Goal: Communication & Community: Answer question/provide support

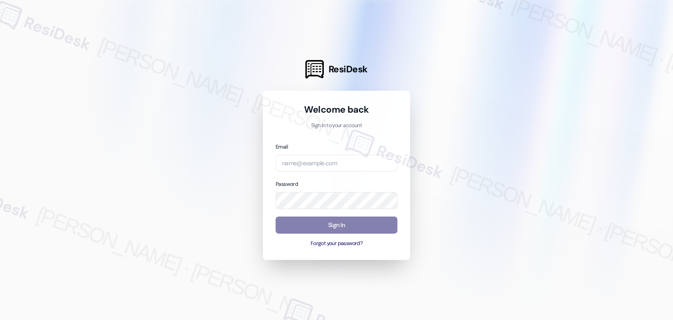
type input "automated-surveys-roundhouse-resen.four@roundhouse.com"
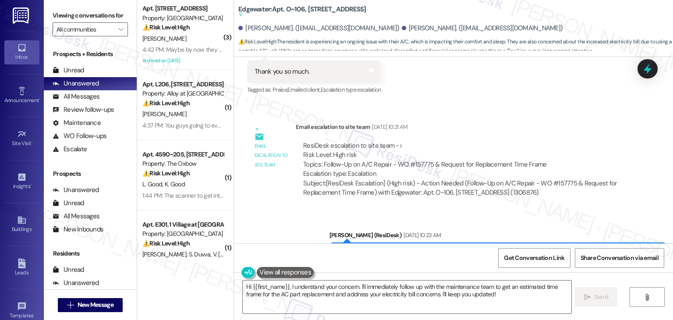
scroll to position [2026, 0]
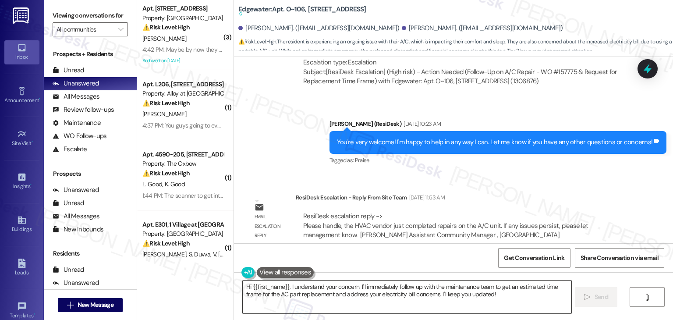
click at [396, 287] on textarea "Hi {{first_name}}, I understand your concern. I'll immediately follow up with t…" at bounding box center [407, 296] width 328 height 33
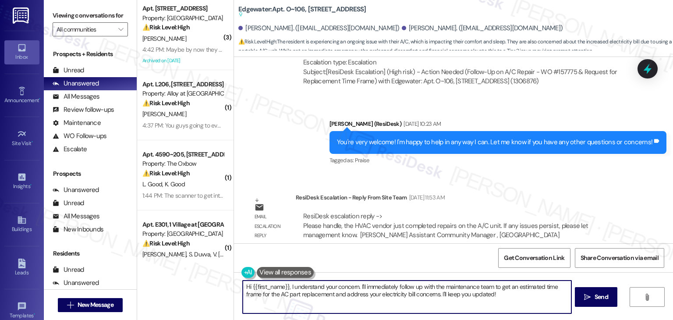
click at [396, 287] on textarea "Hi {{first_name}}, I understand your concern. I'll immediately follow up with t…" at bounding box center [407, 296] width 328 height 33
paste textarea "Jessica, I followed up on the AC repair and the site team confirmed that the HV…"
type textarea "Hi Jessica, I followed up on the AC repair and the site team confirmed that the…"
click at [595, 295] on span "Send" at bounding box center [602, 296] width 14 height 9
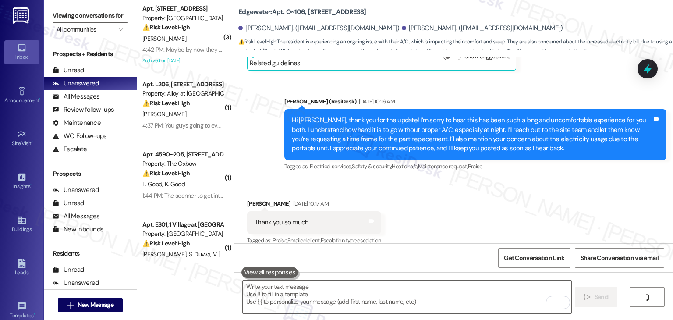
scroll to position [2097, 0]
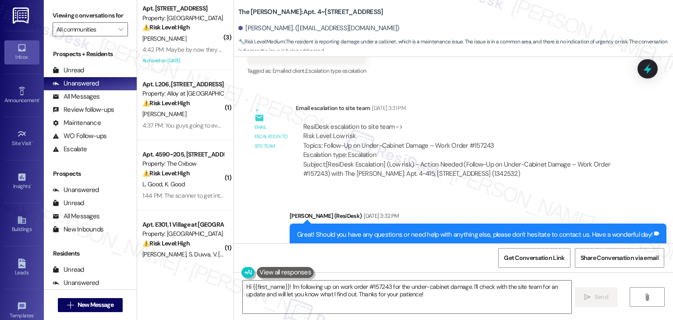
scroll to position [4101, 0]
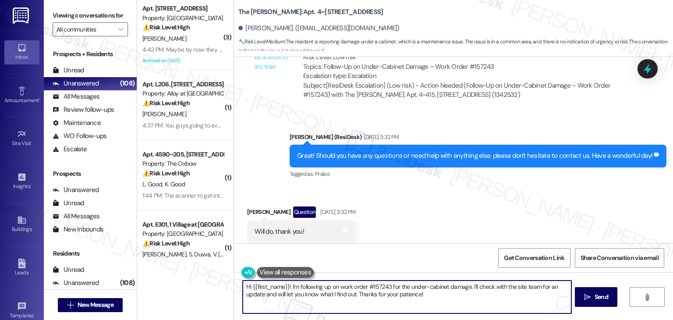
drag, startPoint x: 254, startPoint y: 295, endPoint x: 235, endPoint y: 288, distance: 20.0
click at [238, 288] on div "Hi {{first_name}}! I'm following up on work order #157243 for the under-cabinet…" at bounding box center [402, 297] width 329 height 34
paste textarea "Courtney, I followed up on your work order for the under-cabinet damage. The si…"
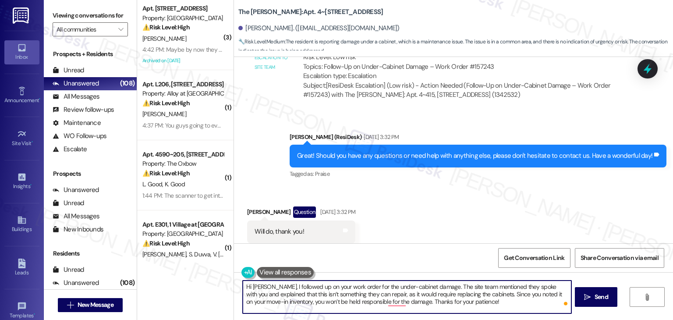
click at [479, 300] on textarea "Hi Courtney, I followed up on your work order for the under-cabinet damage. The…" at bounding box center [407, 296] width 328 height 33
type textarea "Hi Courtney, I followed up on your work order for the under-cabinet damage. The…"
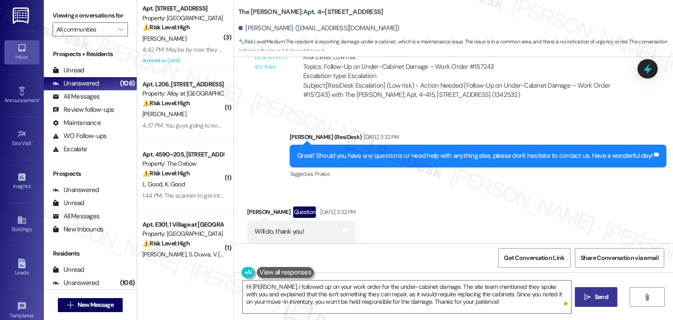
click at [599, 297] on span "Send" at bounding box center [602, 296] width 14 height 9
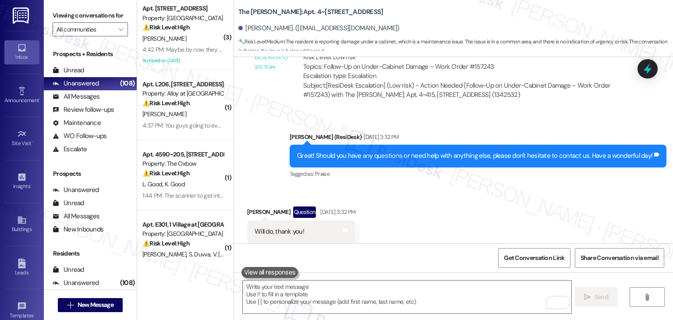
scroll to position [4242, 0]
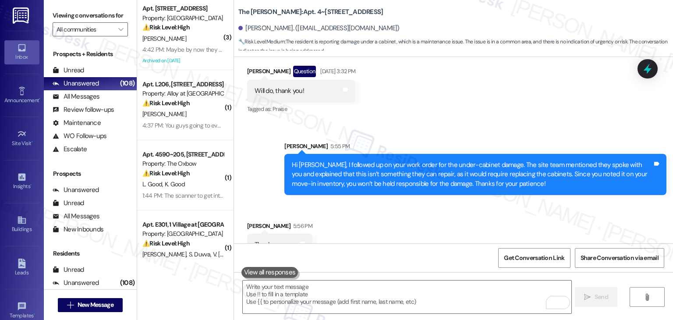
click at [461, 217] on div "Received via SMS Courtney Black 5:56 PM Thank you Tags and notes" at bounding box center [453, 232] width 439 height 61
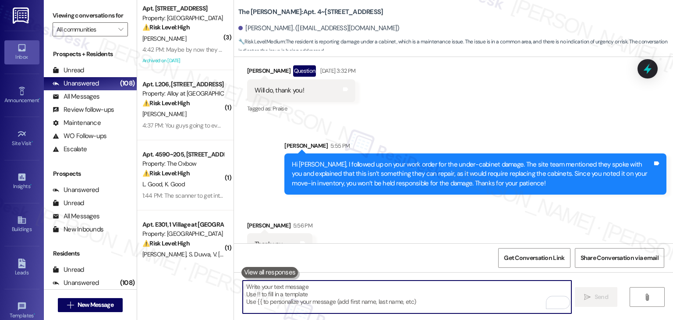
click at [330, 292] on textarea "To enrich screen reader interactions, please activate Accessibility in Grammarl…" at bounding box center [407, 296] width 328 height 33
click at [421, 221] on div "Received via SMS Courtney Black 5:56 PM Thank you Tags and notes" at bounding box center [453, 231] width 439 height 61
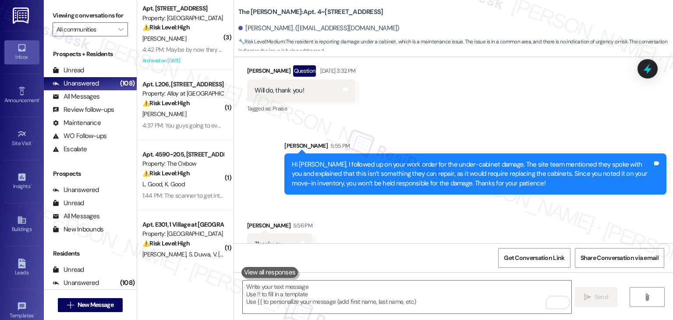
click at [421, 222] on div "Received via SMS Courtney Black 5:56 PM Thank you Tags and notes" at bounding box center [453, 231] width 439 height 61
click at [421, 221] on div "Received via SMS Courtney Black 5:56 PM Thank you Tags and notes" at bounding box center [453, 231] width 439 height 61
click at [419, 222] on div "Received via SMS Courtney Black 5:56 PM Thank you Tags and notes" at bounding box center [453, 231] width 439 height 61
click at [423, 227] on div "Received via SMS Courtney Black 5:56 PM Thank you Tags and notes" at bounding box center [453, 231] width 439 height 61
click at [427, 220] on div "Received via SMS Courtney Black 5:56 PM Thank you Tags and notes" at bounding box center [453, 231] width 439 height 61
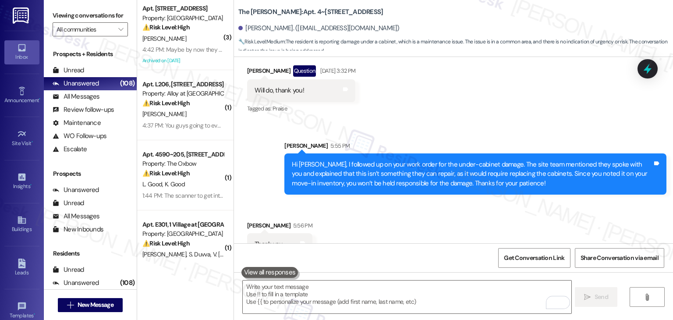
click at [427, 220] on div "Received via SMS Courtney Black 5:56 PM Thank you Tags and notes" at bounding box center [453, 231] width 439 height 61
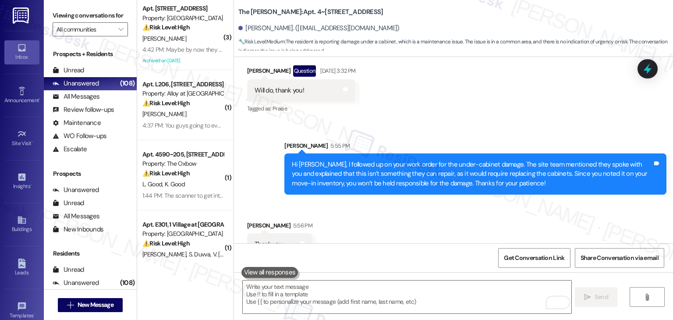
click at [427, 220] on div "Received via SMS Courtney Black 5:56 PM Thank you Tags and notes" at bounding box center [453, 231] width 439 height 61
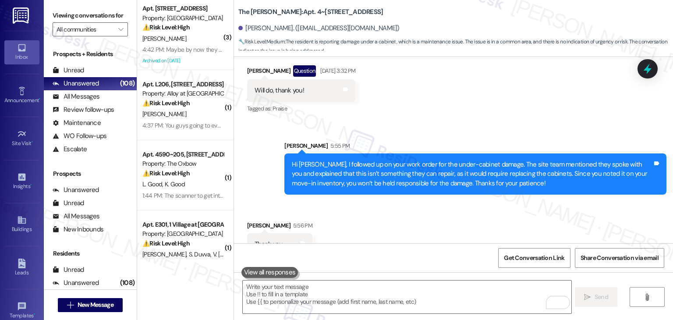
click at [427, 220] on div "Received via SMS Courtney Black 5:56 PM Thank you Tags and notes" at bounding box center [453, 231] width 439 height 61
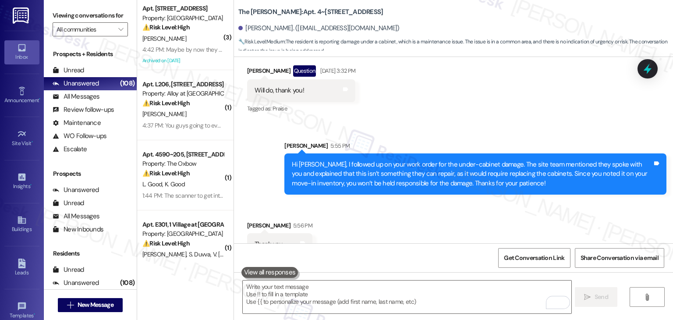
click at [427, 220] on div "Received via SMS Courtney Black 5:56 PM Thank you Tags and notes" at bounding box center [453, 231] width 439 height 61
click at [421, 216] on div "Received via SMS Courtney Black 5:56 PM Thank you Tags and notes" at bounding box center [453, 231] width 439 height 61
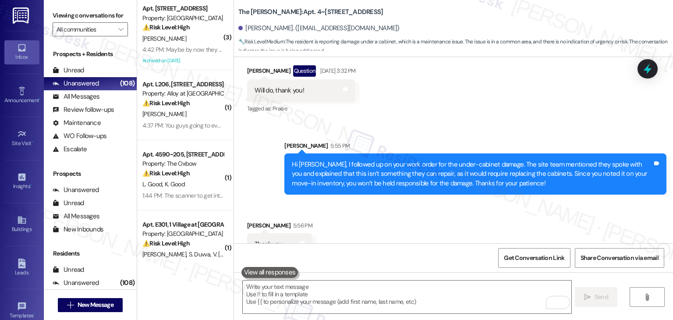
click at [421, 216] on div "Received via SMS Courtney Black 5:56 PM Thank you Tags and notes" at bounding box center [453, 231] width 439 height 61
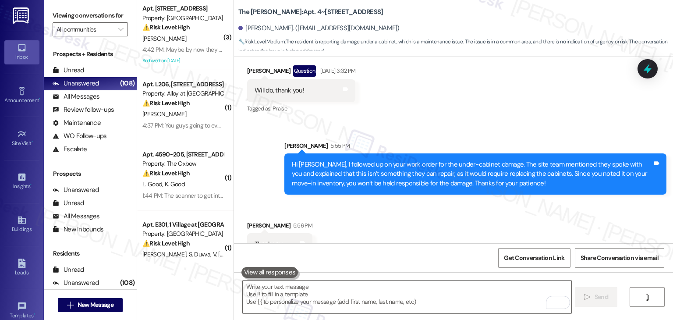
click at [421, 216] on div "Received via SMS Courtney Black 5:56 PM Thank you Tags and notes" at bounding box center [453, 231] width 439 height 61
click at [419, 216] on div "Received via SMS Courtney Black 5:56 PM Thank you Tags and notes" at bounding box center [453, 231] width 439 height 61
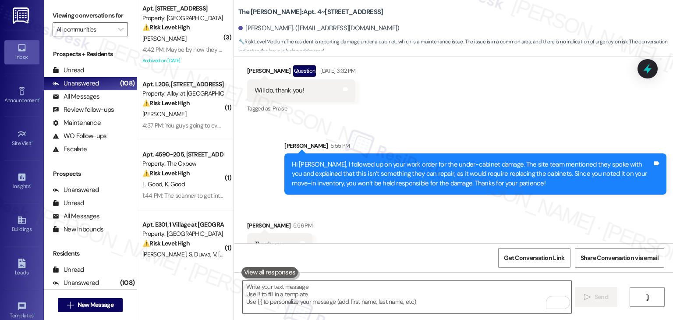
click at [419, 216] on div "Received via SMS Courtney Black 5:56 PM Thank you Tags and notes" at bounding box center [453, 231] width 439 height 61
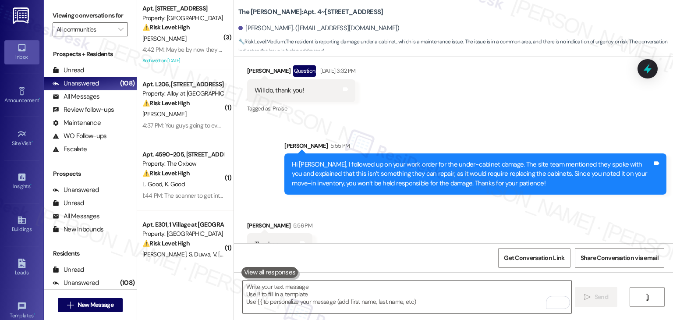
click at [419, 216] on div "Received via SMS Courtney Black 5:56 PM Thank you Tags and notes" at bounding box center [453, 231] width 439 height 61
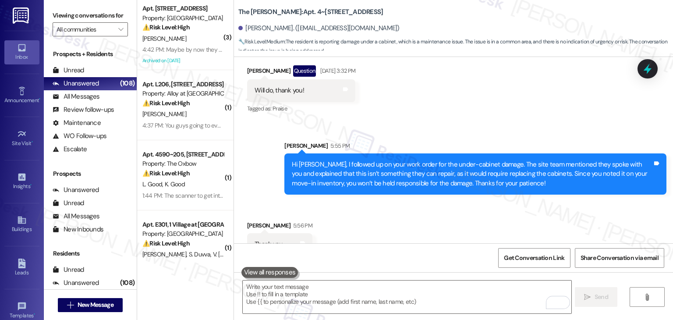
click at [419, 216] on div "Received via SMS Courtney Black 5:56 PM Thank you Tags and notes" at bounding box center [453, 231] width 439 height 61
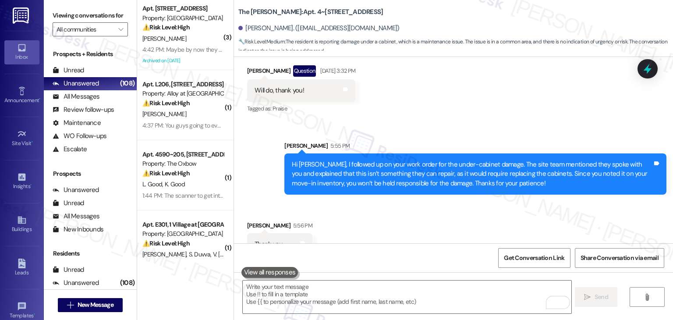
click at [470, 226] on div "Received via SMS Courtney Black 5:56 PM Thank you Tags and notes" at bounding box center [453, 231] width 439 height 61
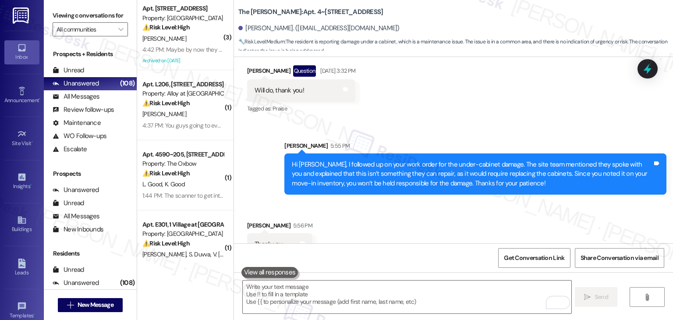
click at [470, 226] on div "Received via SMS Courtney Black 5:56 PM Thank you Tags and notes" at bounding box center [453, 231] width 439 height 61
click at [457, 216] on div "Received via SMS Courtney Black 5:56 PM Thank you Tags and notes" at bounding box center [453, 231] width 439 height 61
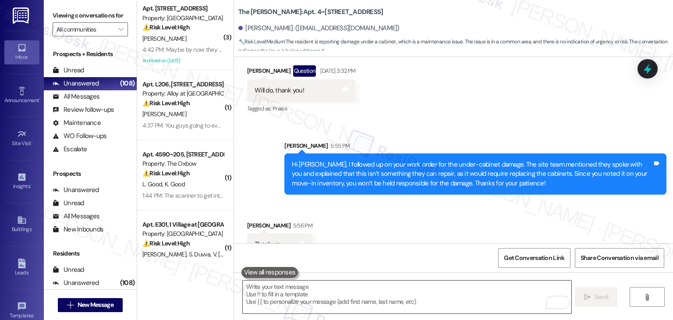
click at [359, 290] on textarea "To enrich screen reader interactions, please activate Accessibility in Grammarl…" at bounding box center [407, 296] width 328 height 33
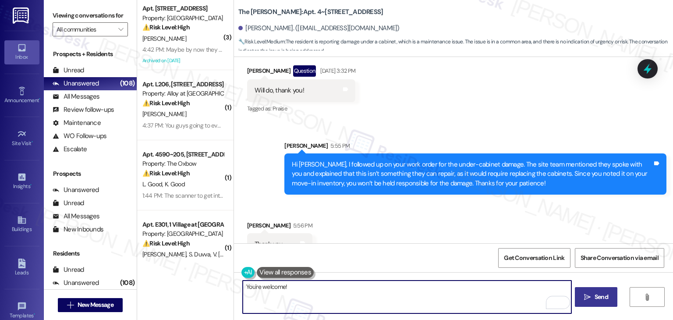
click at [323, 285] on textarea "You're welcome!" at bounding box center [407, 296] width 328 height 33
paste textarea "Should you have any questions or need help with anything else, please don't hes…"
type textarea "You're welcome! Should you have any questions or need help with anything else, …"
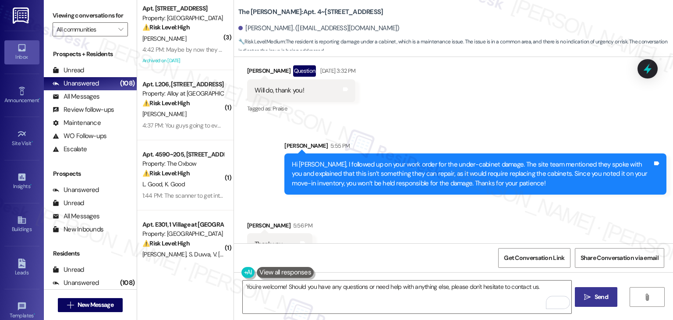
click at [607, 295] on span "Send" at bounding box center [602, 296] width 14 height 9
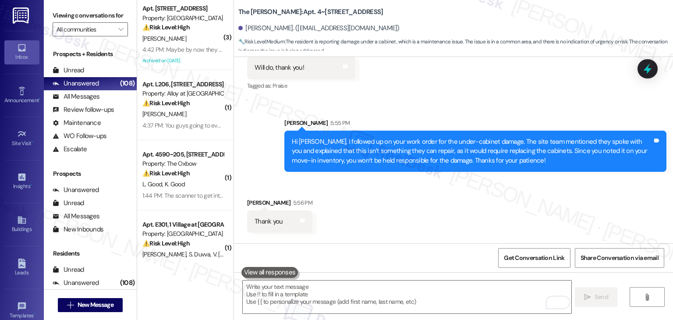
scroll to position [4303, 0]
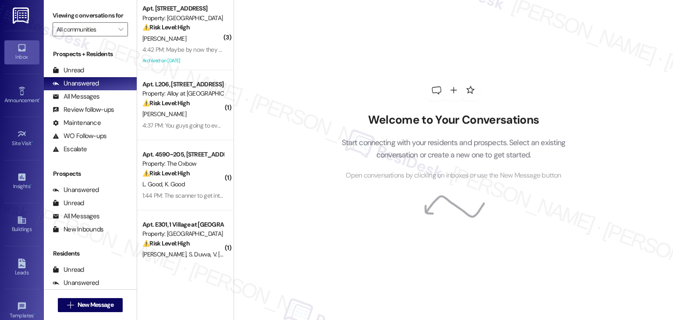
click at [553, 206] on div "Welcome to Your Conversations Start connecting with your residents and prospect…" at bounding box center [453, 130] width 263 height 256
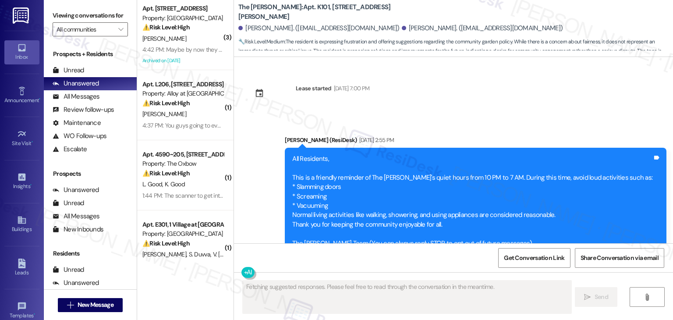
scroll to position [15874, 0]
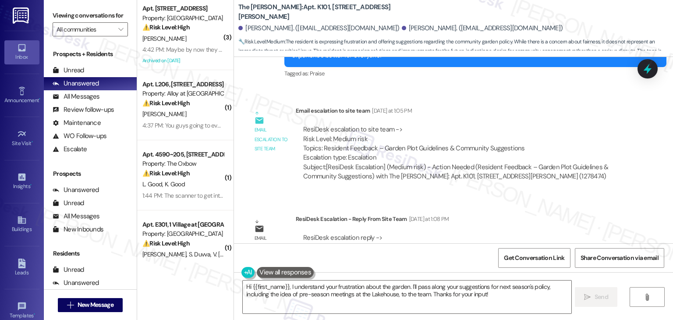
drag, startPoint x: 342, startPoint y: 213, endPoint x: 281, endPoint y: 144, distance: 91.6
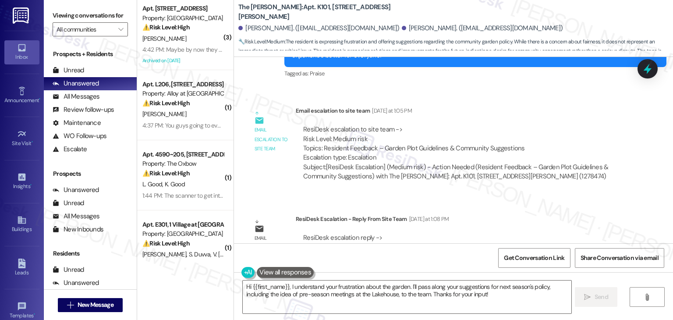
copy div "Hi Barbara and Kevin! We’ve received many questions about our last message. We …"
click at [495, 294] on div "Dottie (ResiDesk) Yesterday at 5:18 PM" at bounding box center [475, 300] width 382 height 12
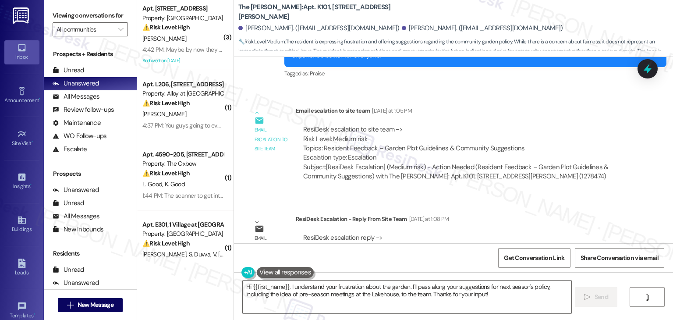
click at [495, 294] on div "Dottie (ResiDesk) Yesterday at 5:18 PM" at bounding box center [475, 300] width 382 height 12
click at [494, 294] on div "Dottie (ResiDesk) Yesterday at 5:18 PM" at bounding box center [475, 300] width 382 height 12
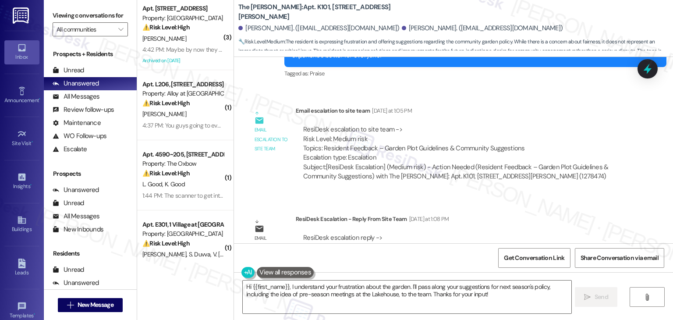
click at [494, 294] on div "Dottie (ResiDesk) Yesterday at 5:18 PM" at bounding box center [475, 300] width 382 height 12
click at [495, 294] on div "Dottie (ResiDesk) Yesterday at 5:18 PM" at bounding box center [475, 300] width 382 height 12
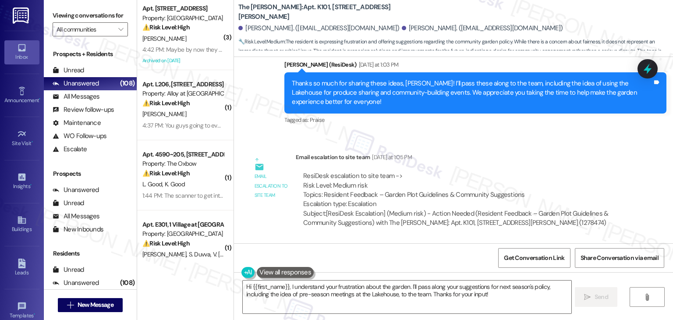
scroll to position [15786, 0]
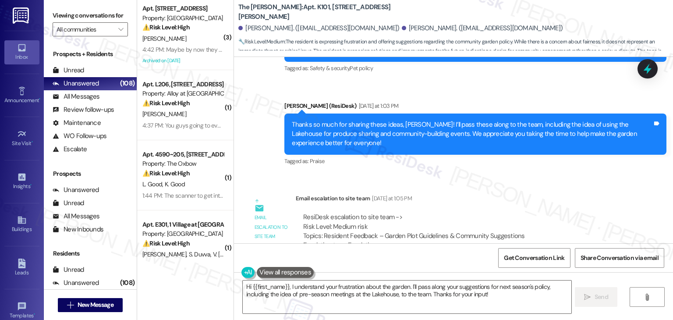
click at [564, 302] on div "ResiDesk Escalation - Reply From Site Team Yesterday at 1:08 PM" at bounding box center [462, 308] width 333 height 12
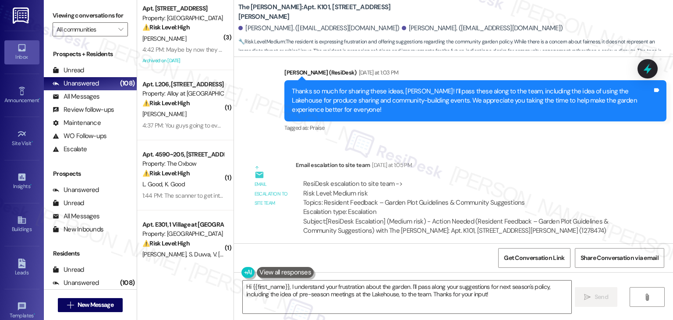
scroll to position [15874, 0]
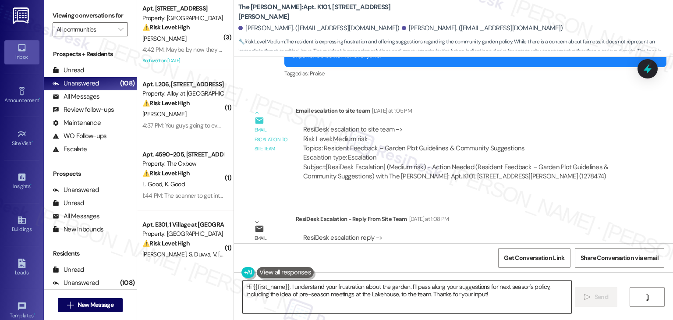
click at [419, 289] on textarea "Hi {{first_name}}, I understand your frustration about the garden. I'll pass al…" at bounding box center [407, 296] width 328 height 33
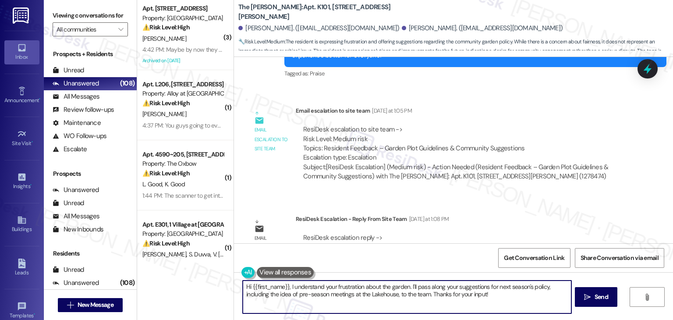
click at [419, 289] on textarea "Hi {{first_name}}, I understand your frustration about the garden. I'll pass al…" at bounding box center [407, 296] width 328 height 33
paste textarea "Barbara, I shared your concern with the site team regarding the garden plot gui…"
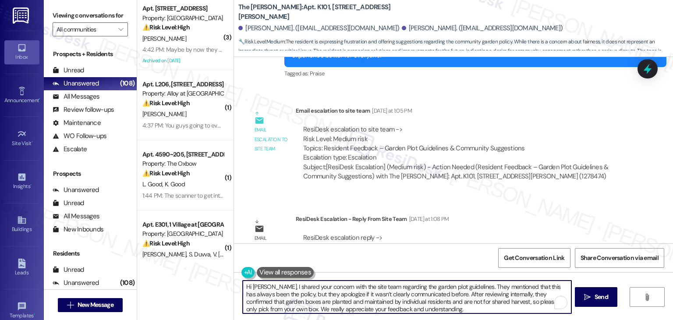
type textarea "Hi Barbara, I shared your concern with the site team regarding the garden plot …"
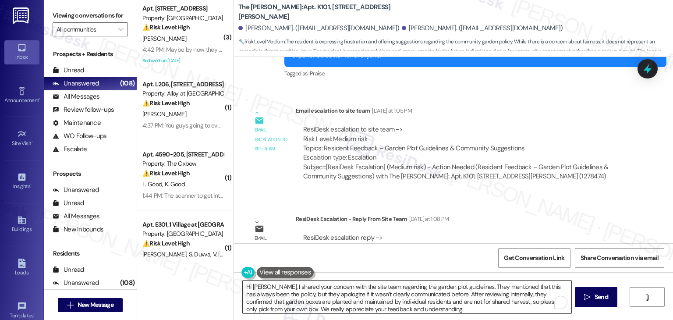
click at [446, 291] on textarea "Hi Barbara, I shared your concern with the site team regarding the garden plot …" at bounding box center [407, 296] width 328 height 33
click at [593, 297] on span "Send" at bounding box center [601, 296] width 17 height 9
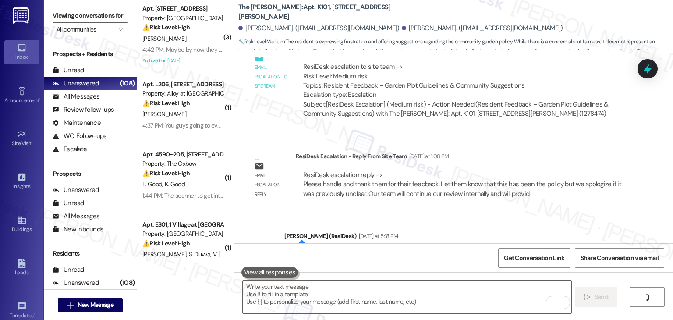
scroll to position [15963, 0]
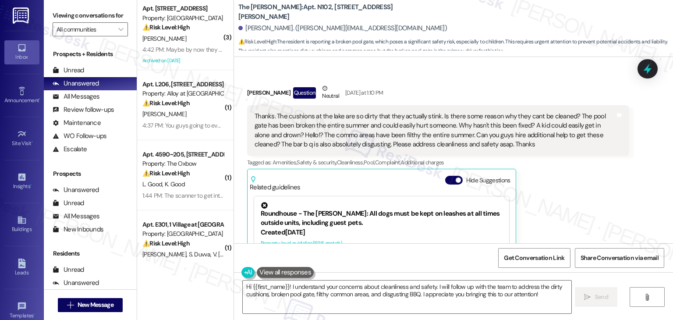
scroll to position [2806, 0]
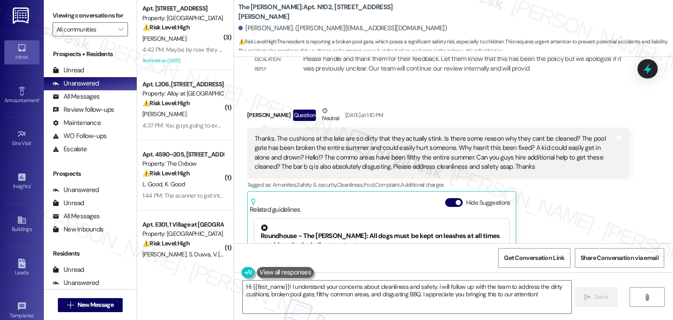
click at [576, 203] on div "[PERSON_NAME] Question Neutral [DATE] at 1:10 PM Thanks. The cushions at the la…" at bounding box center [438, 225] width 382 height 239
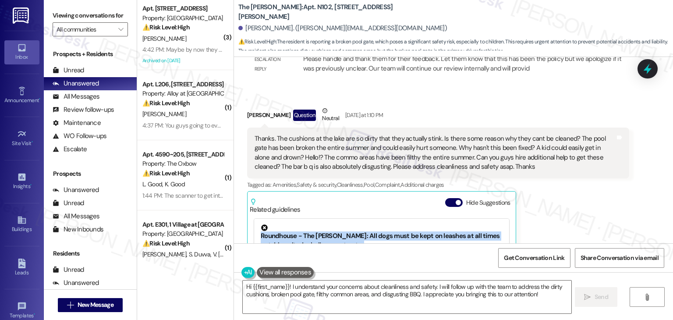
click at [576, 203] on div "Jamie Saechao Question Neutral Yesterday at 1:10 PM Thanks. The cushions at the…" at bounding box center [438, 225] width 382 height 239
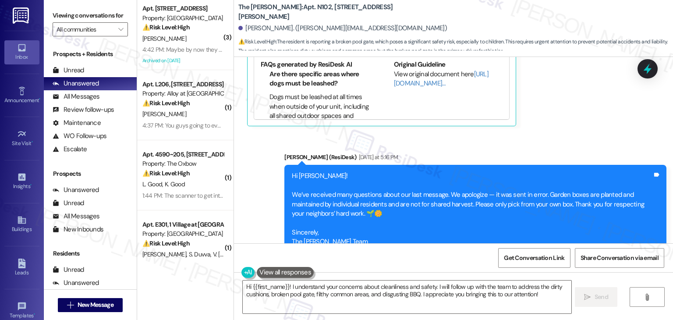
click at [576, 133] on div "Sent via SMS Dottie (ResiDesk) Yesterday at 5:16 PM Hi Jamie! We’ve received ma…" at bounding box center [453, 203] width 439 height 140
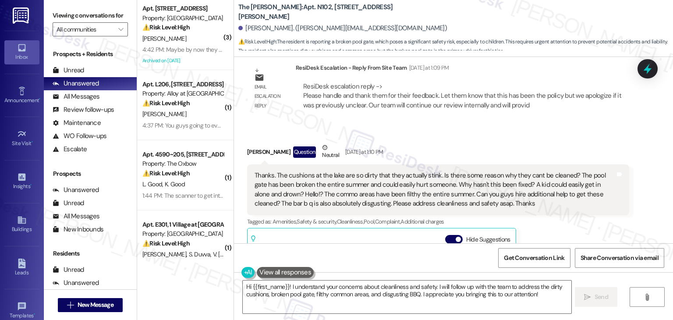
scroll to position [2761, 0]
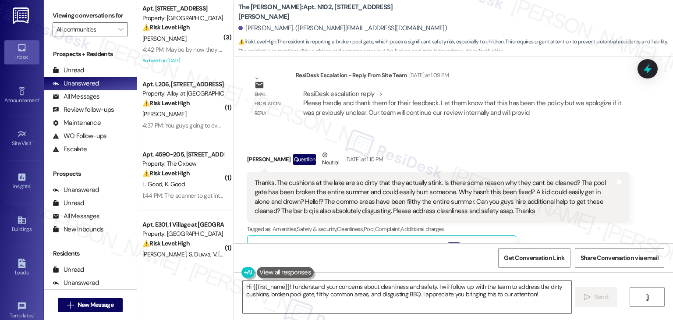
click at [427, 178] on div "Thanks. The cushions at the lake are so dirty that they actually stink. Is ther…" at bounding box center [435, 197] width 361 height 38
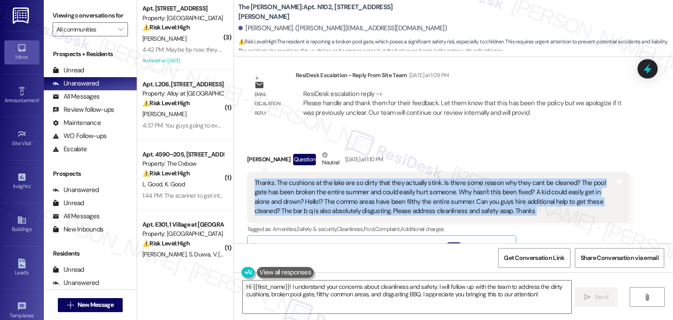
click at [427, 178] on div "Thanks. The cushions at the lake are so dirty that they actually stink. Is ther…" at bounding box center [435, 197] width 361 height 38
copy div "Thanks. The cushions at the lake are so dirty that they actually stink. Is ther…"
click at [346, 284] on textarea "Hi {{first_name}}! I understand your concerns about cleanliness and safety. I w…" at bounding box center [407, 296] width 328 height 33
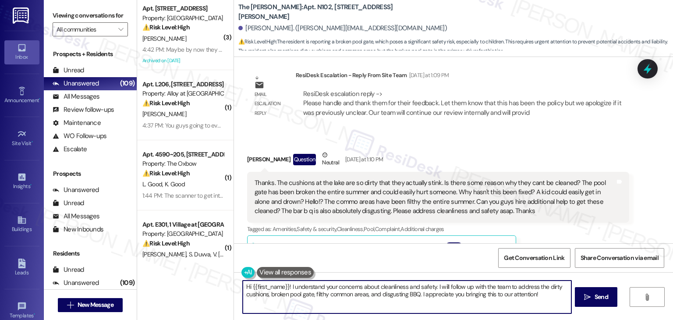
click at [346, 284] on textarea "Hi {{first_name}}! I understand your concerns about cleanliness and safety. I w…" at bounding box center [407, 296] width 328 height 33
paste textarea "Jamie, thank you for sharing your concerns. I’m sorry to hear about the conditi…"
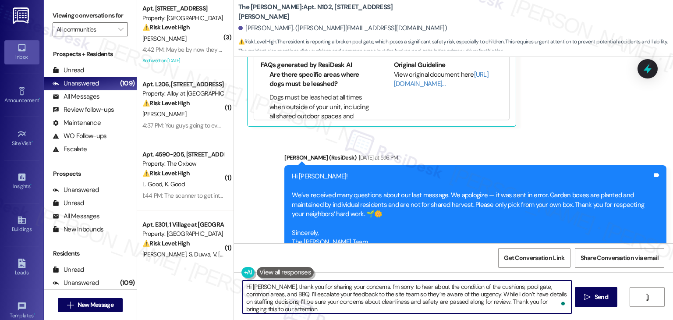
scroll to position [3024, 0]
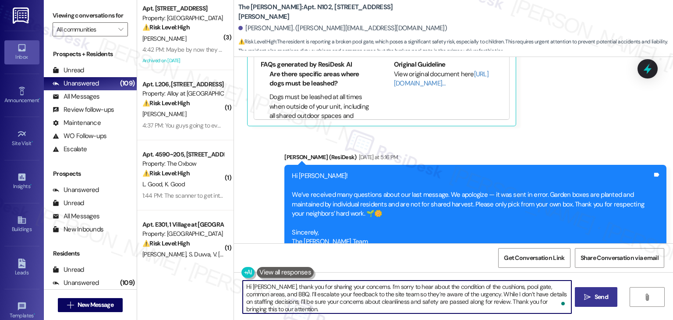
type textarea "Hi Jamie, thank you for sharing your concerns. I’m sorry to hear about the cond…"
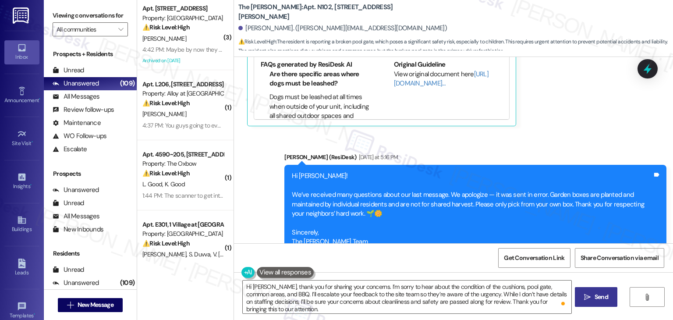
click at [604, 298] on span "Send" at bounding box center [602, 296] width 14 height 9
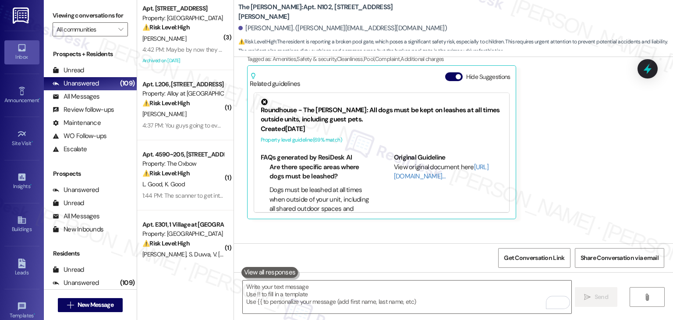
scroll to position [3061, 0]
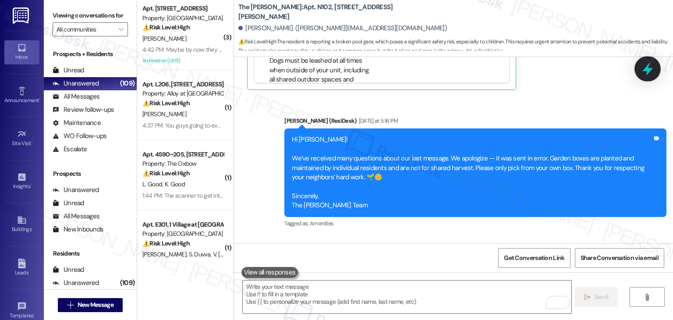
click at [648, 67] on icon at bounding box center [647, 69] width 11 height 14
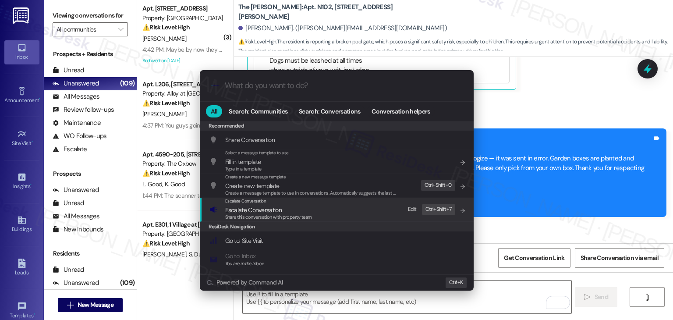
click at [284, 216] on span "Share this conversation with property team" at bounding box center [268, 217] width 87 height 6
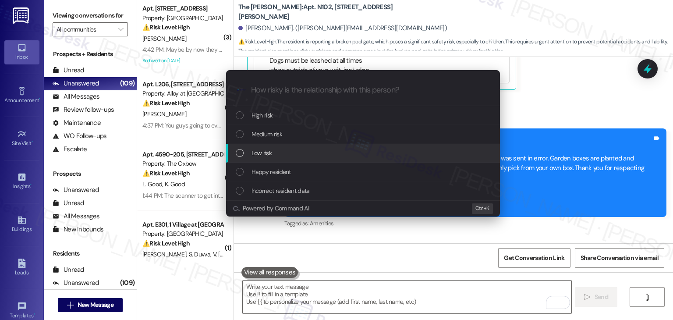
click at [238, 151] on div "List of options" at bounding box center [240, 153] width 8 height 8
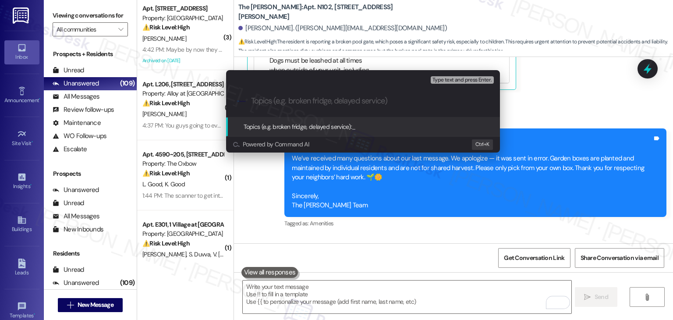
paste input "Resident Concern – Cleanliness & Safety Issues"
type input "Resident Concern – Cleanliness & Safety Issues"
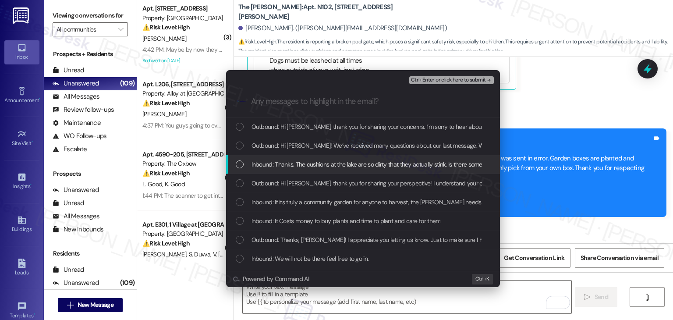
click at [235, 161] on div "Inbound: Thanks. The cushions at the lake are so dirty that they actually stink…" at bounding box center [363, 164] width 274 height 19
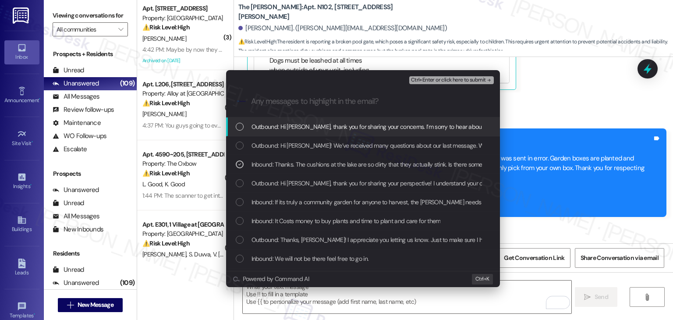
click at [463, 82] on span "Ctrl+Enter or click here to submit" at bounding box center [448, 80] width 75 height 6
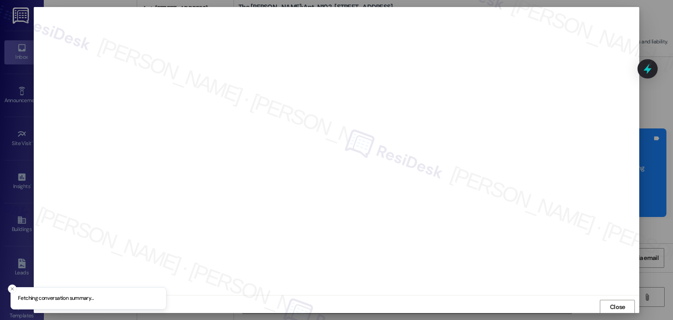
scroll to position [0, 0]
click at [624, 308] on span "Close" at bounding box center [617, 306] width 15 height 9
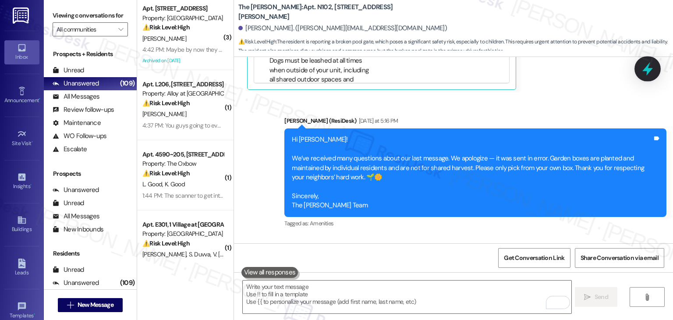
click at [642, 70] on icon at bounding box center [647, 68] width 15 height 15
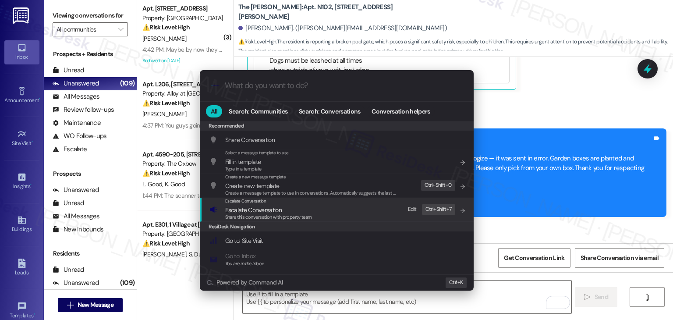
click at [281, 216] on span "Share this conversation with property team" at bounding box center [268, 217] width 87 height 6
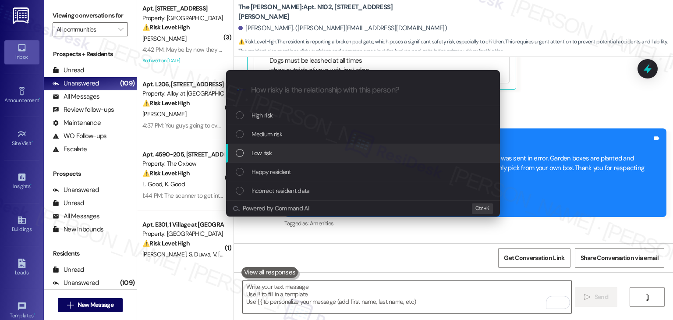
click at [240, 155] on div "List of options" at bounding box center [240, 153] width 8 height 8
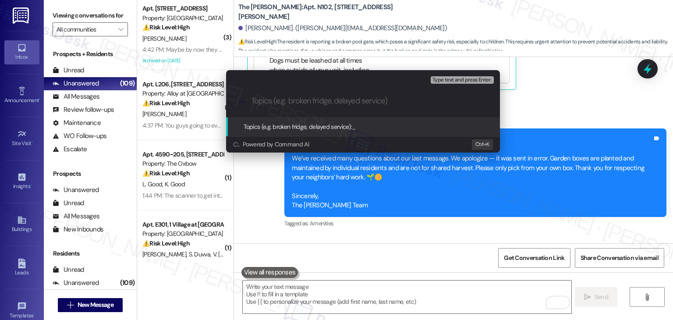
paste input "Resident Concern – Cleanliness & Safety Issues"
type input "Resident Concern – Cleanliness & Safety Issues"
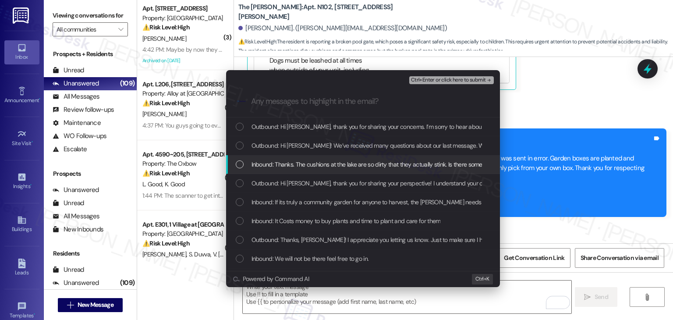
click at [237, 163] on div "List of options" at bounding box center [240, 164] width 8 height 8
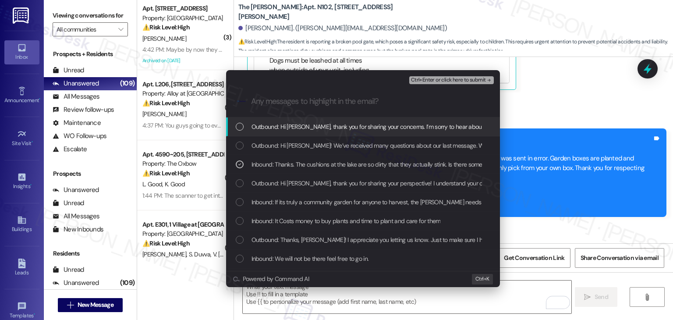
click at [438, 79] on span "Ctrl+Enter or click here to submit" at bounding box center [448, 80] width 75 height 6
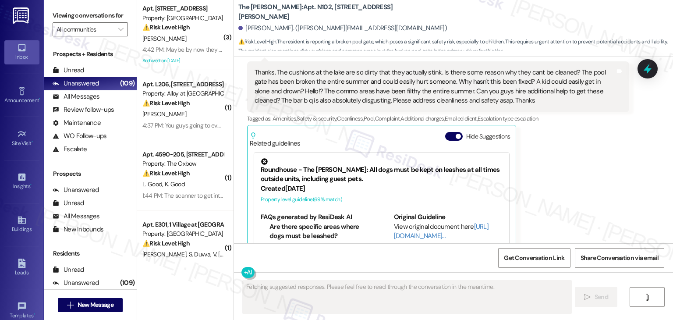
scroll to position [2884, 0]
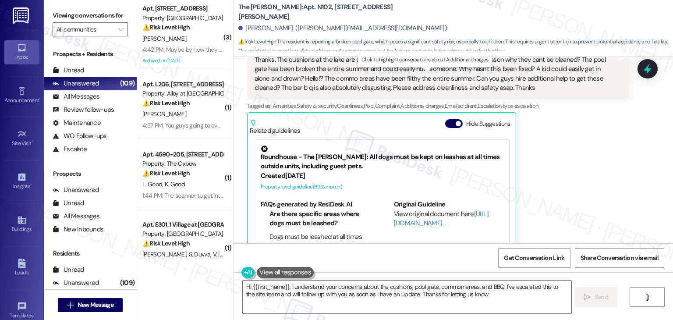
type textarea "Hi {{first_name}}, I understand your concerns about the cushions, pool gate, co…"
click at [445, 119] on button "Hide Suggestions" at bounding box center [454, 123] width 18 height 9
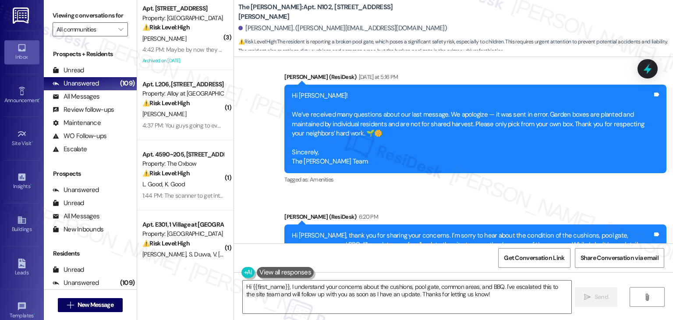
scroll to position [2989, 0]
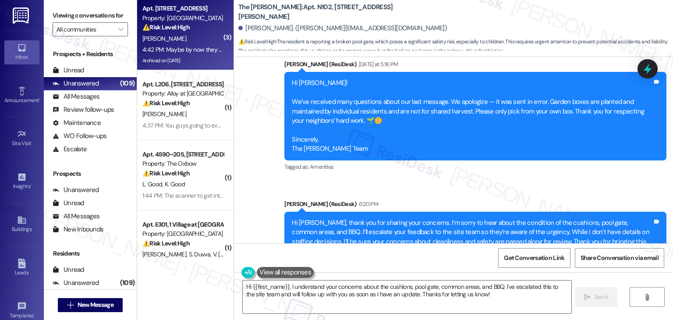
click at [188, 26] on div "⚠️ Risk Level: High The resident is reporting a persistent and potentially wors…" at bounding box center [182, 27] width 81 height 9
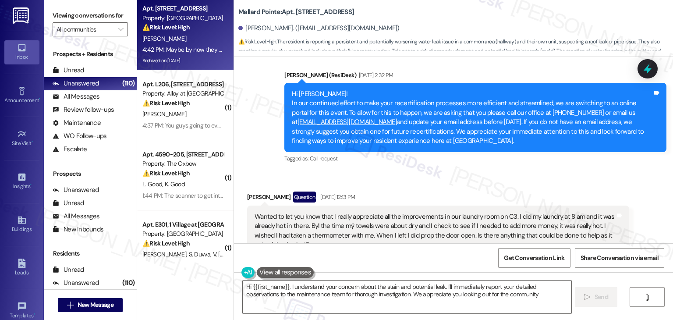
type textarea "Hi {{first_name}}, I understand your concern about the stain and potential leak…"
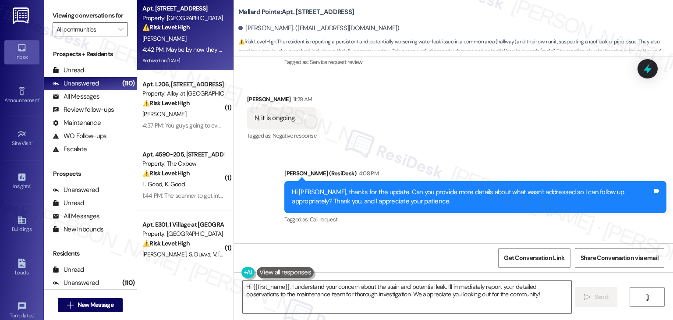
scroll to position [5953, 0]
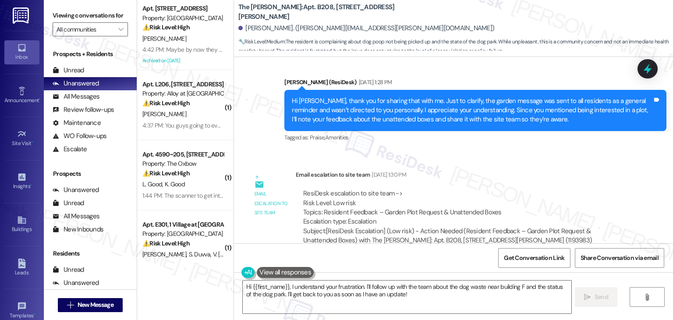
scroll to position [20673, 0]
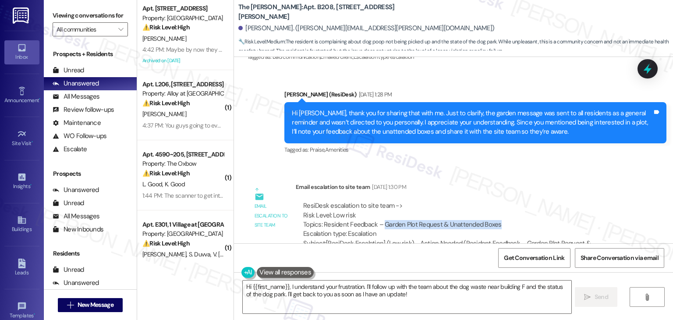
drag, startPoint x: 492, startPoint y: 77, endPoint x: 379, endPoint y: 78, distance: 113.1
click at [379, 201] on div "ResiDesk escalation to site team -> Risk Level: Low risk Topics: Resident Feedb…" at bounding box center [462, 220] width 319 height 38
copy div "Garden Plot Request & Unattended Boxes"
click at [559, 291] on div "ResiDesk Escalation - Reply From Site Team [DATE] 1:30 PM" at bounding box center [462, 297] width 333 height 12
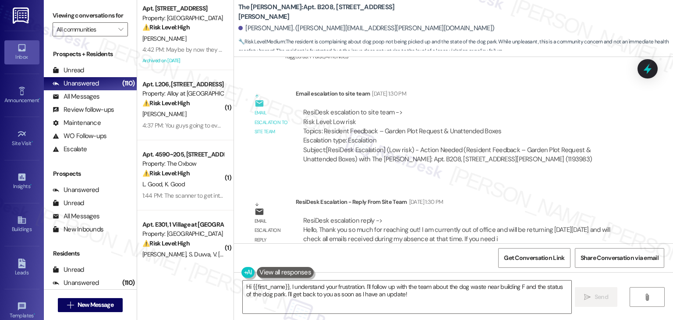
scroll to position [20980, 0]
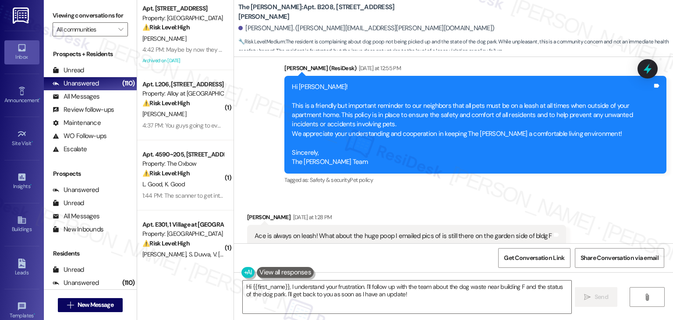
click at [445, 267] on button "Hide Suggestions" at bounding box center [454, 271] width 18 height 9
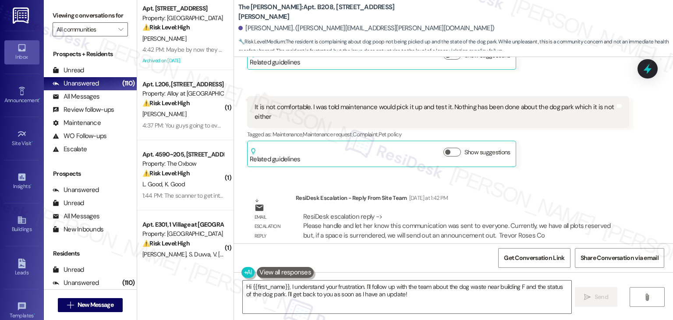
scroll to position [21203, 0]
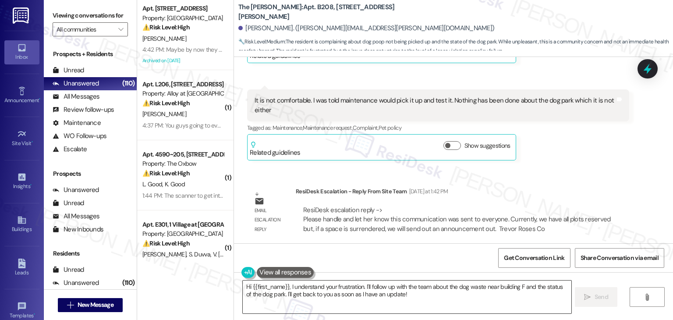
click at [349, 293] on textarea "Hi {{first_name}}, I understand your frustration. I'll follow up with the team …" at bounding box center [407, 296] width 328 height 33
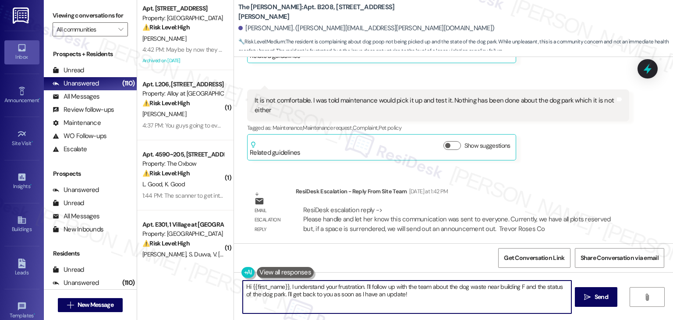
click at [349, 293] on textarea "Hi {{first_name}}, I understand your frustration. I'll follow up with the team …" at bounding box center [407, 296] width 328 height 33
paste textarea "[PERSON_NAME], I shared your concern with the site team regarding your garden p…"
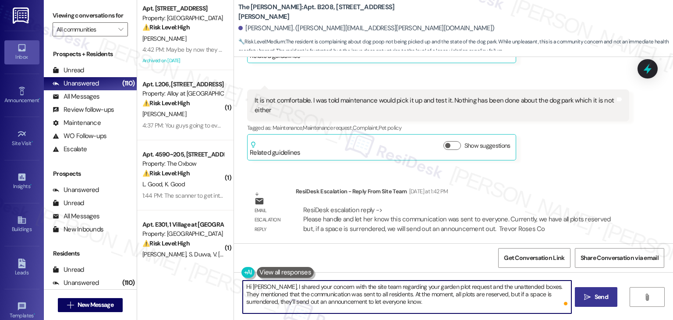
type textarea "Hi [PERSON_NAME], I shared your concern with the site team regarding your garde…"
click at [608, 296] on span "Send" at bounding box center [601, 296] width 17 height 9
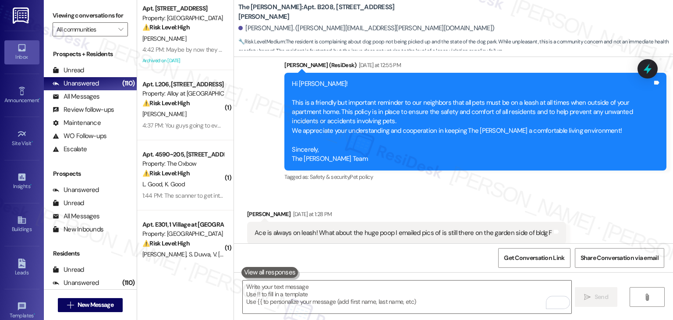
scroll to position [21282, 0]
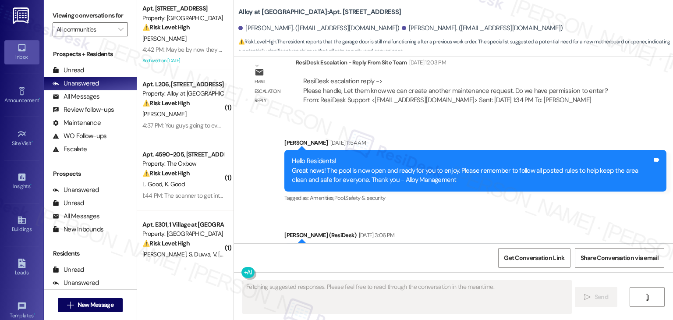
scroll to position [2341, 0]
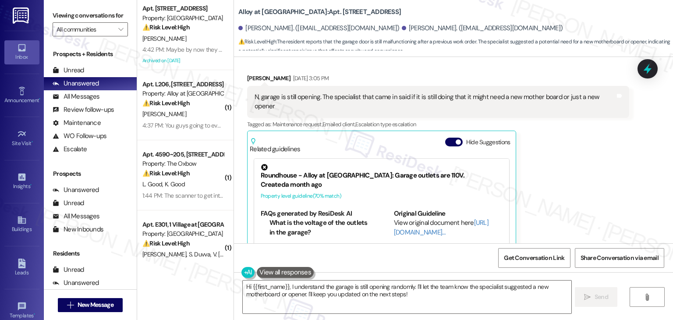
click at [575, 125] on div "Roger Scott Aug 19, 2025 at 3:05 PM N, garage is still opening. The specialist …" at bounding box center [438, 179] width 382 height 211
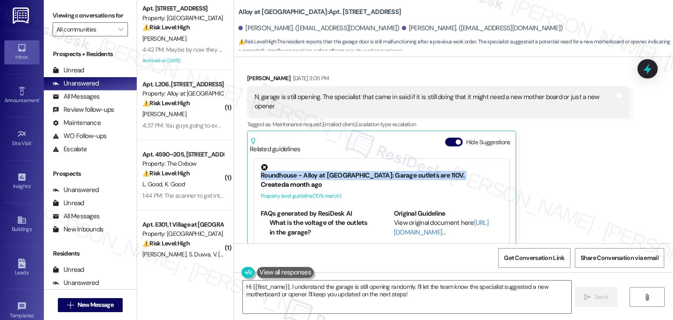
click at [575, 125] on div "Roger Scott Aug 19, 2025 at 3:05 PM N, garage is still opening. The specialist …" at bounding box center [438, 179] width 382 height 211
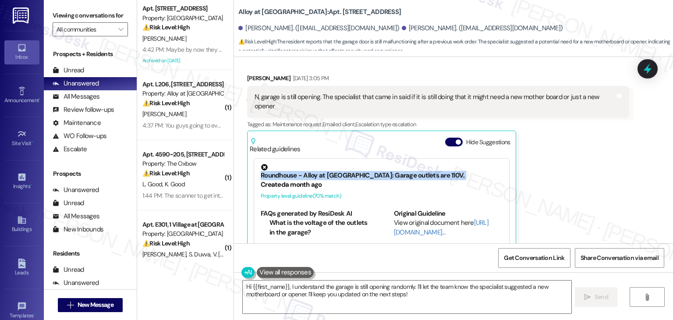
click at [575, 125] on div "Roger Scott Aug 19, 2025 at 3:05 PM N, garage is still opening. The specialist …" at bounding box center [438, 179] width 382 height 211
click at [575, 124] on div "Roger Scott Aug 19, 2025 at 3:05 PM N, garage is still opening. The specialist …" at bounding box center [438, 179] width 382 height 211
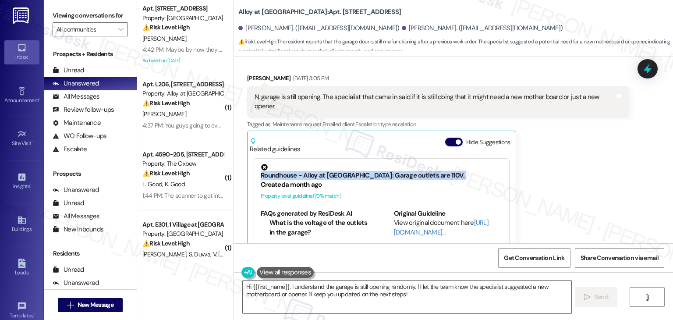
click at [575, 124] on div "Roger Scott Aug 19, 2025 at 3:05 PM N, garage is still opening. The specialist …" at bounding box center [438, 179] width 382 height 211
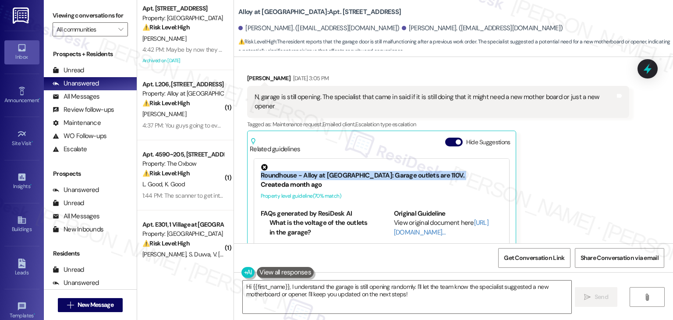
click at [575, 124] on div "Roger Scott Aug 19, 2025 at 3:05 PM N, garage is still opening. The specialist …" at bounding box center [438, 179] width 382 height 211
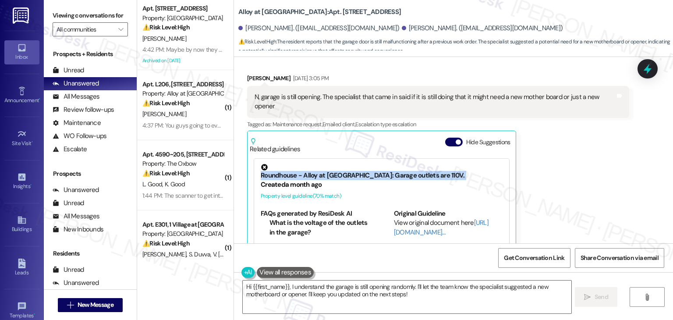
click at [575, 124] on div "Roger Scott Aug 19, 2025 at 3:05 PM N, garage is still opening. The specialist …" at bounding box center [438, 179] width 382 height 211
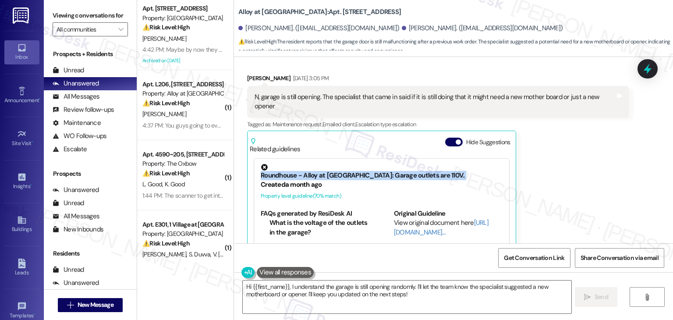
click at [575, 124] on div "Roger Scott Aug 19, 2025 at 3:05 PM N, garage is still opening. The specialist …" at bounding box center [438, 179] width 382 height 211
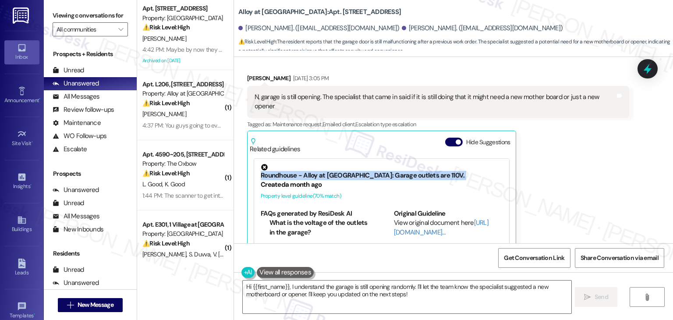
click at [575, 124] on div "Roger Scott Aug 19, 2025 at 3:05 PM N, garage is still opening. The specialist …" at bounding box center [438, 179] width 382 height 211
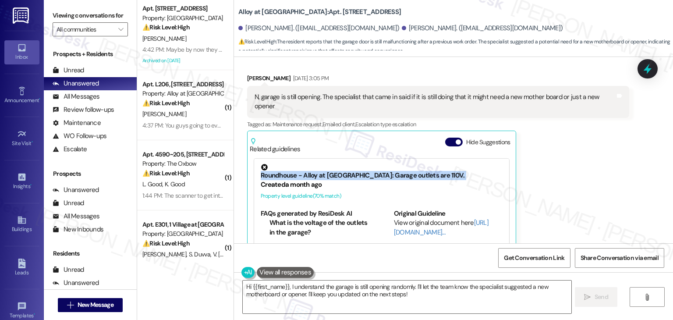
click at [575, 124] on div "Roger Scott Aug 19, 2025 at 3:05 PM N, garage is still opening. The specialist …" at bounding box center [438, 179] width 382 height 211
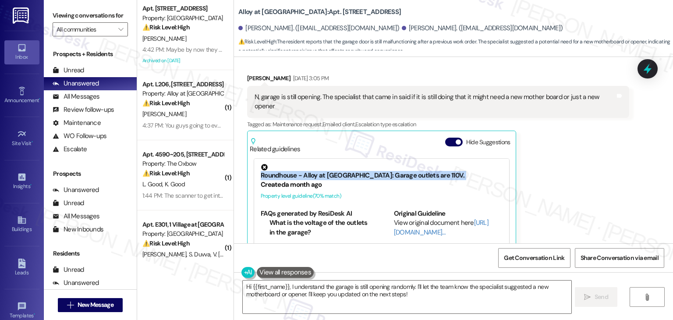
click at [575, 124] on div "Roger Scott Aug 19, 2025 at 3:05 PM N, garage is still opening. The specialist …" at bounding box center [438, 179] width 382 height 211
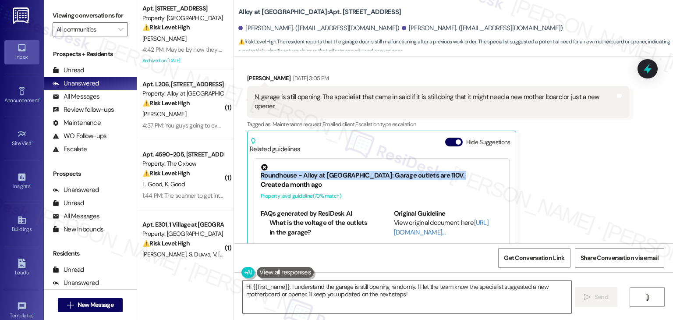
click at [575, 124] on div "Roger Scott Aug 19, 2025 at 3:05 PM N, garage is still opening. The specialist …" at bounding box center [438, 179] width 382 height 211
click at [445, 138] on button "Hide Suggestions" at bounding box center [454, 142] width 18 height 9
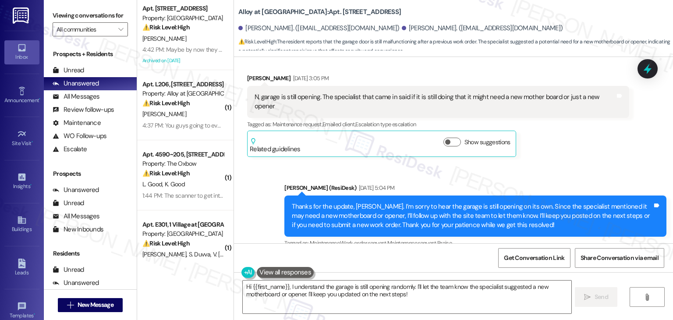
click at [561, 163] on div "Sent via SMS Sarah (ResiDesk) Aug 19, 2025 at 5:04 PM Thanks for the update, Ro…" at bounding box center [453, 209] width 439 height 93
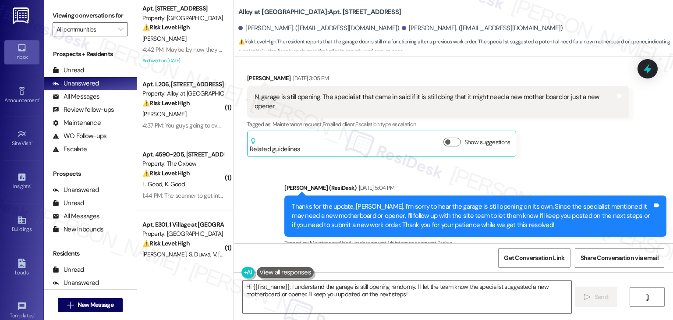
click at [561, 163] on div "Sent via SMS Sarah (ResiDesk) Aug 19, 2025 at 5:04 PM Thanks for the update, Ro…" at bounding box center [453, 209] width 439 height 93
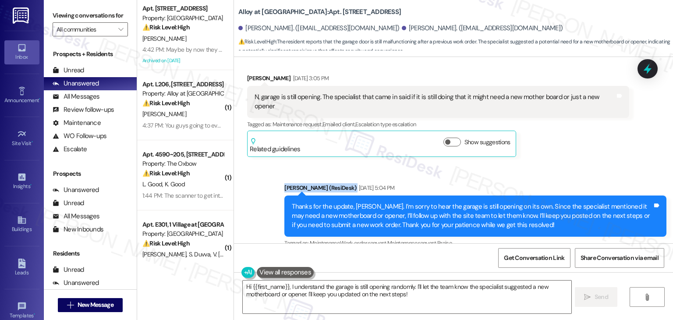
click at [561, 163] on div "Sent via SMS Sarah (ResiDesk) Aug 19, 2025 at 5:04 PM Thanks for the update, Ro…" at bounding box center [453, 209] width 439 height 93
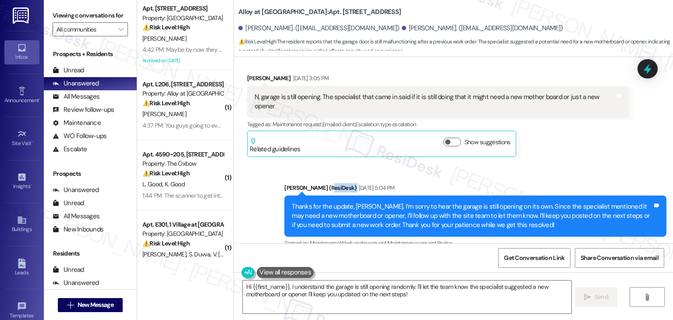
click at [561, 163] on div "Sent via SMS Sarah (ResiDesk) Aug 19, 2025 at 5:04 PM Thanks for the update, Ro…" at bounding box center [453, 209] width 439 height 93
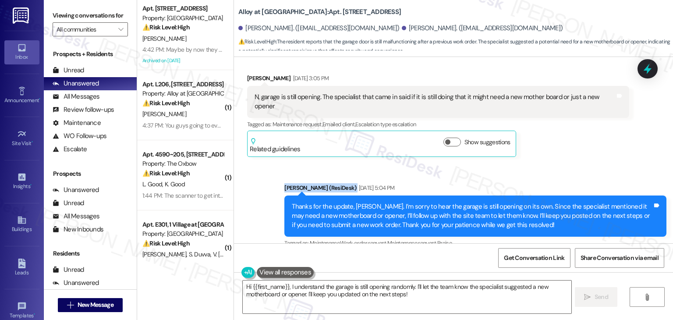
click at [561, 163] on div "Sent via SMS Sarah (ResiDesk) Aug 19, 2025 at 5:04 PM Thanks for the update, Ro…" at bounding box center [453, 209] width 439 height 93
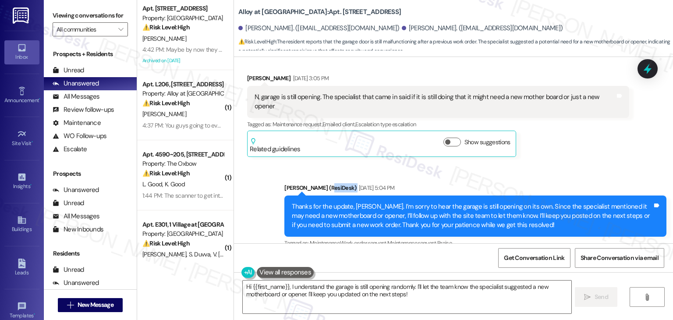
click at [561, 163] on div "Sent via SMS Sarah (ResiDesk) Aug 19, 2025 at 5:04 PM Thanks for the update, Ro…" at bounding box center [453, 209] width 439 height 93
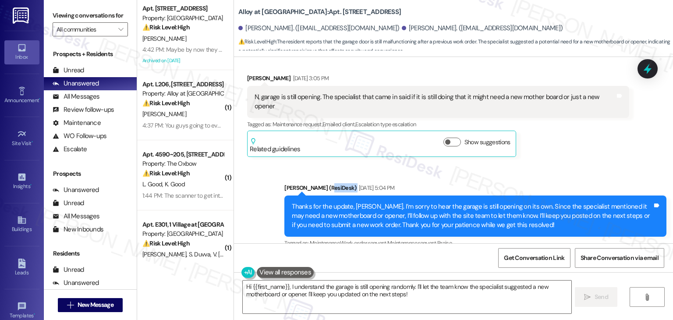
click at [561, 163] on div "Sent via SMS Sarah (ResiDesk) Aug 19, 2025 at 5:04 PM Thanks for the update, Ro…" at bounding box center [453, 209] width 439 height 93
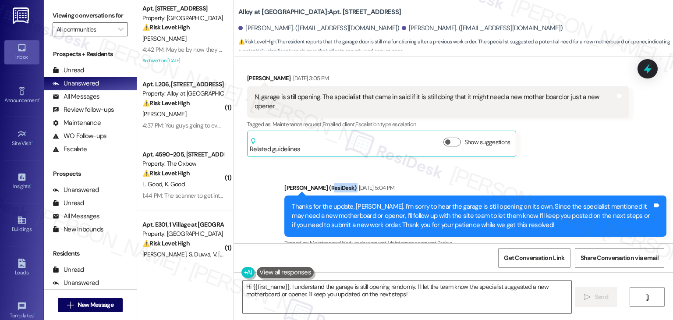
click at [561, 163] on div "Sent via SMS Sarah (ResiDesk) Aug 19, 2025 at 5:04 PM Thanks for the update, Ro…" at bounding box center [453, 209] width 439 height 93
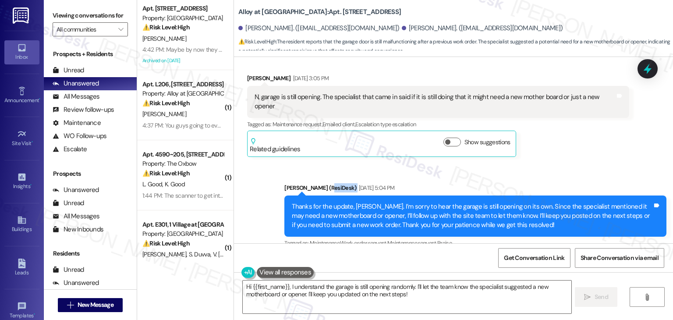
click at [561, 163] on div "Sent via SMS Sarah (ResiDesk) Aug 19, 2025 at 5:04 PM Thanks for the update, Ro…" at bounding box center [453, 209] width 439 height 93
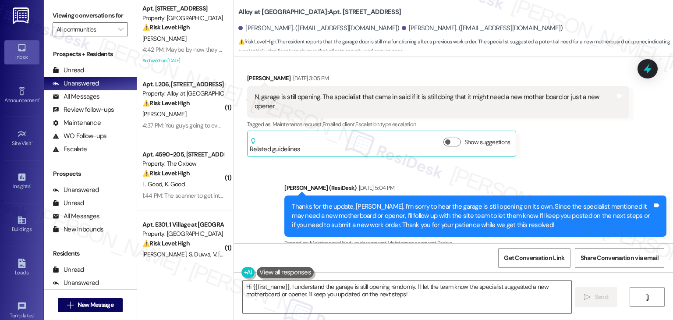
click at [561, 163] on div "Sent via SMS Sarah (ResiDesk) Aug 19, 2025 at 5:04 PM Thanks for the update, Ro…" at bounding box center [453, 209] width 439 height 93
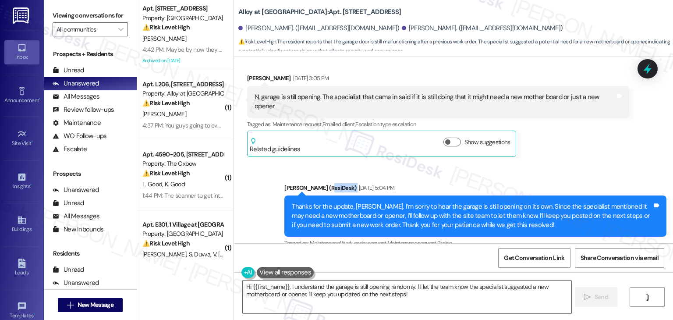
click at [561, 163] on div "Sent via SMS Sarah (ResiDesk) Aug 19, 2025 at 5:04 PM Thanks for the update, Ro…" at bounding box center [453, 209] width 439 height 93
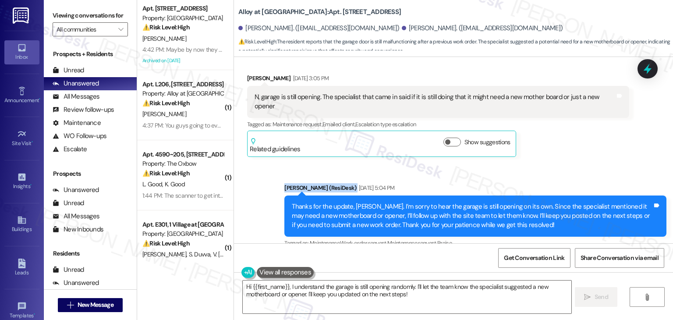
click at [561, 163] on div "Sent via SMS Sarah (ResiDesk) Aug 19, 2025 at 5:04 PM Thanks for the update, Ro…" at bounding box center [453, 209] width 439 height 93
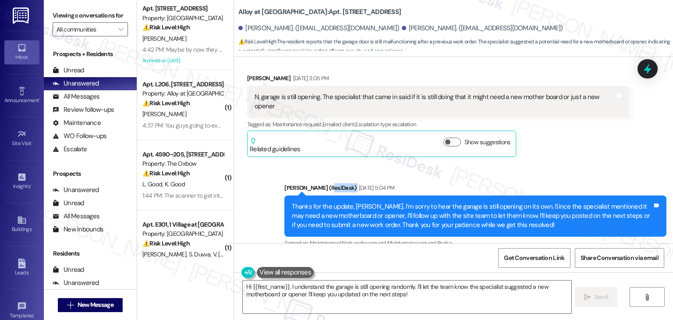
click at [561, 163] on div "Sent via SMS Sarah (ResiDesk) Aug 19, 2025 at 5:04 PM Thanks for the update, Ro…" at bounding box center [453, 209] width 439 height 93
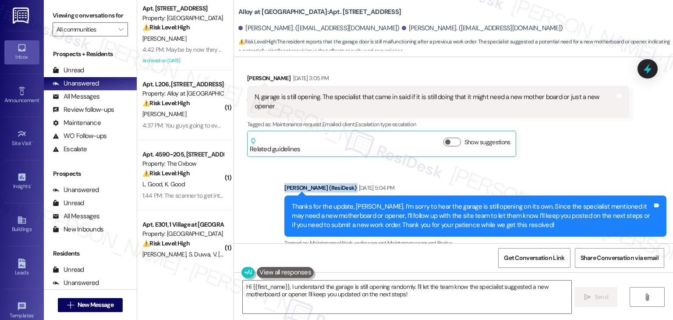
click at [561, 163] on div "Sent via SMS Sarah (ResiDesk) Aug 19, 2025 at 5:04 PM Thanks for the update, Ro…" at bounding box center [453, 209] width 439 height 93
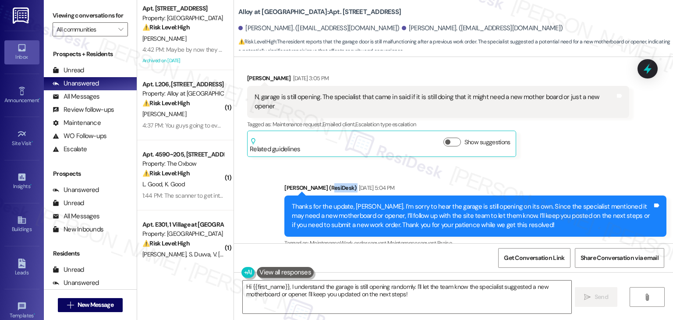
click at [561, 163] on div "Sent via SMS Sarah (ResiDesk) Aug 19, 2025 at 5:04 PM Thanks for the update, Ro…" at bounding box center [453, 209] width 439 height 93
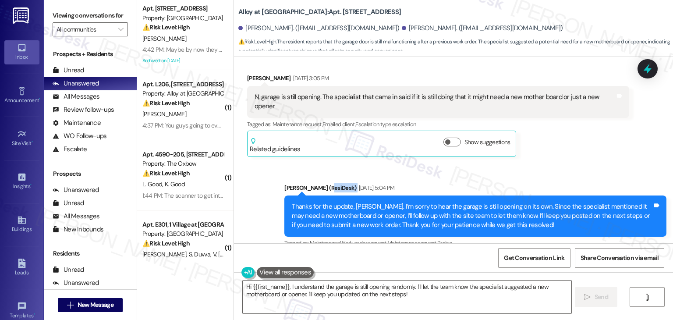
click at [561, 163] on div "Sent via SMS Sarah (ResiDesk) Aug 19, 2025 at 5:04 PM Thanks for the update, Ro…" at bounding box center [453, 209] width 439 height 93
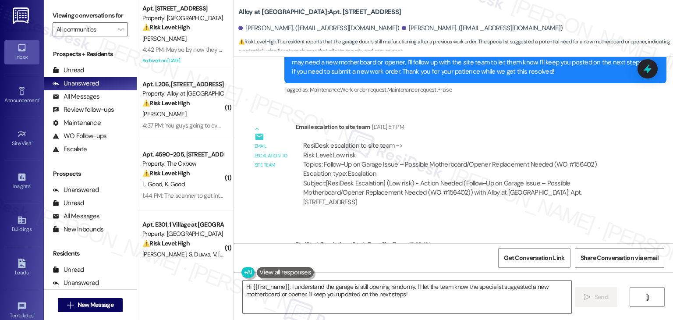
scroll to position [2504, 0]
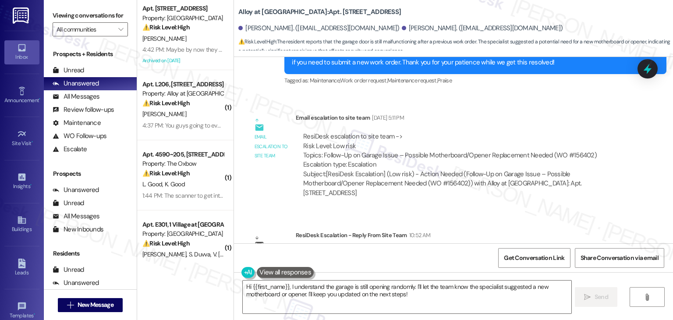
click at [512, 172] on div "Lease started May 23, 2025 at 7:00 PM Survey, sent via SMS Residesk Automated S…" at bounding box center [453, 150] width 439 height 186
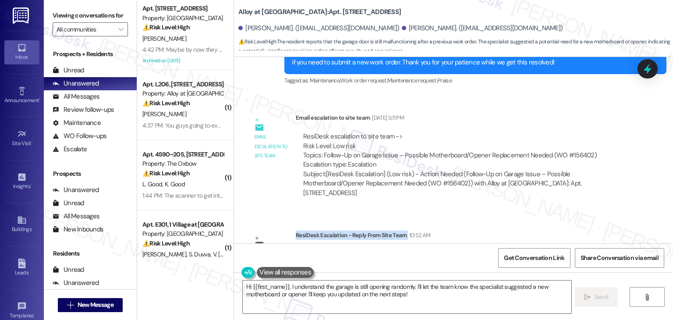
click at [512, 172] on div "Lease started May 23, 2025 at 7:00 PM Survey, sent via SMS Residesk Automated S…" at bounding box center [453, 150] width 439 height 186
click at [512, 174] on div "Lease started May 23, 2025 at 7:00 PM Survey, sent via SMS Residesk Automated S…" at bounding box center [453, 150] width 439 height 186
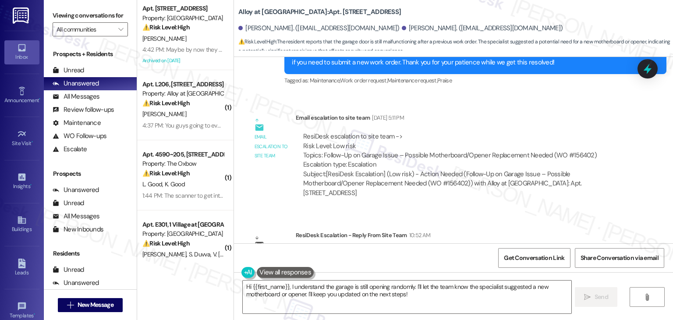
click at [512, 174] on div "Lease started May 23, 2025 at 7:00 PM Survey, sent via SMS Residesk Automated S…" at bounding box center [453, 150] width 439 height 186
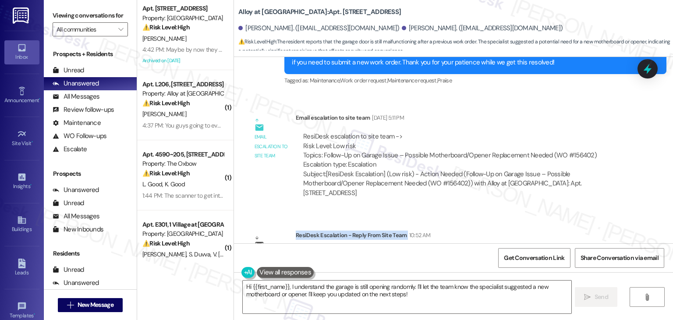
click at [512, 174] on div "Lease started May 23, 2025 at 7:00 PM Survey, sent via SMS Residesk Automated S…" at bounding box center [453, 150] width 439 height 186
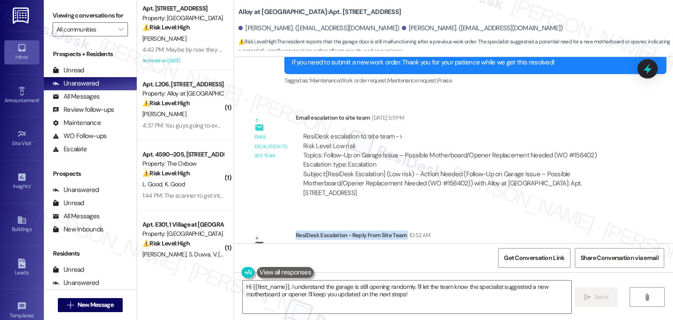
click at [512, 174] on div "Lease started May 23, 2025 at 7:00 PM Survey, sent via SMS Residesk Automated S…" at bounding box center [453, 150] width 439 height 186
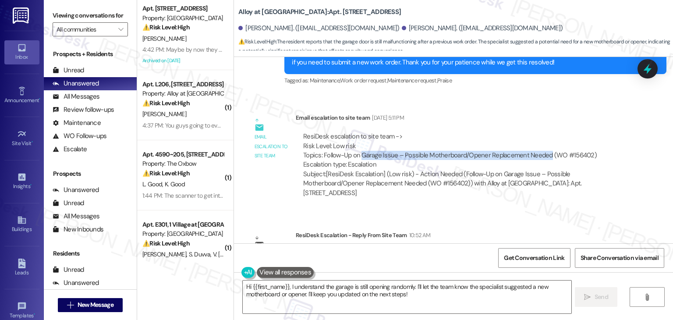
drag, startPoint x: 355, startPoint y: 107, endPoint x: 542, endPoint y: 103, distance: 186.3
click at [542, 132] on div "ResiDesk escalation to site team -> Risk Level: Low risk Topics: Follow-Up on G…" at bounding box center [462, 151] width 319 height 38
copy div "Garage Issue – Possible Motherboard/Opener Replacement Needed"
drag, startPoint x: 384, startPoint y: 216, endPoint x: 619, endPoint y: 214, distance: 235.3
click at [619, 243] on div "ResiDesk escalation reply -> Please handle, Let me know we will go ahead and cr…" at bounding box center [462, 263] width 333 height 41
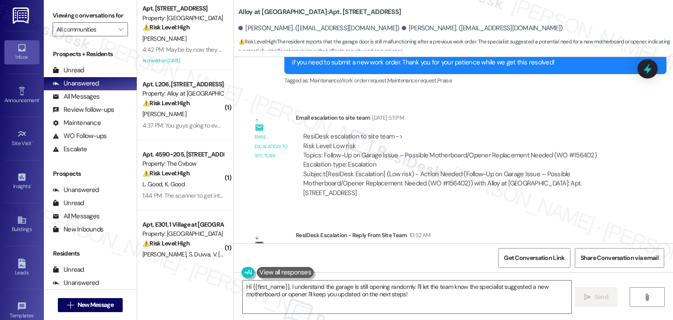
copy div "will go ahead and create a work order. Ask if we have permission to enter if no…"
click at [546, 231] on div "ResiDesk Escalation - Reply From Site Team 10:52 AM" at bounding box center [462, 237] width 333 height 12
click at [547, 231] on div "ResiDesk Escalation - Reply From Site Team 10:52 AM" at bounding box center [462, 237] width 333 height 12
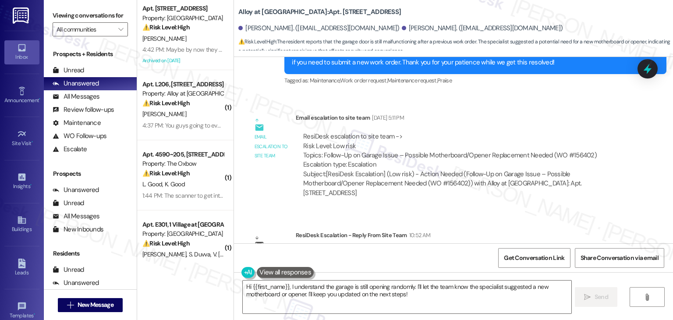
click at [547, 231] on div "ResiDesk Escalation - Reply From Site Team 10:52 AM" at bounding box center [462, 237] width 333 height 12
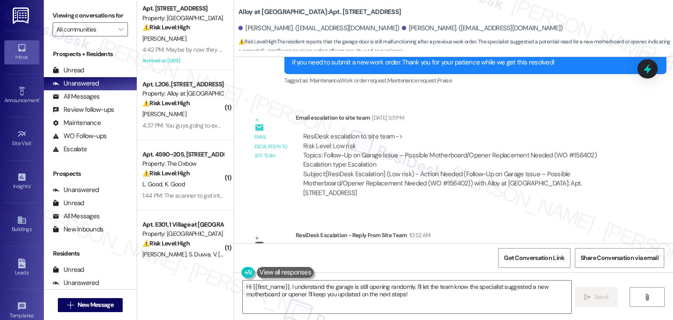
click at [547, 231] on div "ResiDesk Escalation - Reply From Site Team 10:52 AM" at bounding box center [462, 237] width 333 height 12
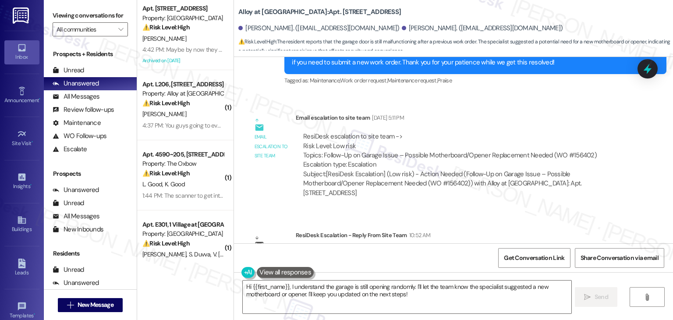
click at [547, 231] on div "ResiDesk Escalation - Reply From Site Team 10:52 AM" at bounding box center [462, 237] width 333 height 12
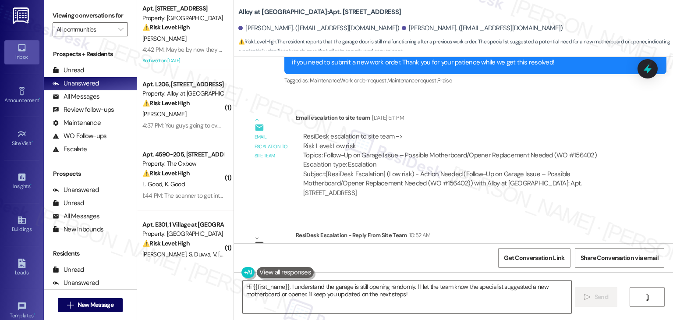
click at [547, 231] on div "ResiDesk Escalation - Reply From Site Team 10:52 AM" at bounding box center [462, 237] width 333 height 12
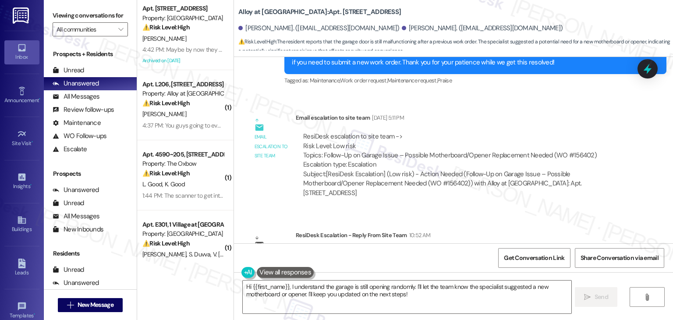
click at [547, 231] on div "ResiDesk Escalation - Reply From Site Team 10:52 AM" at bounding box center [462, 237] width 333 height 12
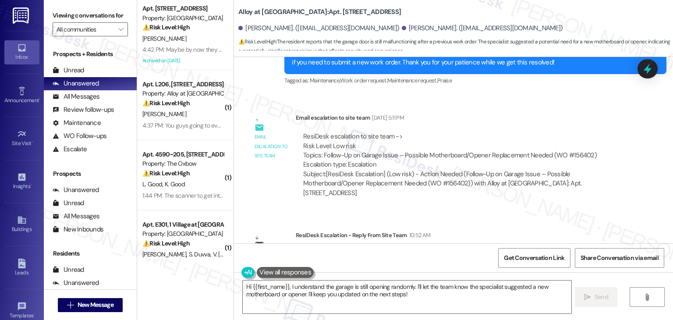
click at [547, 231] on div "ResiDesk Escalation - Reply From Site Team 10:52 AM" at bounding box center [462, 237] width 333 height 12
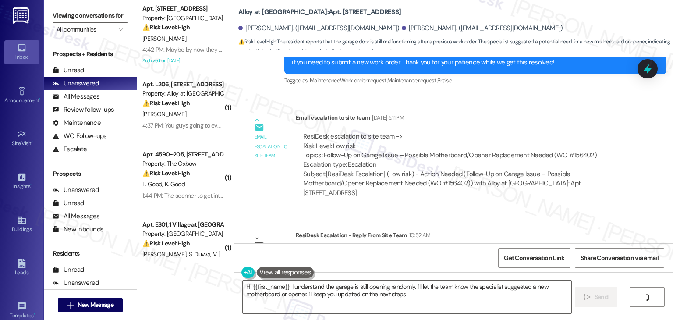
click at [547, 231] on div "ResiDesk Escalation - Reply From Site Team 10:52 AM" at bounding box center [462, 237] width 333 height 12
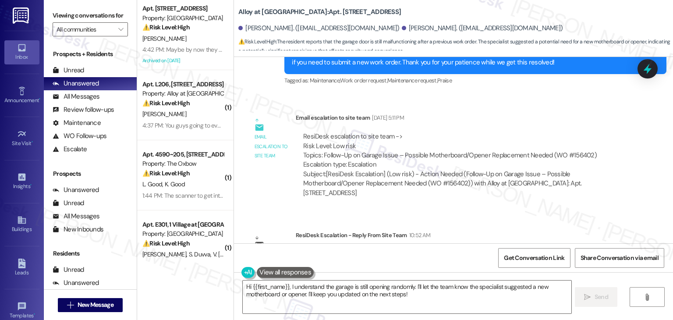
click at [547, 231] on div "ResiDesk Escalation - Reply From Site Team 10:52 AM" at bounding box center [462, 237] width 333 height 12
click at [386, 289] on textarea "Hi {{first_name}}, I understand the garage is still opening randomly. I'll let …" at bounding box center [407, 296] width 328 height 33
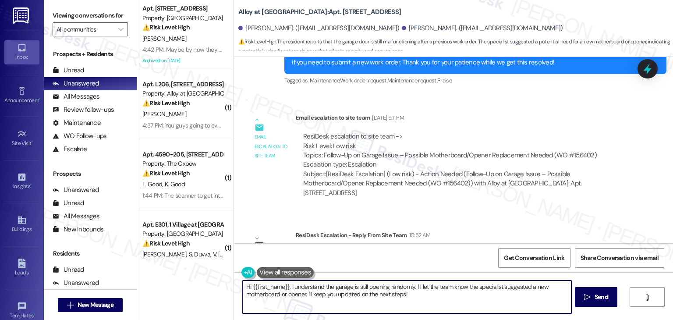
click at [386, 289] on textarea "Hi {{first_name}}, I understand the garage is still opening randomly. I'll let …" at bounding box center [407, 296] width 328 height 33
paste textarea "Roger, I escalated your concern to the site team regarding the garage issue and…"
type textarea "Hi Roger, I escalated your concern to the site team regarding the garage issue …"
click at [599, 302] on button " Send" at bounding box center [596, 297] width 43 height 20
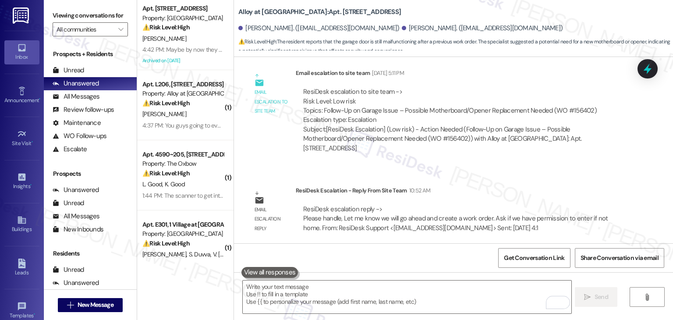
scroll to position [2574, 0]
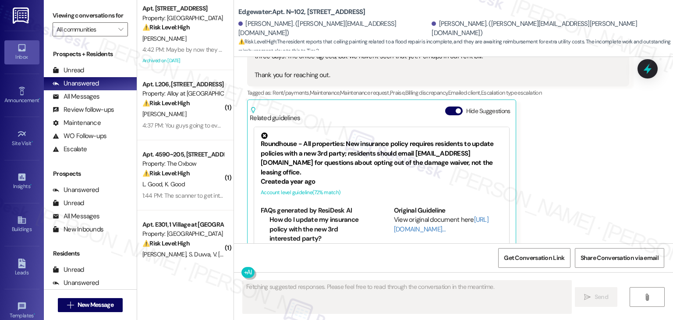
scroll to position [1516, 0]
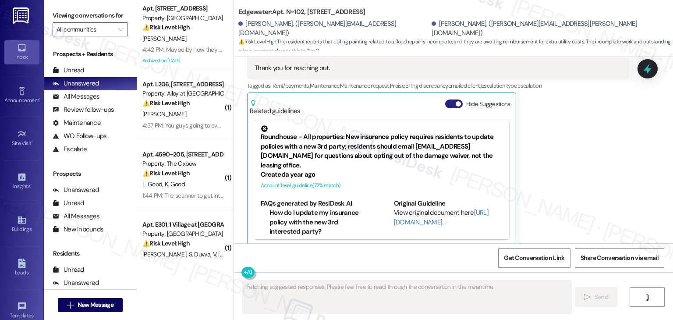
click at [445, 99] on button "Hide Suggestions" at bounding box center [454, 103] width 18 height 9
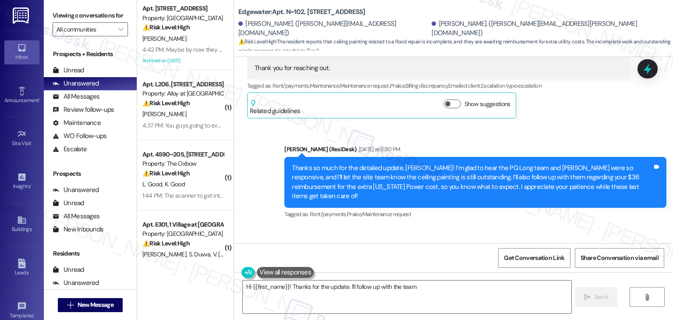
click at [514, 205] on div "Sent via SMS [PERSON_NAME] (ResiDesk) [DATE] at 6:30 PM Thanks so much for the …" at bounding box center [475, 182] width 395 height 89
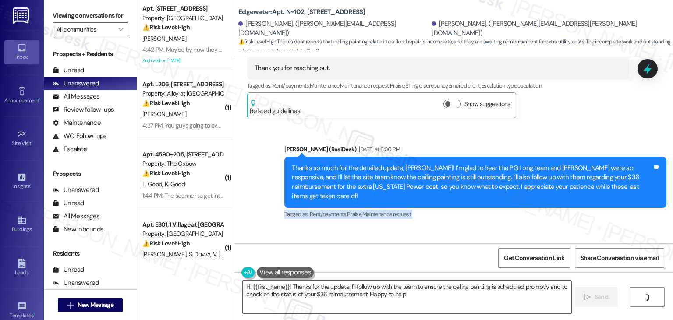
type textarea "Hi {{first_name}}! Thanks for the update. I'll follow up with the team to ensur…"
click at [514, 205] on div "Sent via SMS [PERSON_NAME] (ResiDesk) [DATE] at 6:30 PM Thanks so much for the …" at bounding box center [475, 182] width 395 height 89
click at [514, 205] on div "Sent via SMS Dottie (ResiDesk) Yesterday at 6:30 PM Thanks so much for the deta…" at bounding box center [475, 182] width 395 height 89
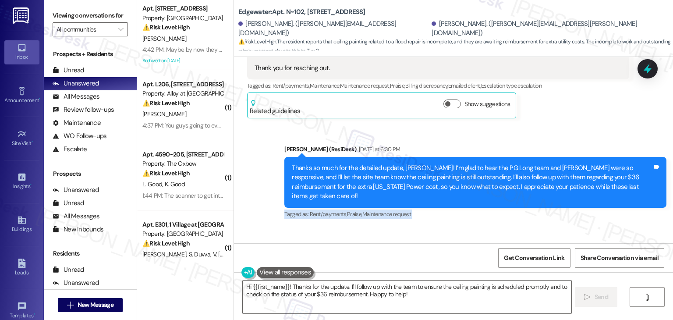
click at [514, 205] on div "Sent via SMS Dottie (ResiDesk) Yesterday at 6:30 PM Thanks so much for the deta…" at bounding box center [475, 182] width 395 height 89
click at [513, 208] on div "Lease started May 27, 2025 at 7:00 PM Survey, sent via SMS Residesk Automated S…" at bounding box center [453, 150] width 439 height 186
click at [512, 208] on div "Lease started May 27, 2025 at 7:00 PM Survey, sent via SMS Residesk Automated S…" at bounding box center [453, 150] width 439 height 186
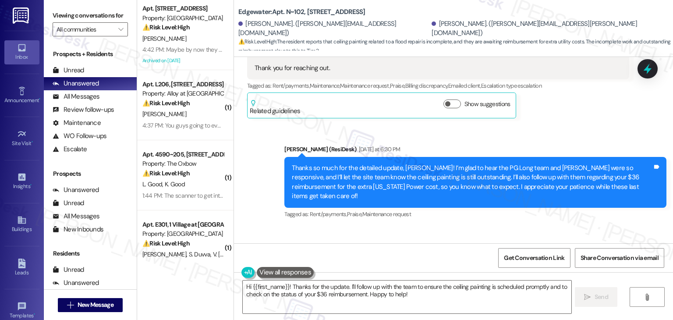
click at [512, 208] on div "Lease started May 27, 2025 at 7:00 PM Survey, sent via SMS Residesk Automated S…" at bounding box center [453, 150] width 439 height 186
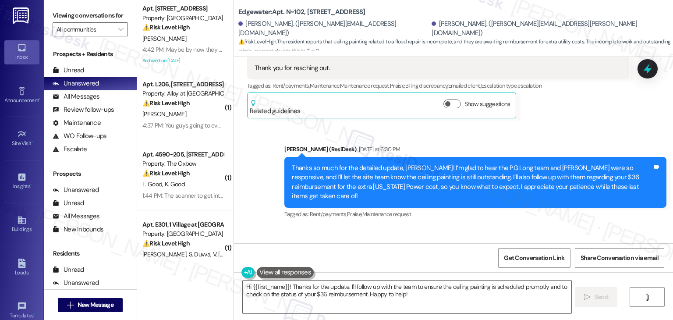
click at [512, 208] on div "Lease started May 27, 2025 at 7:00 PM Survey, sent via SMS Residesk Automated S…" at bounding box center [453, 150] width 439 height 186
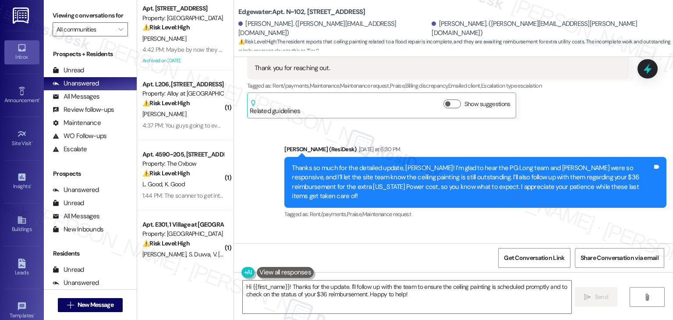
click at [512, 208] on div "Lease started May 27, 2025 at 7:00 PM Survey, sent via SMS Residesk Automated S…" at bounding box center [453, 150] width 439 height 186
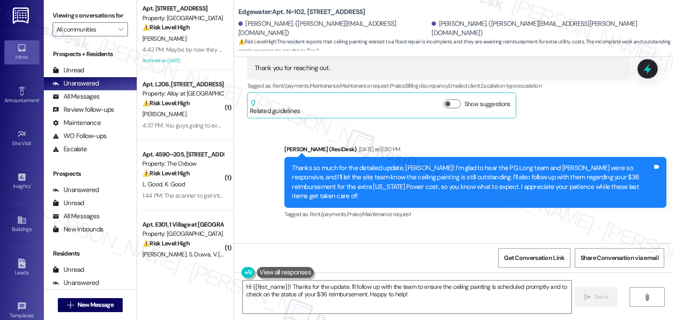
click at [512, 208] on div "Lease started May 27, 2025 at 7:00 PM Survey, sent via SMS Residesk Automated S…" at bounding box center [453, 150] width 439 height 186
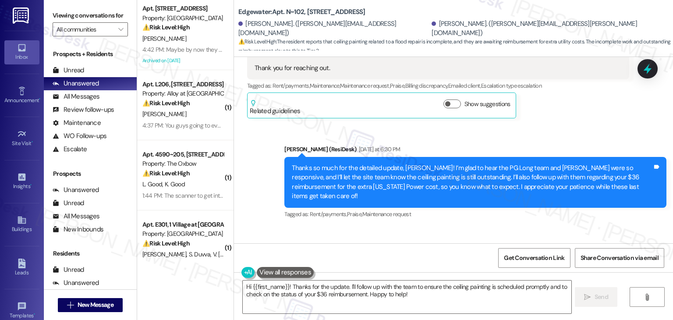
click at [512, 208] on div "Lease started May 27, 2025 at 7:00 PM Survey, sent via SMS Residesk Automated S…" at bounding box center [453, 150] width 439 height 186
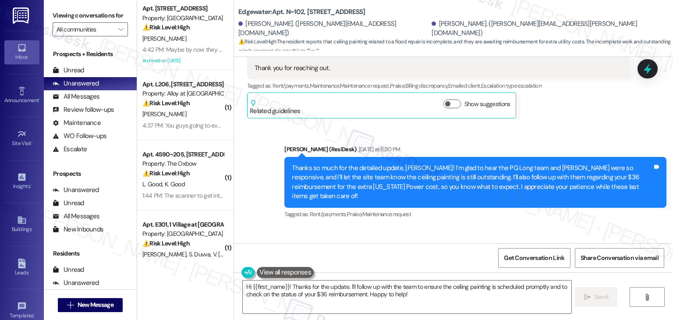
click at [512, 208] on div "Lease started May 27, 2025 at 7:00 PM Survey, sent via SMS Residesk Automated S…" at bounding box center [453, 150] width 439 height 186
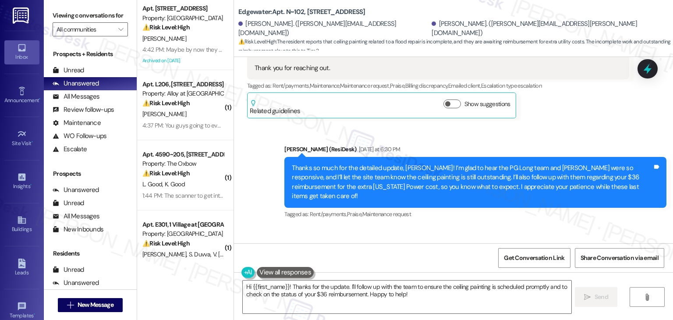
click at [504, 206] on div "Sent via SMS Dottie (ResiDesk) Yesterday at 6:30 PM Thanks so much for the deta…" at bounding box center [475, 182] width 395 height 89
click at [505, 216] on div "Lease started May 27, 2025 at 7:00 PM Survey, sent via SMS Residesk Automated S…" at bounding box center [453, 150] width 439 height 186
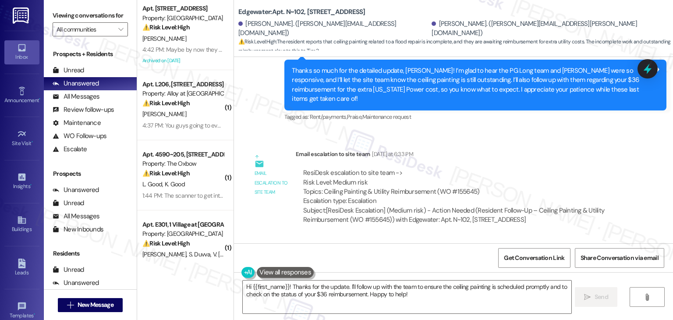
scroll to position [1669, 0]
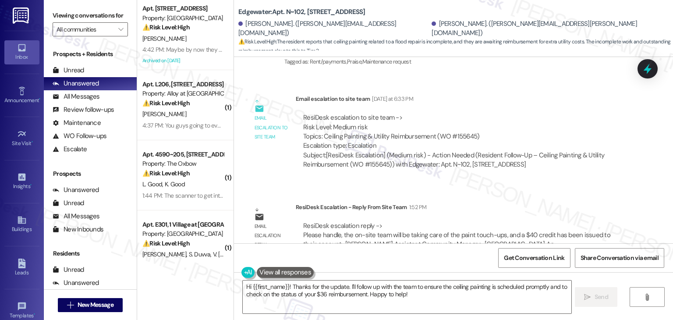
click at [566, 166] on div "Lease started May 27, 2025 at 7:00 PM Survey, sent via SMS Residesk Automated S…" at bounding box center [453, 150] width 439 height 186
click at [566, 167] on div "Lease started May 27, 2025 at 7:00 PM Survey, sent via SMS Residesk Automated S…" at bounding box center [453, 150] width 439 height 186
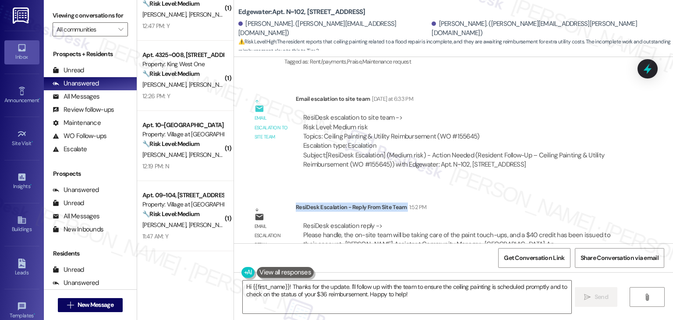
scroll to position [1039, 0]
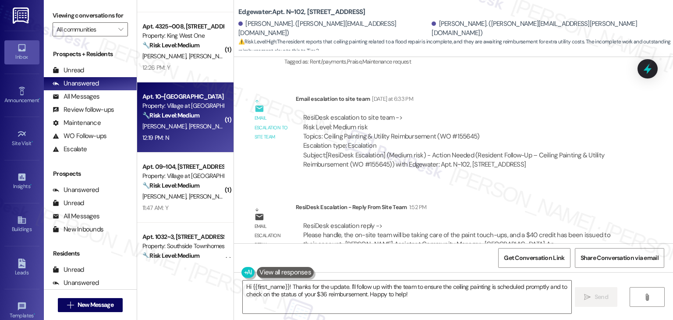
click at [187, 131] on div "A. Delia E. Bush" at bounding box center [183, 126] width 83 height 11
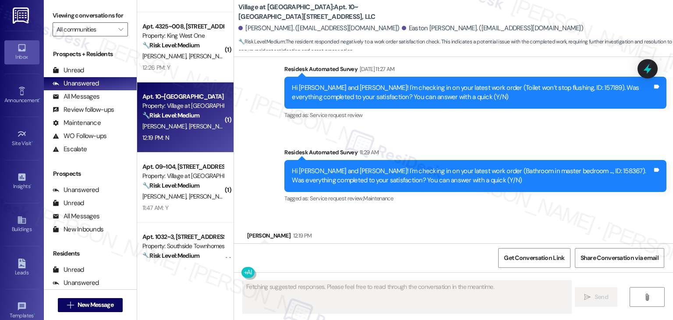
scroll to position [755, 0]
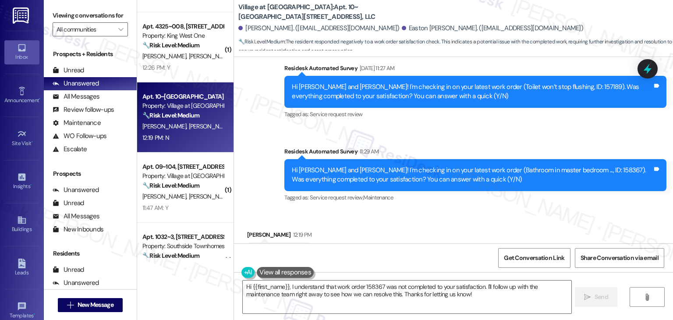
click at [419, 210] on div "Received via SMS Alexis Delia 12:19 PM N Tags and notes" at bounding box center [453, 240] width 439 height 61
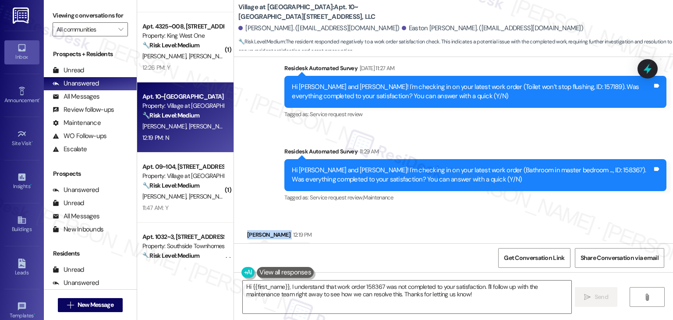
click at [419, 210] on div "Received via SMS Alexis Delia 12:19 PM N Tags and notes" at bounding box center [453, 240] width 439 height 61
click at [396, 210] on div "Received via SMS Alexis Delia 12:19 PM N Tags and notes" at bounding box center [453, 240] width 439 height 61
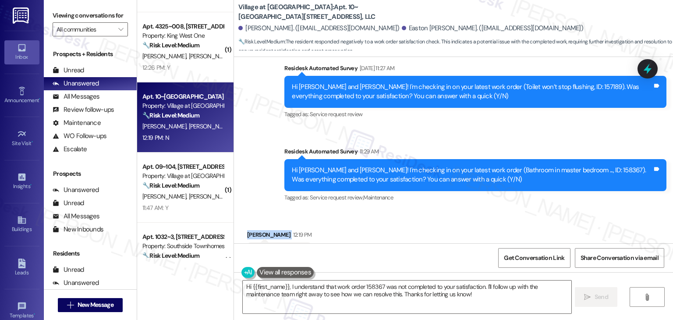
click at [396, 210] on div "Received via SMS Alexis Delia 12:19 PM N Tags and notes" at bounding box center [453, 240] width 439 height 61
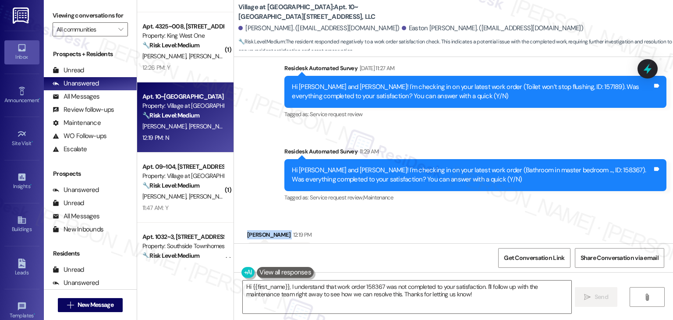
click at [396, 210] on div "Received via SMS Alexis Delia 12:19 PM N Tags and notes" at bounding box center [453, 240] width 439 height 61
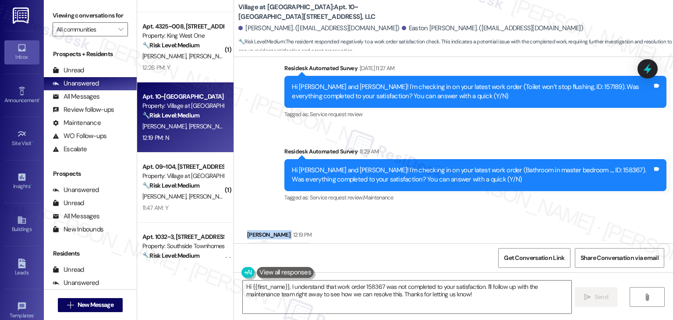
click at [396, 210] on div "Received via SMS Alexis Delia 12:19 PM N Tags and notes" at bounding box center [453, 240] width 439 height 61
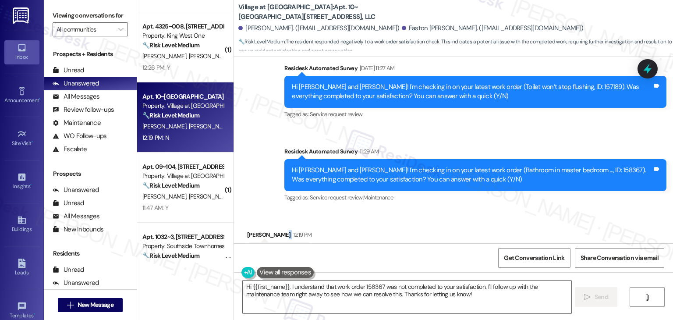
click at [396, 210] on div "Received via SMS Alexis Delia 12:19 PM N Tags and notes" at bounding box center [453, 240] width 439 height 61
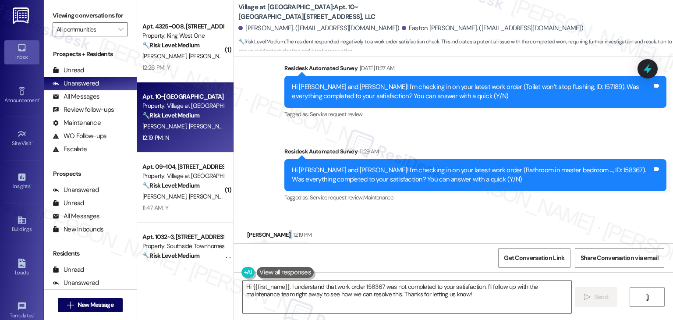
click at [396, 210] on div "Received via SMS Alexis Delia 12:19 PM N Tags and notes" at bounding box center [453, 240] width 439 height 61
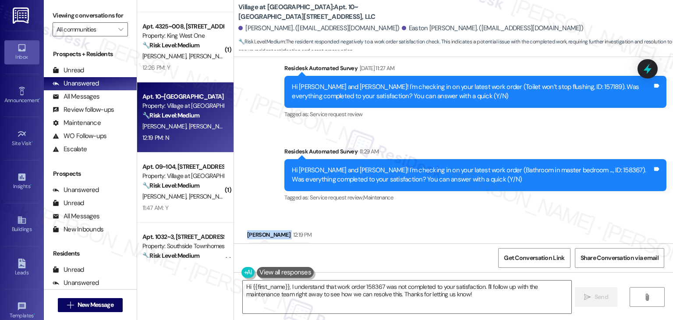
click at [396, 210] on div "Received via SMS Alexis Delia 12:19 PM N Tags and notes" at bounding box center [453, 240] width 439 height 61
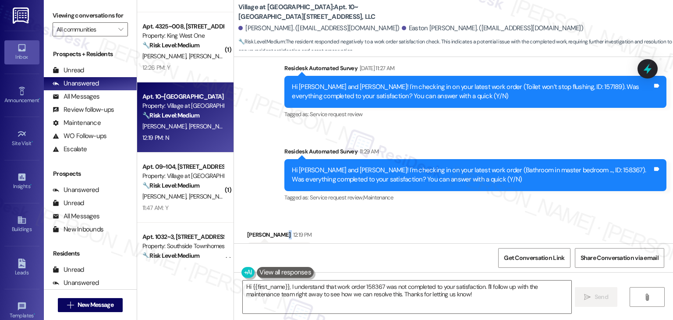
click at [396, 210] on div "Received via SMS Alexis Delia 12:19 PM N Tags and notes" at bounding box center [453, 240] width 439 height 61
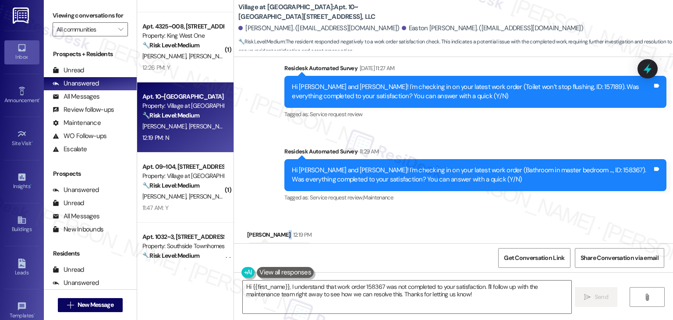
click at [396, 210] on div "Received via SMS Alexis Delia 12:19 PM N Tags and notes" at bounding box center [453, 240] width 439 height 61
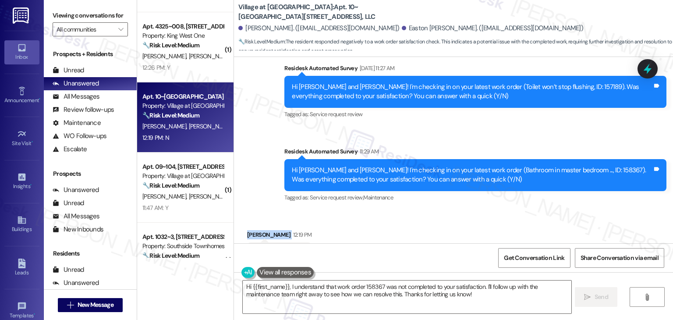
click at [396, 210] on div "Received via SMS Alexis Delia 12:19 PM N Tags and notes" at bounding box center [453, 240] width 439 height 61
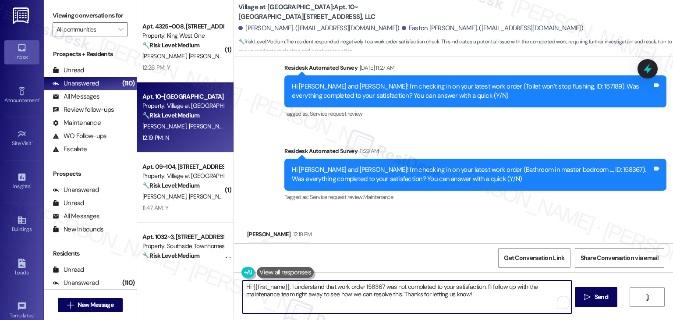
drag, startPoint x: 487, startPoint y: 297, endPoint x: 486, endPoint y: 287, distance: 9.7
click at [486, 287] on textarea "Hi {{first_name}}, I understand that work order 158367 was not completed to you…" at bounding box center [407, 296] width 328 height 33
paste textarea "Can you provide more details about what wasn't addressed so I can follow up app…"
drag, startPoint x: 284, startPoint y: 286, endPoint x: 248, endPoint y: 288, distance: 35.6
click at [248, 288] on textarea "Hi {{first_name}}, I understand that work order 158367 was not completed to you…" at bounding box center [407, 296] width 328 height 33
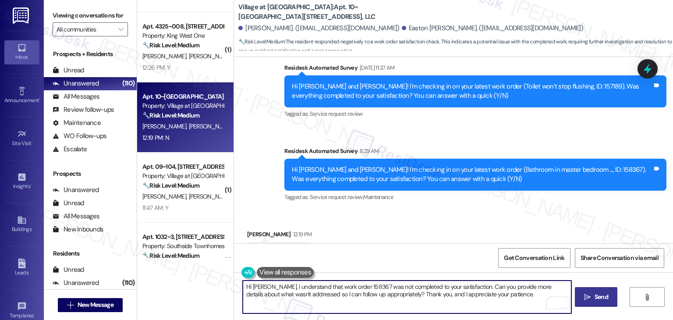
type textarea "Hi Alexis, I understand that work order 158367 was not completed to your satisf…"
click at [596, 296] on span "Send" at bounding box center [602, 296] width 14 height 9
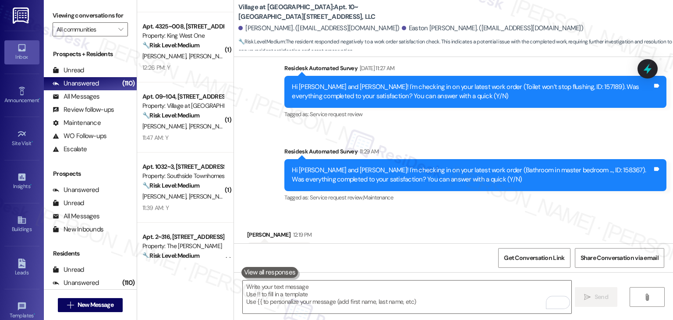
scroll to position [826, 0]
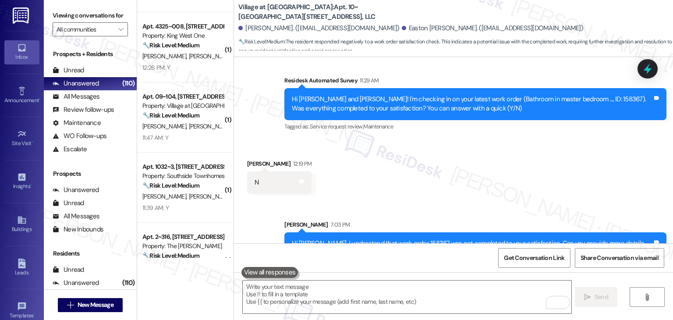
click at [529, 162] on div "Received via SMS Alexis Delia 12:19 PM N Tags and notes" at bounding box center [453, 169] width 439 height 61
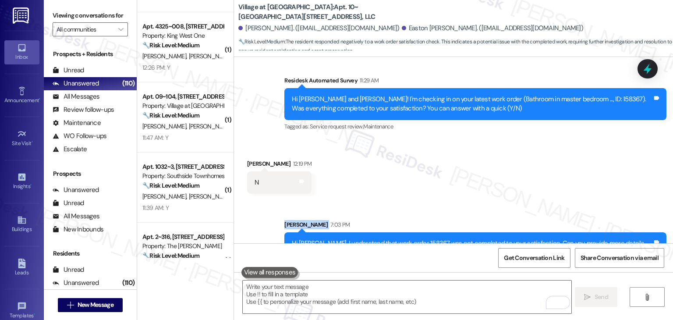
click at [529, 162] on div "Received via SMS Alexis Delia 12:19 PM N Tags and notes" at bounding box center [453, 169] width 439 height 61
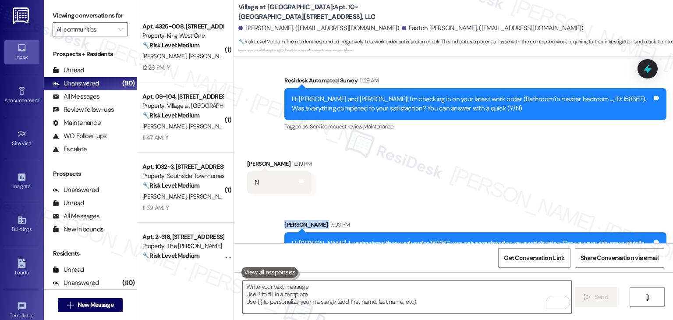
click at [529, 162] on div "Received via SMS Alexis Delia 12:19 PM N Tags and notes" at bounding box center [453, 169] width 439 height 61
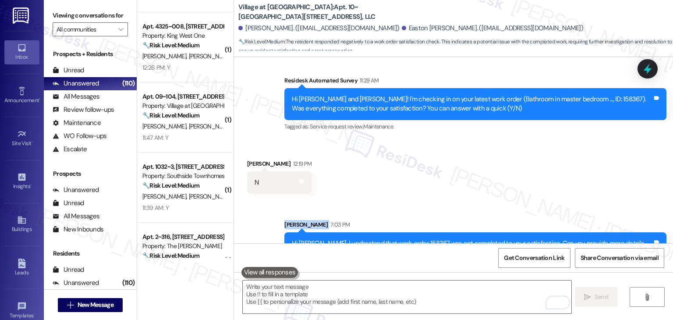
click at [529, 162] on div "Received via SMS Alexis Delia 12:19 PM N Tags and notes" at bounding box center [453, 169] width 439 height 61
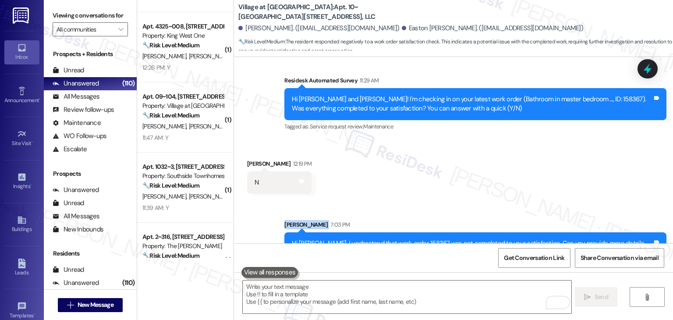
click at [529, 162] on div "Received via SMS Alexis Delia 12:19 PM N Tags and notes" at bounding box center [453, 169] width 439 height 61
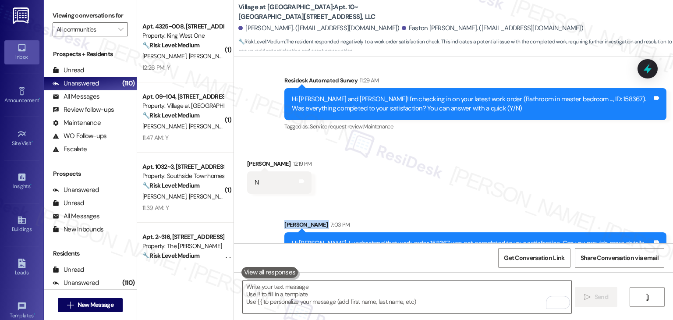
click at [529, 162] on div "Received via SMS Alexis Delia 12:19 PM N Tags and notes" at bounding box center [453, 169] width 439 height 61
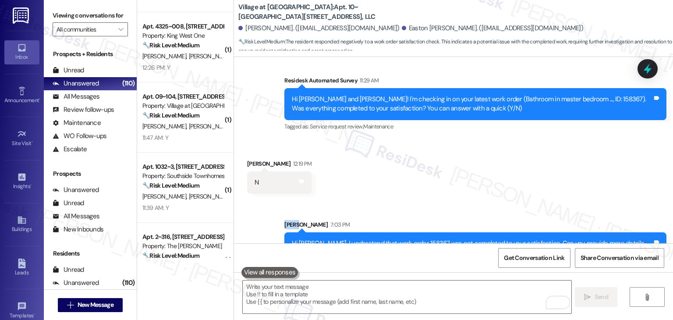
click at [529, 162] on div "Received via SMS Alexis Delia 12:19 PM N Tags and notes" at bounding box center [453, 169] width 439 height 61
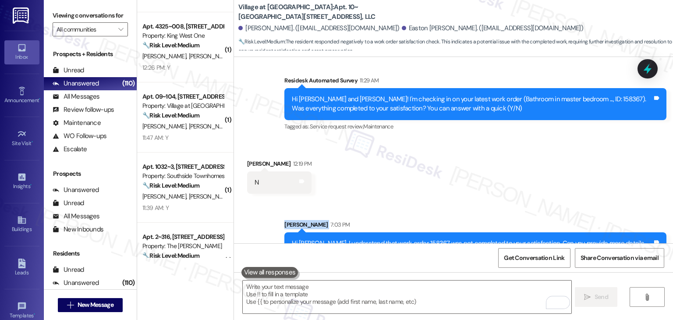
click at [529, 162] on div "Received via SMS Alexis Delia 12:19 PM N Tags and notes" at bounding box center [453, 169] width 439 height 61
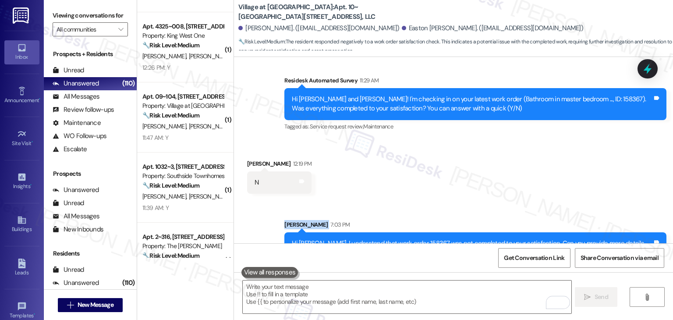
click at [529, 162] on div "Received via SMS Alexis Delia 12:19 PM N Tags and notes" at bounding box center [453, 169] width 439 height 61
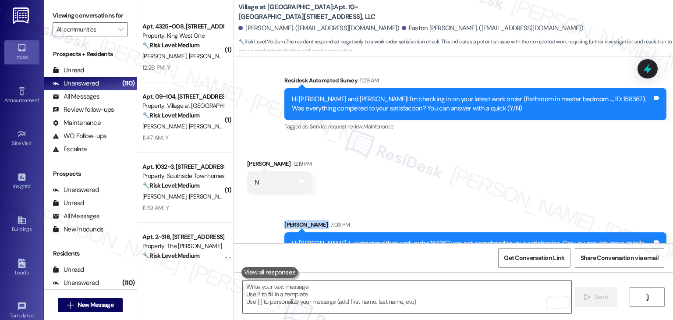
click at [529, 162] on div "Received via SMS Alexis Delia 12:19 PM N Tags and notes" at bounding box center [453, 169] width 439 height 61
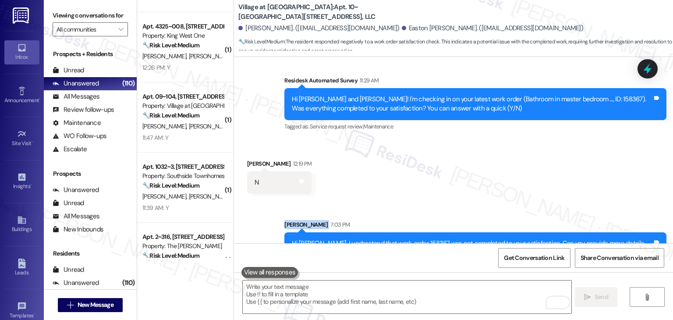
click at [529, 162] on div "Received via SMS Alexis Delia 12:19 PM N Tags and notes" at bounding box center [453, 169] width 439 height 61
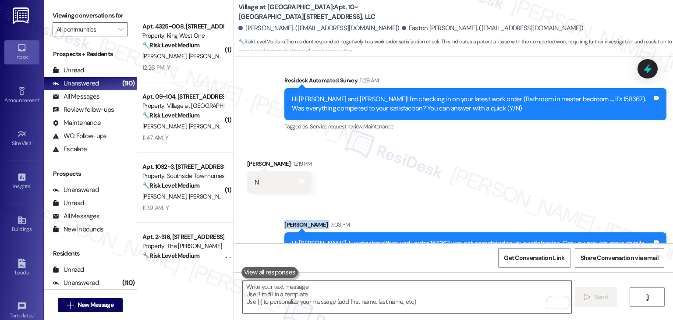
click at [529, 162] on div "Received via SMS Alexis Delia 12:19 PM N Tags and notes" at bounding box center [453, 169] width 439 height 61
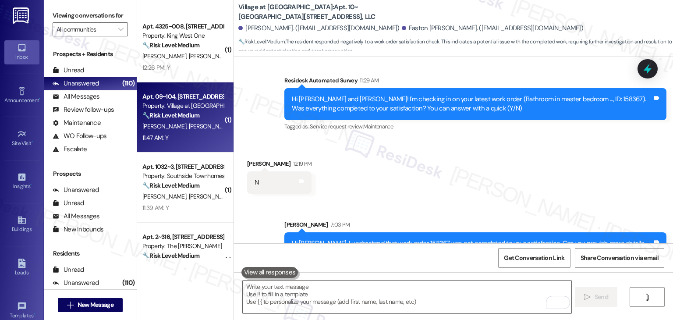
click at [178, 149] on div "Apt. 09~104, 1 Westmeadow Springs, LLC Property: Village at Westmeadow 🔧 Risk L…" at bounding box center [185, 117] width 96 height 70
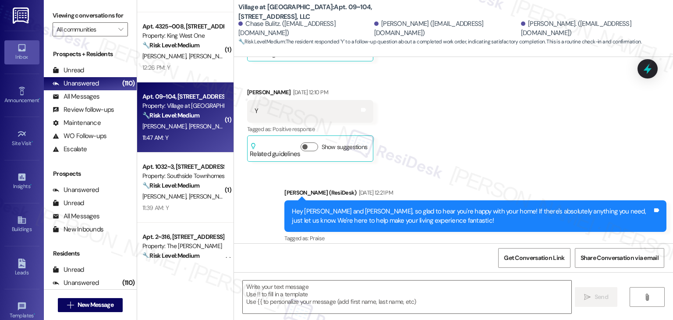
type textarea "Fetching suggested responses. Please feel free to read through the conversation…"
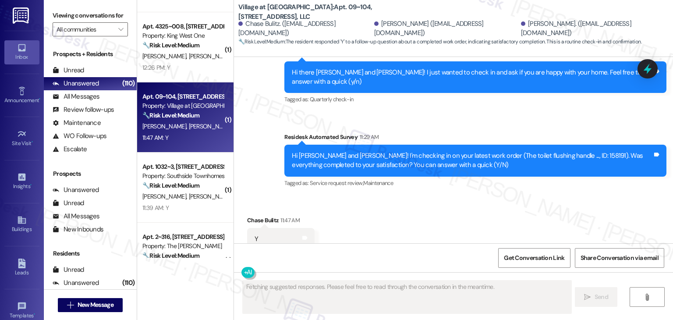
scroll to position [927, 0]
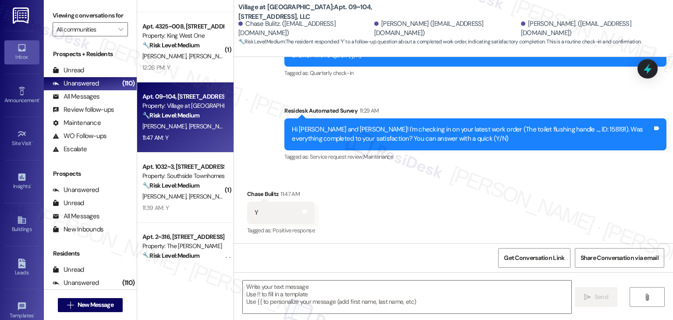
click at [440, 194] on div "Received via SMS Chase Bulitz 11:47 AM Y Tags and notes Tagged as: Positive res…" at bounding box center [453, 207] width 439 height 74
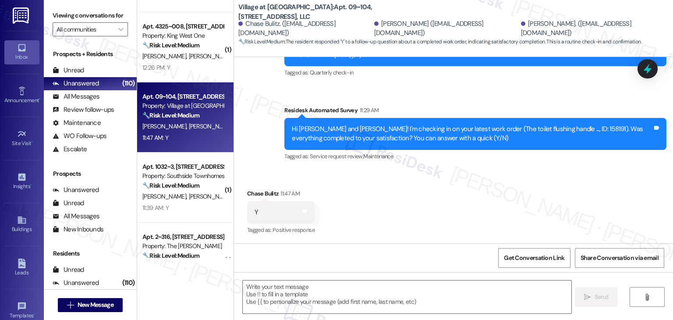
click at [440, 194] on div "Received via SMS Chase Bulitz 11:47 AM Y Tags and notes Tagged as: Positive res…" at bounding box center [453, 206] width 439 height 74
click at [349, 290] on textarea at bounding box center [407, 296] width 328 height 33
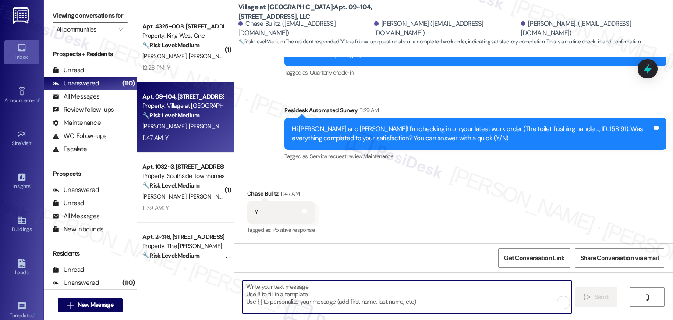
paste textarea "We're happy the work order was completed, {{first_name}}! Please don't hesitate…"
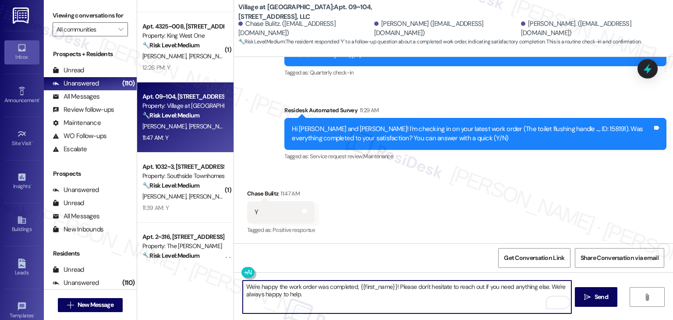
drag, startPoint x: 390, startPoint y: 286, endPoint x: 383, endPoint y: 286, distance: 6.6
click at [383, 286] on textarea "We're happy the work order was completed, {{first_name}}! Please don't hesitate…" at bounding box center [407, 296] width 328 height 33
click at [390, 285] on textarea "We're happy the work order was completed, {{first_name}}! Please don't hesitate…" at bounding box center [407, 296] width 328 height 33
drag, startPoint x: 390, startPoint y: 285, endPoint x: 355, endPoint y: 284, distance: 35.9
click at [355, 284] on textarea "We're happy the work order was completed, {{first_name}}! Please don't hesitate…" at bounding box center [407, 296] width 328 height 33
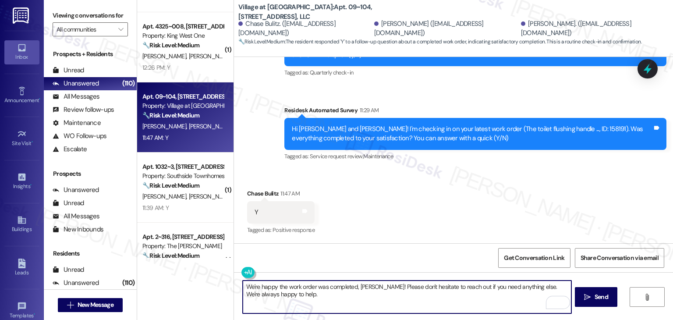
click at [372, 300] on textarea "We're happy the work order was completed, Chase! Please don't hesitate to reach…" at bounding box center [407, 296] width 328 height 33
type textarea "We're happy the work order was completed, Chase! Please don't hesitate to reach…"
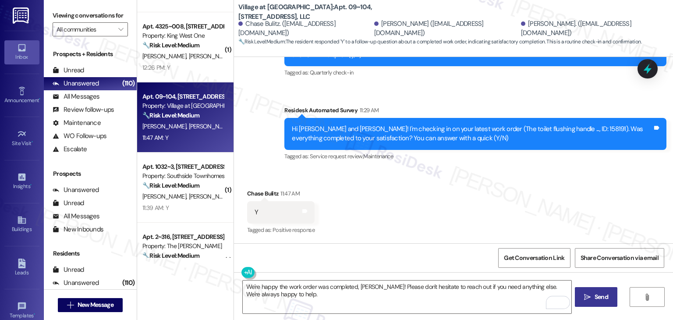
click at [596, 298] on span "Send" at bounding box center [602, 296] width 14 height 9
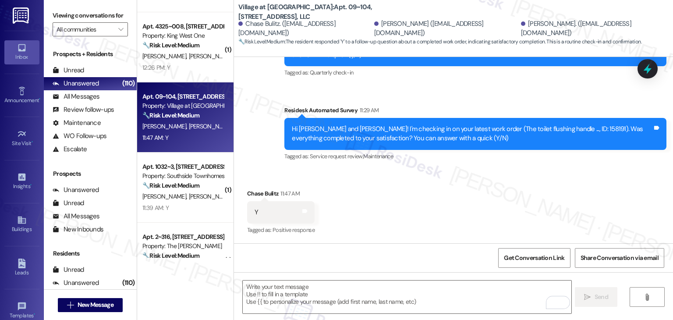
scroll to position [927, 0]
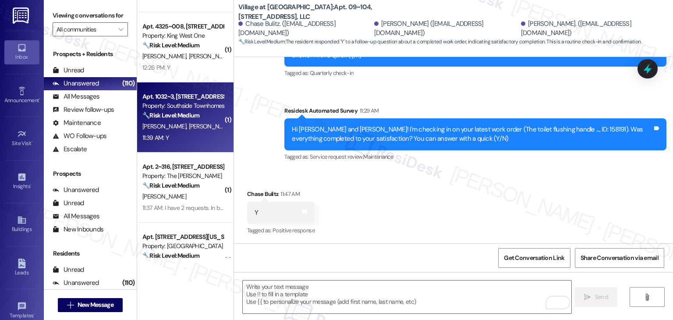
click at [189, 133] on div "11:39 AM: Y 11:39 AM: Y" at bounding box center [183, 137] width 83 height 11
type textarea "Fetching suggested responses. Please feel free to read through the conversation…"
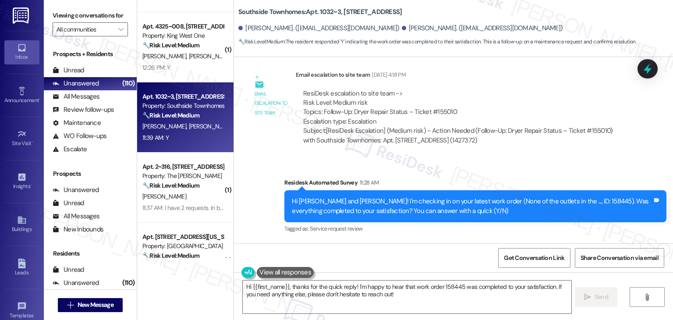
scroll to position [2946, 0]
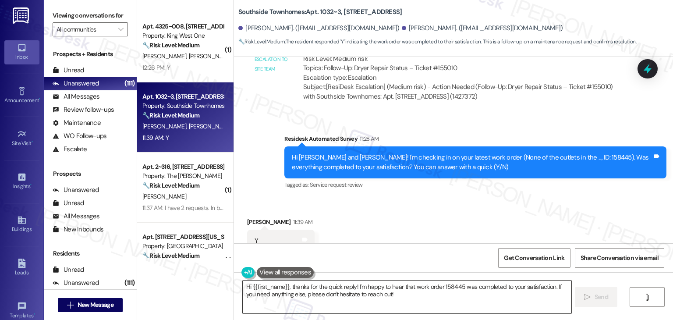
click at [334, 292] on textarea "Hi {{first_name}}, thanks for the quick reply! I'm happy to hear that work orde…" at bounding box center [407, 296] width 328 height 33
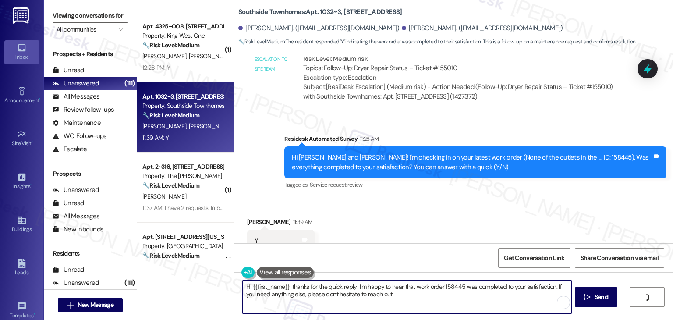
click at [334, 292] on textarea "Hi {{first_name}}, thanks for the quick reply! I'm happy to hear that work orde…" at bounding box center [407, 296] width 328 height 33
click at [334, 291] on textarea "Hi {{first_name}}, thanks for the quick reply! I'm happy to hear that work orde…" at bounding box center [407, 296] width 328 height 33
paste textarea "We're happy the work order was completed, {{first_name}}! Please don't hesitate…"
drag, startPoint x: 392, startPoint y: 287, endPoint x: 355, endPoint y: 284, distance: 37.4
click at [355, 284] on textarea "We're happy the work order was completed, {{first_name}}! Please don't hesitate…" at bounding box center [407, 296] width 328 height 33
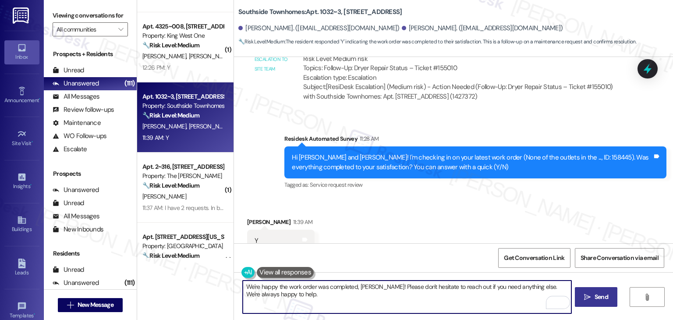
type textarea "We're happy the work order was completed, Jillianne! Please don't hesitate to r…"
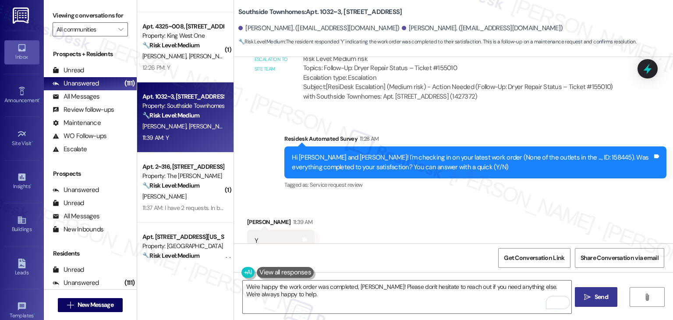
click at [603, 293] on span "Send" at bounding box center [602, 296] width 14 height 9
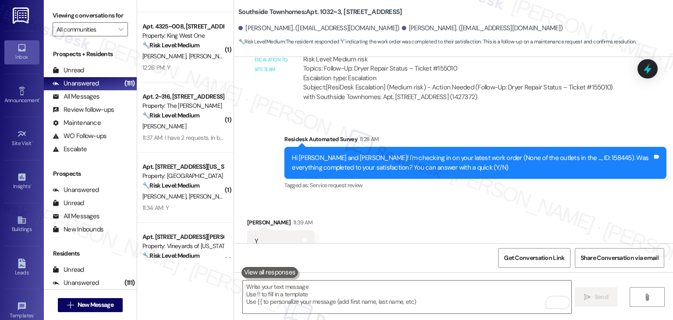
scroll to position [3017, 0]
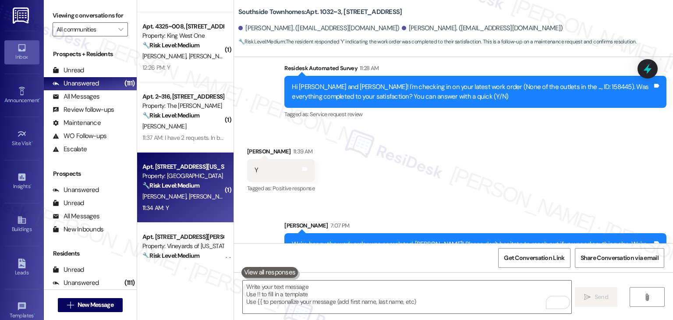
click at [176, 188] on strong "🔧 Risk Level: Medium" at bounding box center [170, 185] width 57 height 8
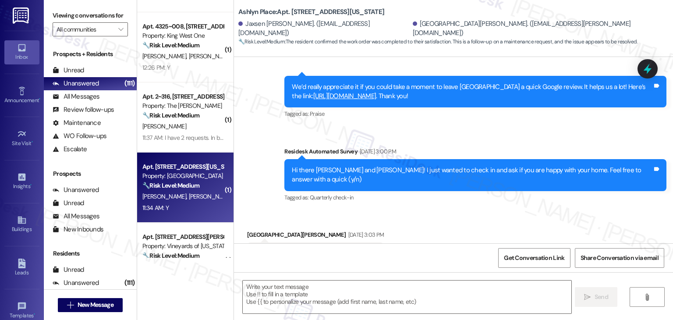
type textarea "Fetching suggested responses. Please feel free to read through the conversation…"
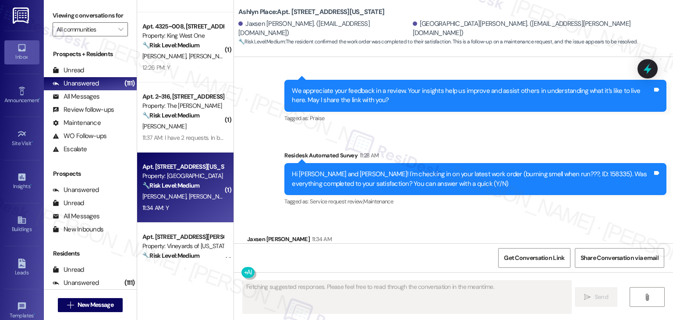
scroll to position [635, 0]
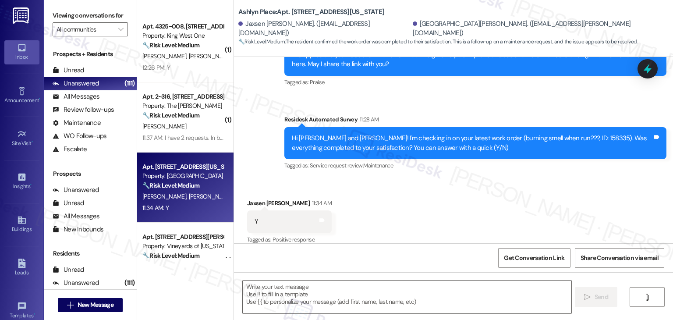
click at [440, 206] on div "Received via SMS Jaxsen Schlauch 11:34 AM Y Tags and notes Tagged as: Positive …" at bounding box center [453, 216] width 439 height 74
click at [439, 206] on div "Received via SMS Jaxsen Schlauch 11:34 AM Y Tags and notes Tagged as: Positive …" at bounding box center [453, 216] width 439 height 74
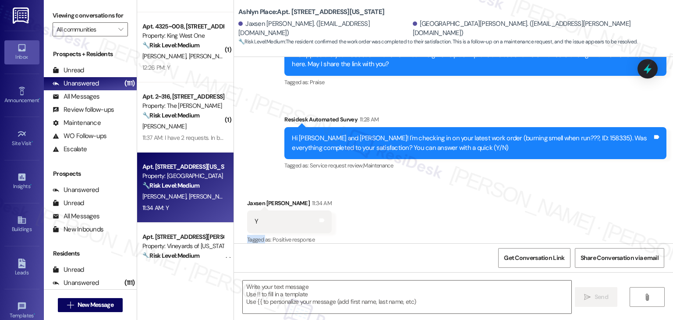
click at [439, 206] on div "Received via SMS Jaxsen Schlauch 11:34 AM Y Tags and notes Tagged as: Positive …" at bounding box center [453, 216] width 439 height 74
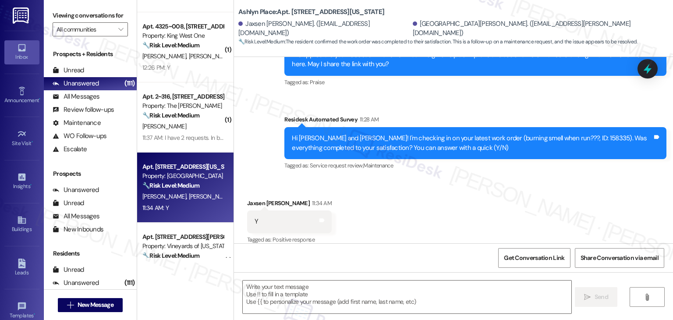
click at [439, 206] on div "Received via SMS Jaxsen Schlauch 11:34 AM Y Tags and notes Tagged as: Positive …" at bounding box center [453, 216] width 439 height 74
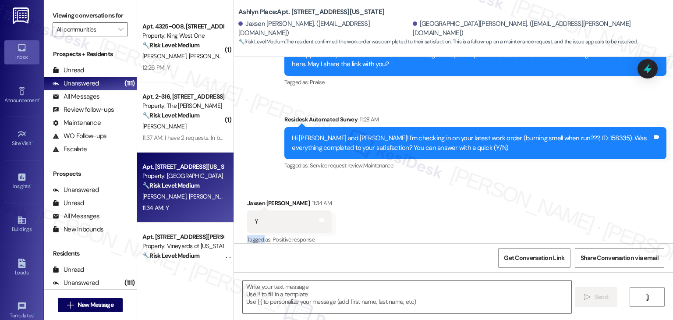
click at [439, 206] on div "Received via SMS Jaxsen Schlauch 11:34 AM Y Tags and notes Tagged as: Positive …" at bounding box center [453, 216] width 439 height 74
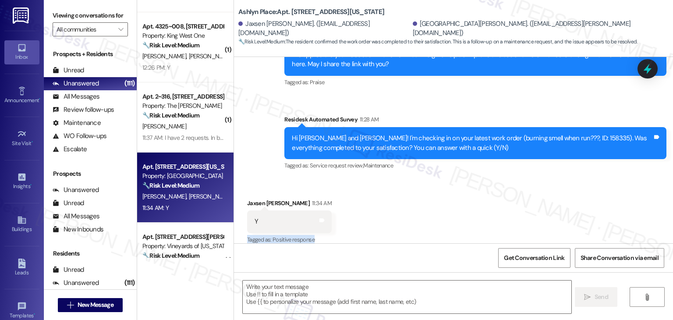
click at [439, 206] on div "Received via SMS Jaxsen Schlauch 11:34 AM Y Tags and notes Tagged as: Positive …" at bounding box center [453, 216] width 439 height 74
click at [439, 204] on div "Received via SMS Jaxsen Schlauch 11:34 AM Y Tags and notes Tagged as: Positive …" at bounding box center [453, 216] width 439 height 74
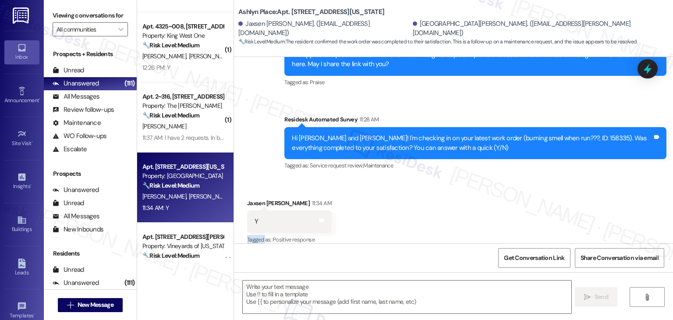
click at [439, 204] on div "Received via SMS Jaxsen Schlauch 11:34 AM Y Tags and notes Tagged as: Positive …" at bounding box center [453, 216] width 439 height 74
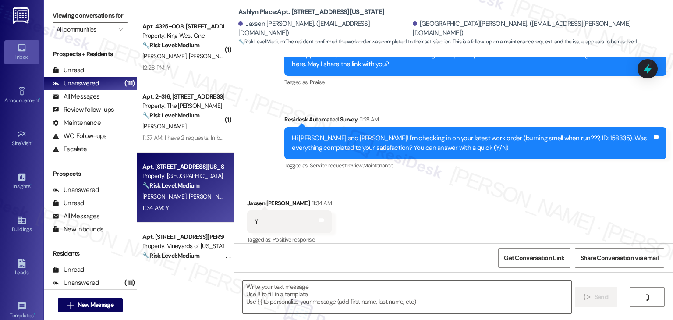
click at [439, 204] on div "Received via SMS Jaxsen Schlauch 11:34 AM Y Tags and notes Tagged as: Positive …" at bounding box center [453, 216] width 439 height 74
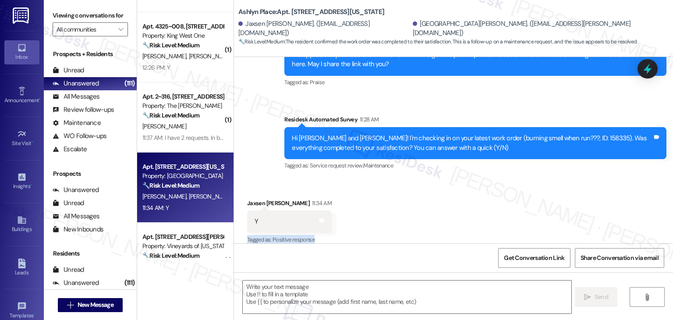
click at [439, 204] on div "Received via SMS Jaxsen Schlauch 11:34 AM Y Tags and notes Tagged as: Positive …" at bounding box center [453, 216] width 439 height 74
click at [440, 205] on div "Received via SMS Jaxsen Schlauch 11:34 AM Y Tags and notes Tagged as: Positive …" at bounding box center [453, 216] width 439 height 74
click at [443, 207] on div "Received via SMS Jaxsen Schlauch 11:34 AM Y Tags and notes Tagged as: Positive …" at bounding box center [453, 216] width 439 height 74
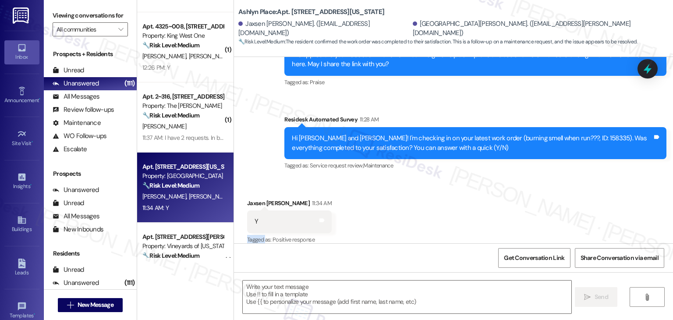
click at [443, 207] on div "Received via SMS Jaxsen Schlauch 11:34 AM Y Tags and notes Tagged as: Positive …" at bounding box center [453, 216] width 439 height 74
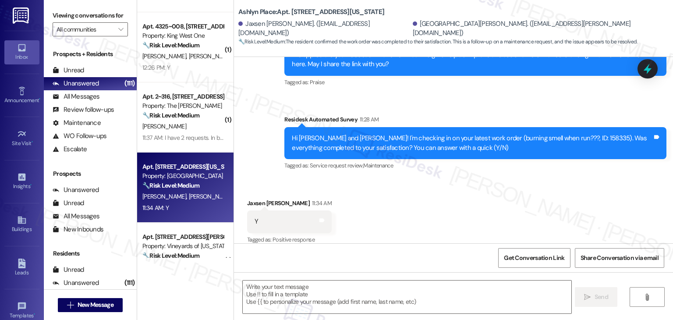
click at [443, 207] on div "Received via SMS Jaxsen Schlauch 11:34 AM Y Tags and notes Tagged as: Positive …" at bounding box center [453, 216] width 439 height 74
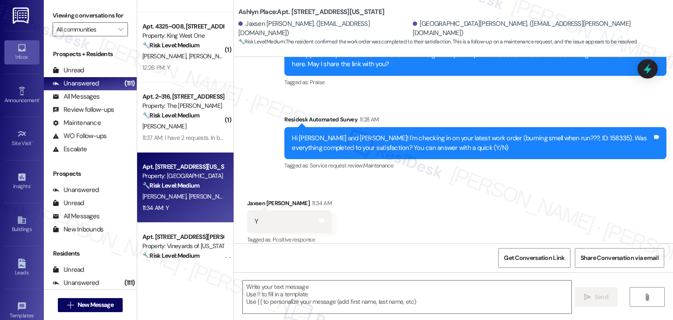
click at [443, 207] on div "Received via SMS Jaxsen Schlauch 11:34 AM Y Tags and notes Tagged as: Positive …" at bounding box center [453, 216] width 439 height 74
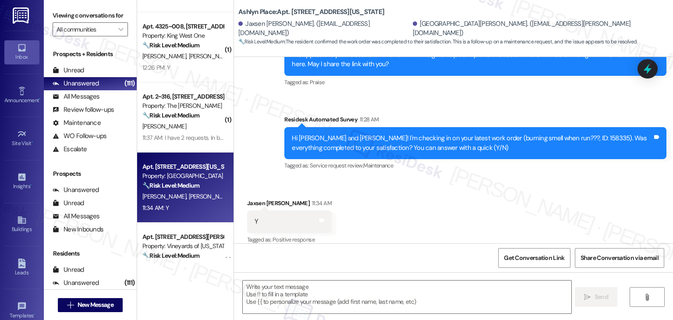
click at [443, 207] on div "Received via SMS Jaxsen Schlauch 11:34 AM Y Tags and notes Tagged as: Positive …" at bounding box center [453, 216] width 439 height 74
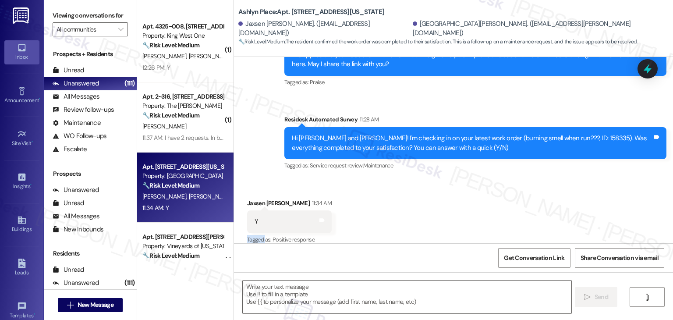
click at [443, 207] on div "Received via SMS Jaxsen Schlauch 11:34 AM Y Tags and notes Tagged as: Positive …" at bounding box center [453, 216] width 439 height 74
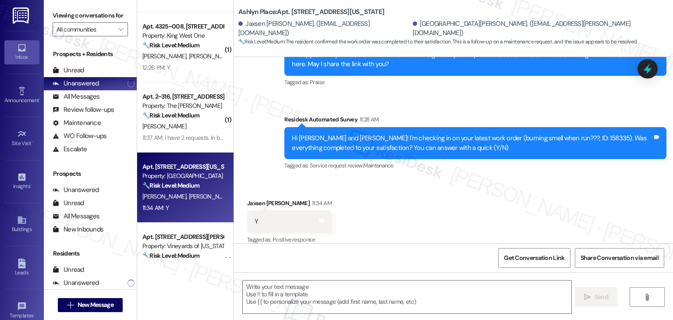
click at [443, 207] on div "Received via SMS Jaxsen Schlauch 11:34 AM Y Tags and notes Tagged as: Positive …" at bounding box center [453, 216] width 439 height 74
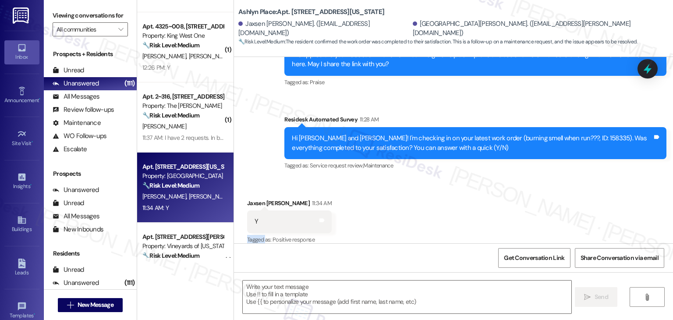
click at [443, 207] on div "Received via SMS Jaxsen Schlauch 11:34 AM Y Tags and notes Tagged as: Positive …" at bounding box center [453, 216] width 439 height 74
click at [380, 288] on textarea at bounding box center [407, 296] width 328 height 33
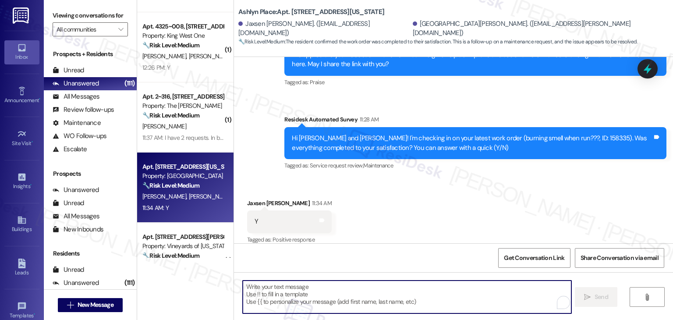
paste textarea "We're happy the work order was completed, {{first_name}}! Please don't hesitate…"
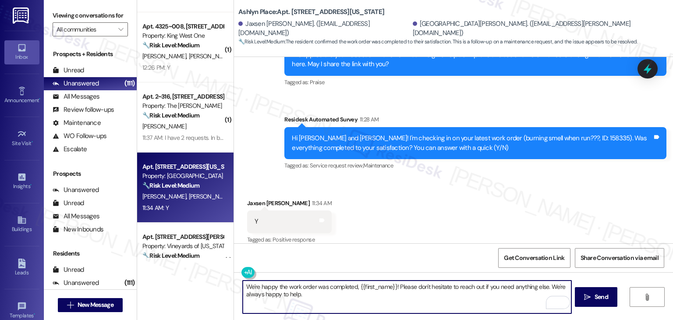
drag, startPoint x: 390, startPoint y: 285, endPoint x: 355, endPoint y: 285, distance: 35.1
click at [355, 285] on textarea "We're happy the work order was completed, {{first_name}}! Please don't hesitate…" at bounding box center [407, 296] width 328 height 33
type textarea "We're happy the work order was completed, Jaxsen! Please don't hesitate to reac…"
click at [596, 287] on button " Send" at bounding box center [596, 297] width 43 height 20
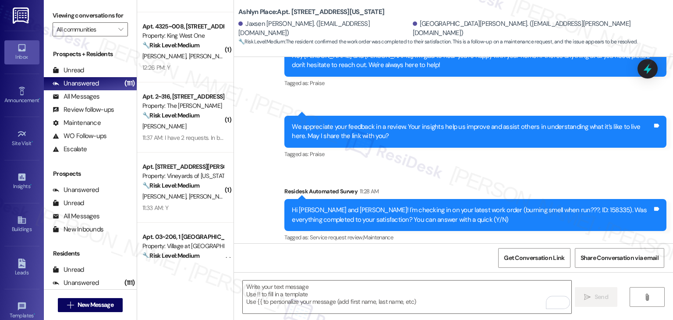
scroll to position [705, 0]
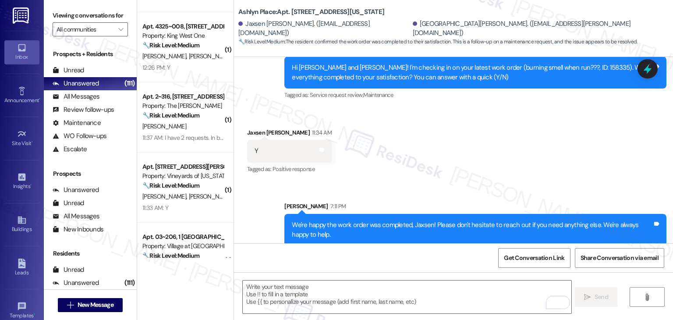
click at [578, 170] on div "Received via SMS Jaxsen Schlauch 11:34 AM Y Tags and notes Tagged as: Positive …" at bounding box center [453, 145] width 439 height 74
click at [577, 167] on div "Received via SMS Jaxsen Schlauch 11:34 AM Y Tags and notes Tagged as: Positive …" at bounding box center [453, 145] width 439 height 74
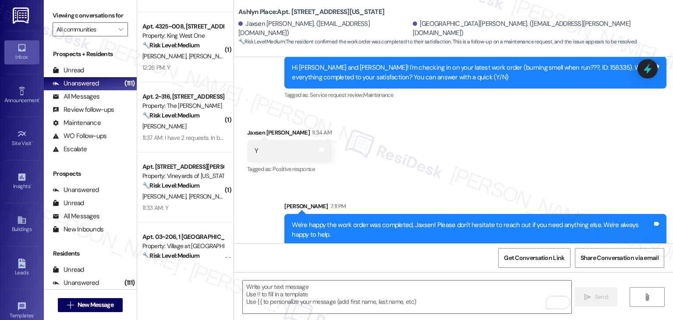
click at [577, 167] on div "Received via SMS Jaxsen Schlauch 11:34 AM Y Tags and notes Tagged as: Positive …" at bounding box center [453, 145] width 439 height 74
click at [577, 161] on div "Received via SMS Jaxsen Schlauch 11:34 AM Y Tags and notes Tagged as: Positive …" at bounding box center [453, 145] width 439 height 74
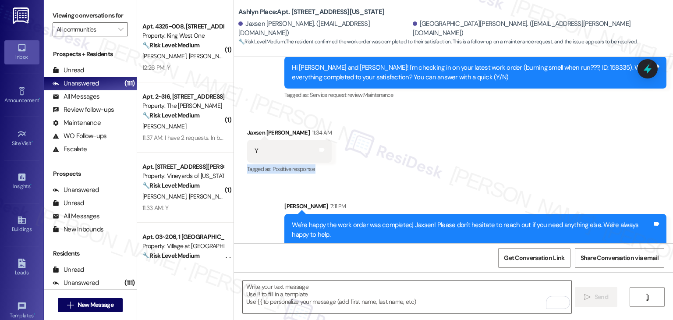
click at [577, 161] on div "Received via SMS Jaxsen Schlauch 11:34 AM Y Tags and notes Tagged as: Positive …" at bounding box center [453, 145] width 439 height 74
click at [576, 159] on div "Received via SMS Jaxsen Schlauch 11:34 AM Y Tags and notes Tagged as: Positive …" at bounding box center [453, 145] width 439 height 74
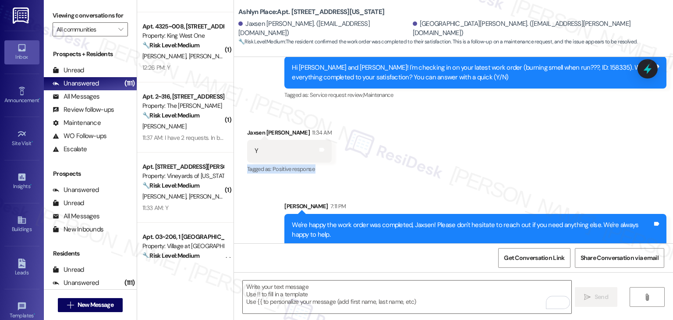
click at [576, 159] on div "Received via SMS Jaxsen Schlauch 11:34 AM Y Tags and notes Tagged as: Positive …" at bounding box center [453, 145] width 439 height 74
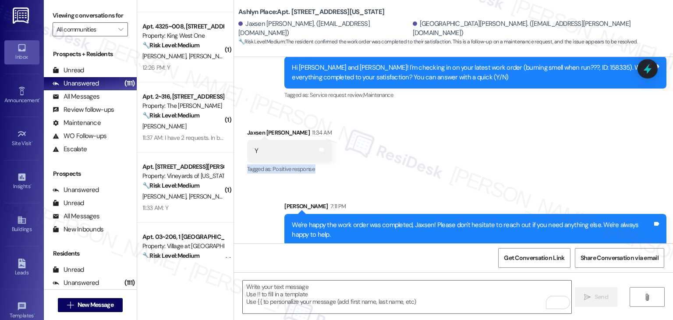
click at [576, 159] on div "Received via SMS Jaxsen Schlauch 11:34 AM Y Tags and notes Tagged as: Positive …" at bounding box center [453, 145] width 439 height 74
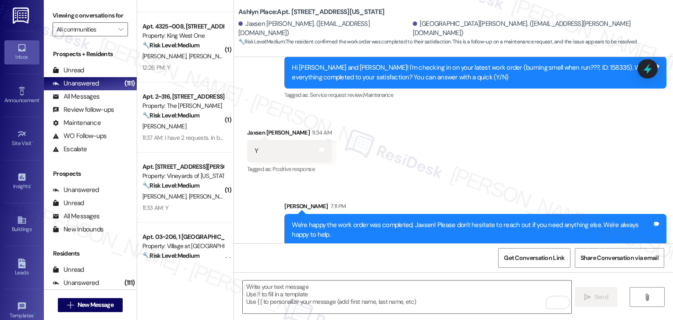
click at [576, 159] on div "Received via SMS Jaxsen Schlauch 11:34 AM Y Tags and notes Tagged as: Positive …" at bounding box center [453, 145] width 439 height 74
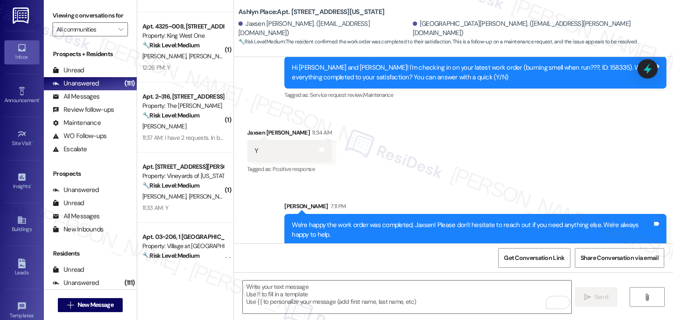
click at [576, 159] on div "Received via SMS Jaxsen Schlauch 11:34 AM Y Tags and notes Tagged as: Positive …" at bounding box center [453, 145] width 439 height 74
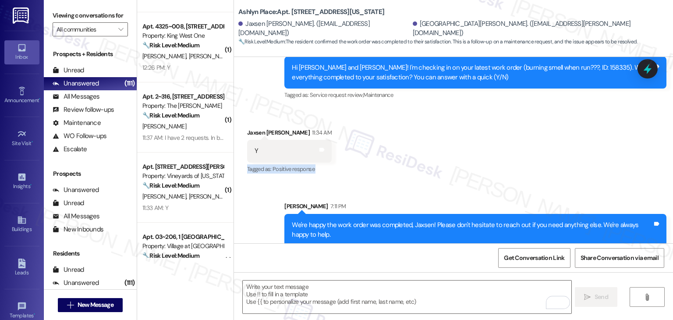
click at [576, 159] on div "Received via SMS Jaxsen Schlauch 11:34 AM Y Tags and notes Tagged as: Positive …" at bounding box center [453, 145] width 439 height 74
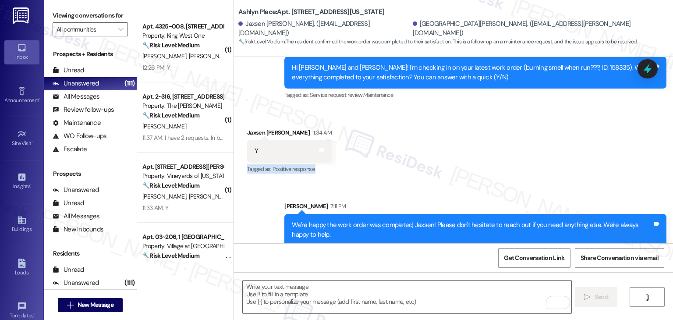
click at [576, 159] on div "Received via SMS Jaxsen Schlauch 11:34 AM Y Tags and notes Tagged as: Positive …" at bounding box center [453, 145] width 439 height 74
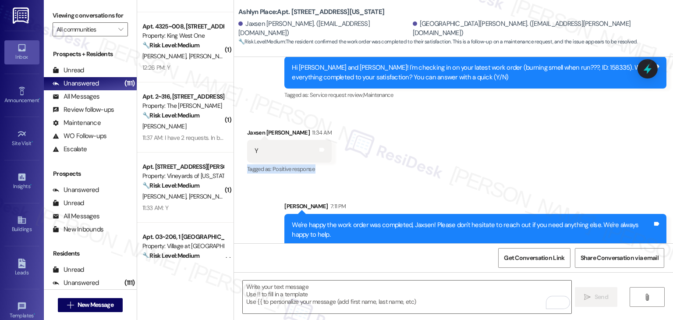
click at [576, 159] on div "Received via SMS Jaxsen Schlauch 11:34 AM Y Tags and notes Tagged as: Positive …" at bounding box center [453, 145] width 439 height 74
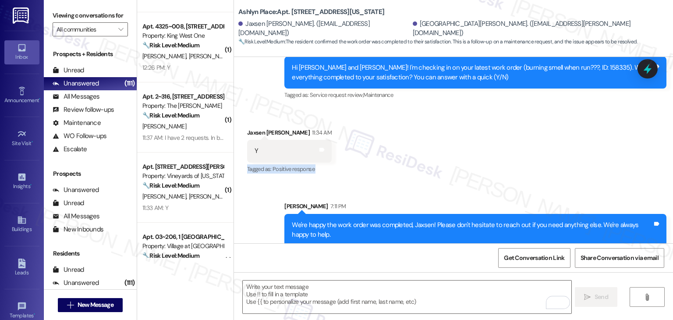
click at [576, 159] on div "Received via SMS Jaxsen Schlauch 11:34 AM Y Tags and notes Tagged as: Positive …" at bounding box center [453, 145] width 439 height 74
click at [575, 163] on div "Received via SMS Jaxsen Schlauch 11:34 AM Y Tags and notes Tagged as: Positive …" at bounding box center [453, 145] width 439 height 74
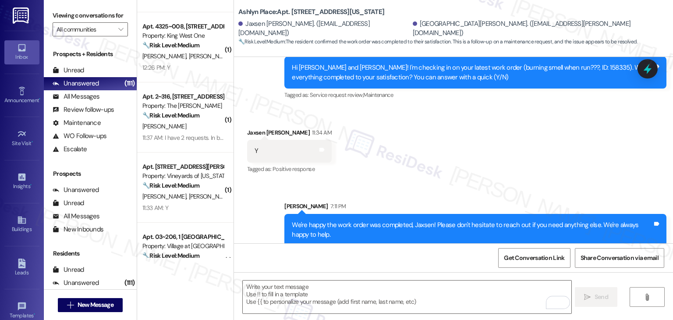
click at [575, 163] on div "Received via SMS Jaxsen Schlauch 11:34 AM Y Tags and notes Tagged as: Positive …" at bounding box center [453, 145] width 439 height 74
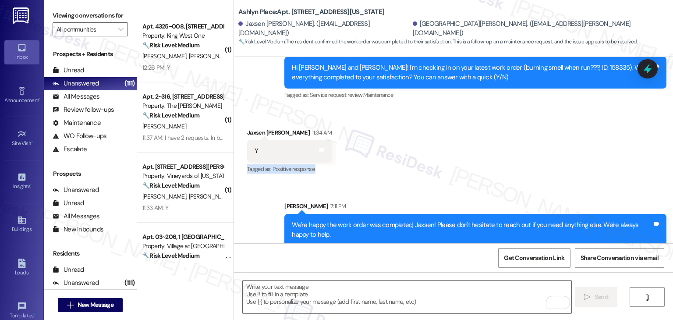
click at [575, 163] on div "Received via SMS Jaxsen Schlauch 11:34 AM Y Tags and notes Tagged as: Positive …" at bounding box center [453, 145] width 439 height 74
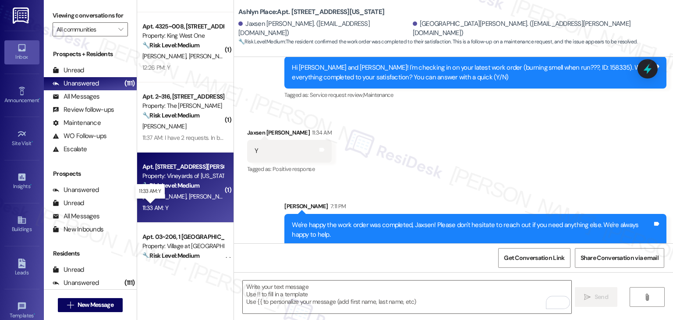
click at [161, 209] on div "11:33 AM: Y 11:33 AM: Y" at bounding box center [155, 208] width 26 height 8
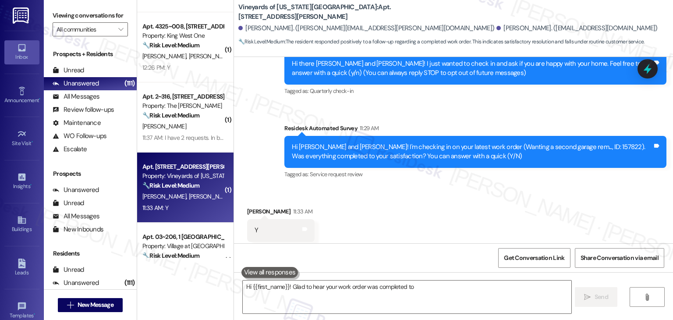
scroll to position [113, 0]
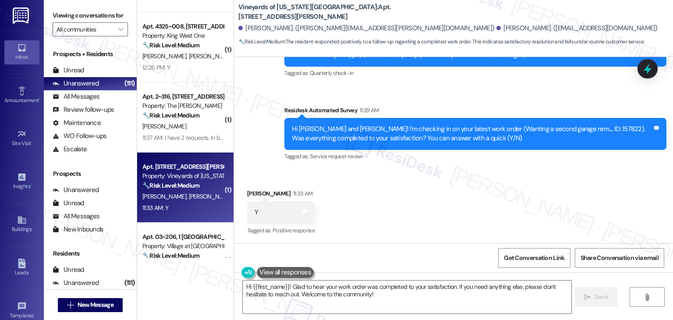
click at [473, 226] on div "Received via SMS Emily Lohr 11:33 AM Y Tags and notes Tagged as: Positive respo…" at bounding box center [453, 206] width 439 height 74
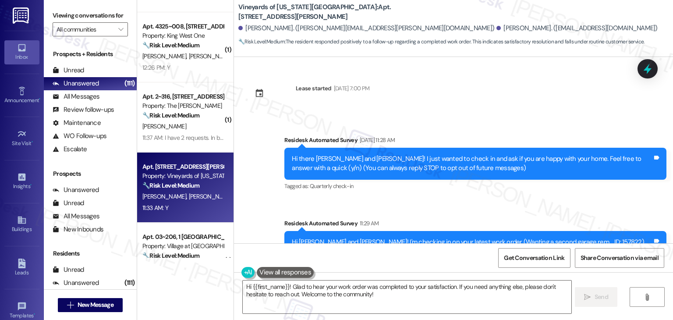
scroll to position [114, 0]
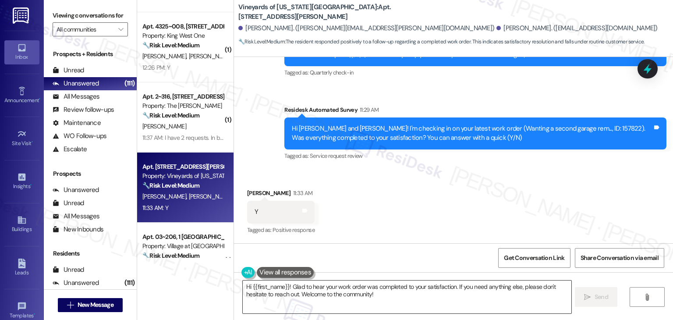
click at [330, 293] on textarea "Hi {{first_name}}! Glad to hear your work order was completed to your satisfact…" at bounding box center [407, 296] width 328 height 33
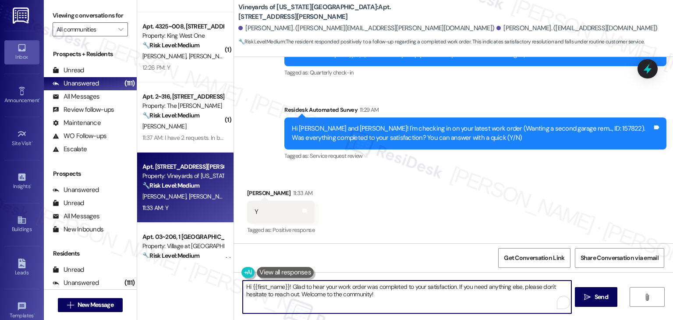
click at [330, 293] on textarea "Hi {{first_name}}! Glad to hear your work order was completed to your satisfact…" at bounding box center [407, 296] width 328 height 33
paste textarea "We're happy the work order was completed, {{first_name}}! Please don't hesitate…"
drag, startPoint x: 391, startPoint y: 284, endPoint x: 355, endPoint y: 287, distance: 36.0
click at [355, 287] on textarea "We're happy the work order was completed, {{first_name}}! Please don't hesitate…" at bounding box center [407, 296] width 328 height 33
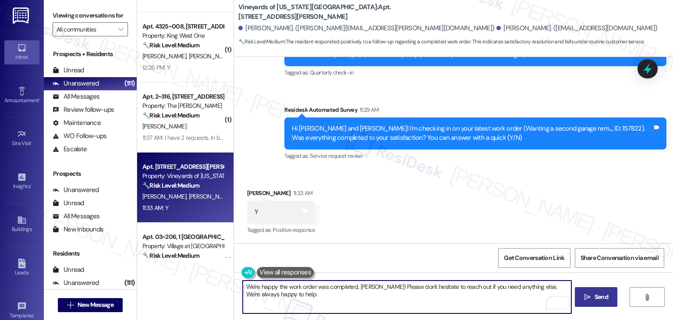
type textarea "We're happy the work order was completed, Emily! Please don't hesitate to reach…"
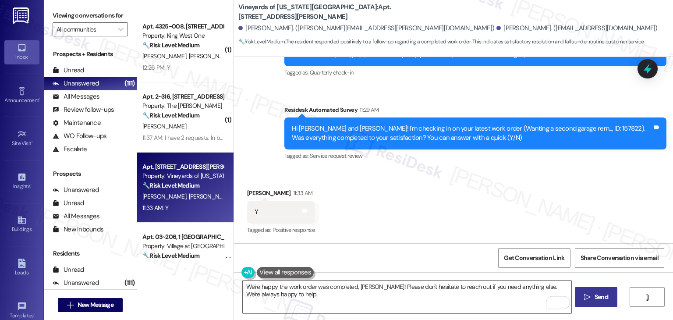
click at [601, 296] on span "Send" at bounding box center [602, 296] width 14 height 9
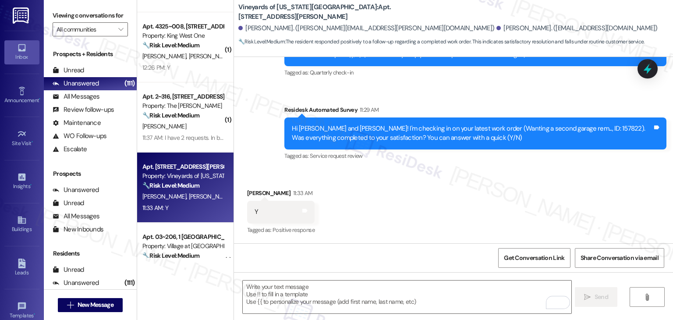
type textarea "Fetching suggested responses. Please feel free to read through the conversation…"
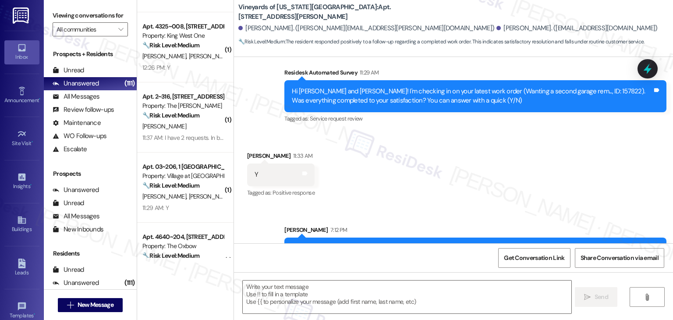
scroll to position [184, 0]
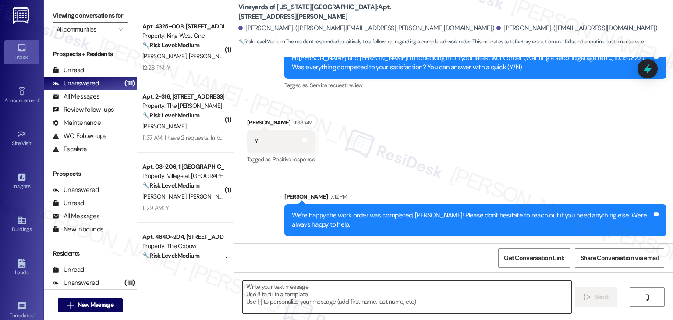
click at [352, 289] on textarea "To enrich screen reader interactions, please activate Accessibility in Grammarl…" at bounding box center [407, 296] width 328 height 33
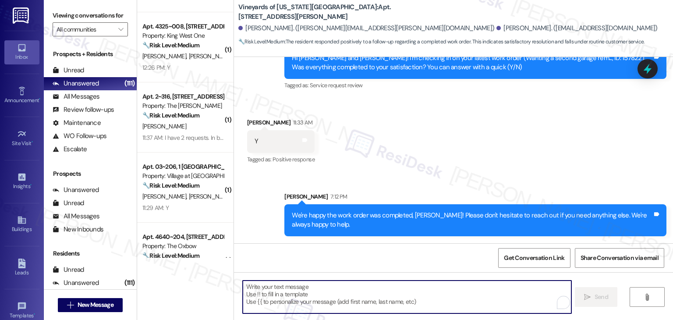
paste textarea "We’d also really appreciate it if you could share your experience in a review, …"
type textarea "We’d also really appreciate it if you could share your experience in a review, …"
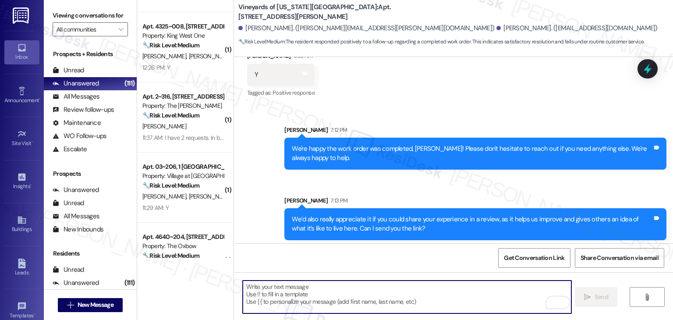
scroll to position [254, 0]
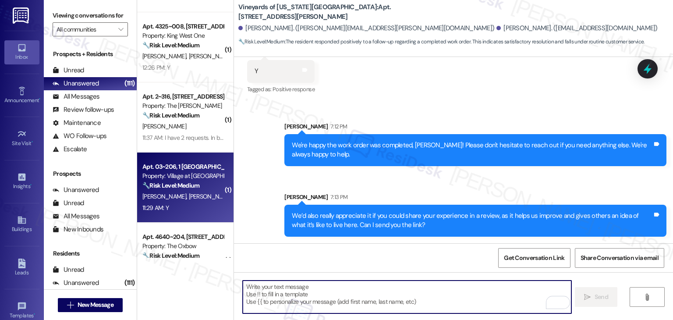
click at [205, 212] on div "11:29 AM: Y 11:29 AM: Y" at bounding box center [183, 207] width 83 height 11
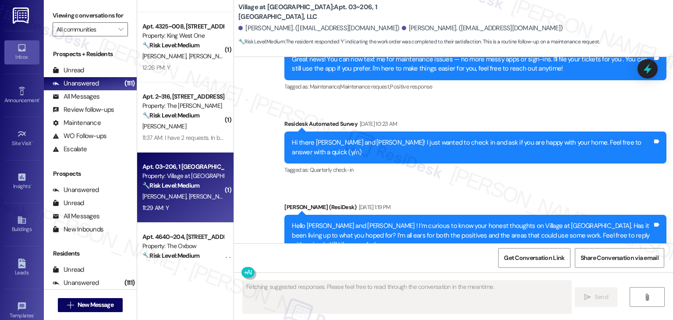
type textarea "Fetching suggested responses. Please feel free to read through the conversation…"
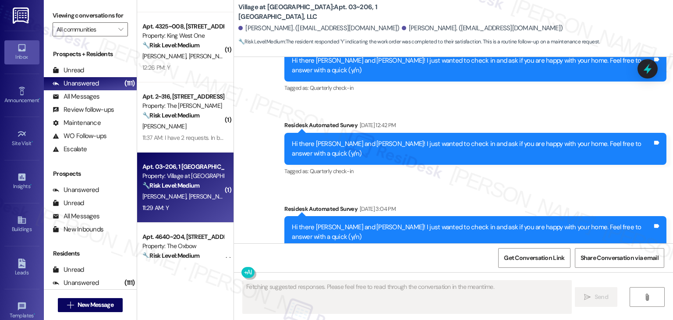
scroll to position [752, 0]
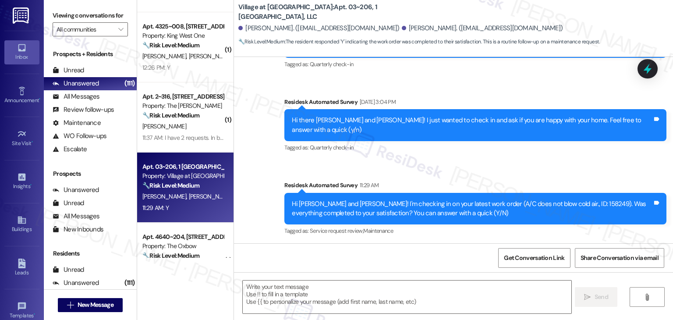
click at [447, 244] on div "Received via SMS Andy Hilario 11:29 AM Y Tags and notes Tagged as: Positive res…" at bounding box center [453, 281] width 439 height 74
click at [397, 244] on div "Received via SMS Andy Hilario 11:29 AM Y Tags and notes Tagged as: Positive res…" at bounding box center [453, 281] width 439 height 74
click at [311, 299] on textarea at bounding box center [407, 296] width 328 height 33
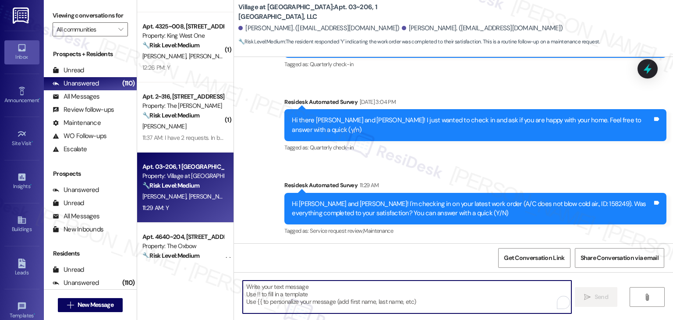
paste textarea "Hey Onkar! I’m glad your latest work order was completed to your satisfaction. …"
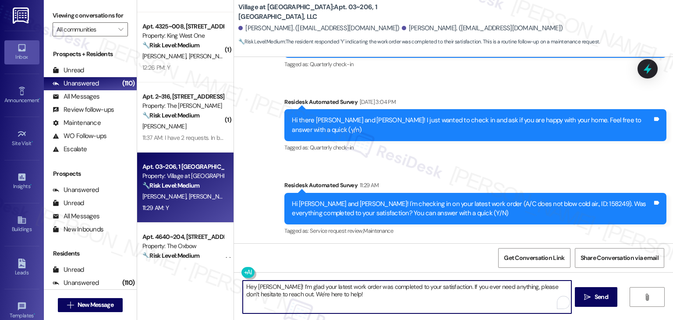
click at [259, 287] on textarea "Hey Onkar! I’m glad your latest work order was completed to your satisfaction. …" at bounding box center [407, 296] width 328 height 33
type textarea "Hey Andy! I’m glad your latest work order was completed to your satisfaction. I…"
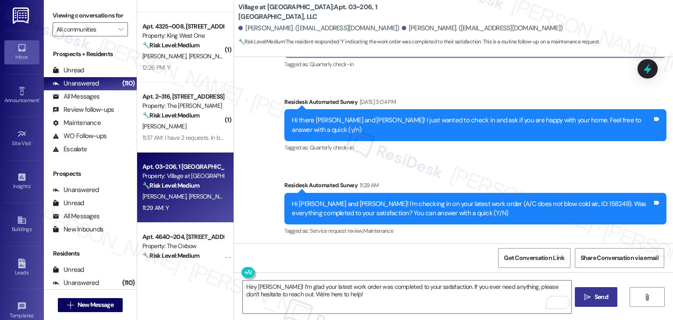
click at [600, 295] on span "Send" at bounding box center [602, 296] width 14 height 9
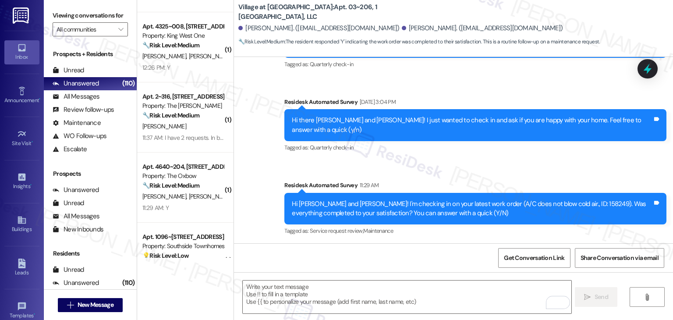
click at [470, 244] on div "Received via SMS Andy Hilario 11:29 AM Y Tags and notes Tagged as: Positive res…" at bounding box center [453, 281] width 439 height 74
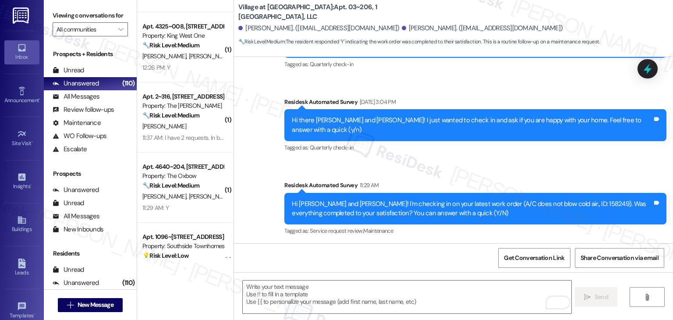
click at [470, 244] on div "Received via SMS Andy Hilario 11:29 AM Y Tags and notes Tagged as: Positive res…" at bounding box center [453, 281] width 439 height 74
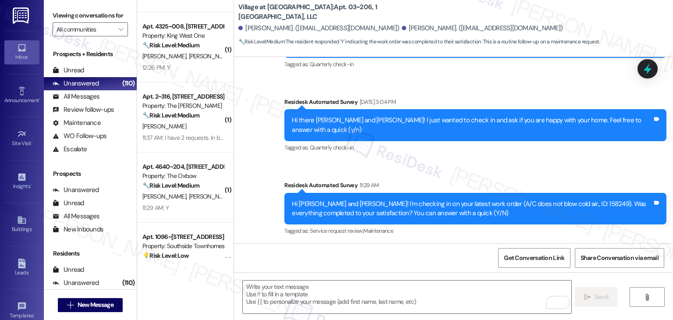
click at [470, 244] on div "Received via SMS Andy Hilario 11:29 AM Y Tags and notes Tagged as: Positive res…" at bounding box center [453, 281] width 439 height 74
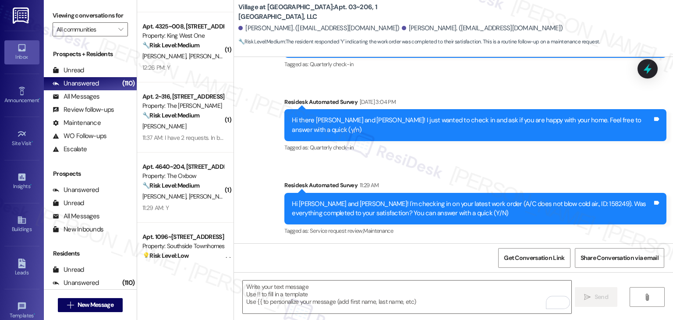
click at [470, 244] on div "Received via SMS Andy Hilario 11:29 AM Y Tags and notes Tagged as: Positive res…" at bounding box center [453, 281] width 439 height 74
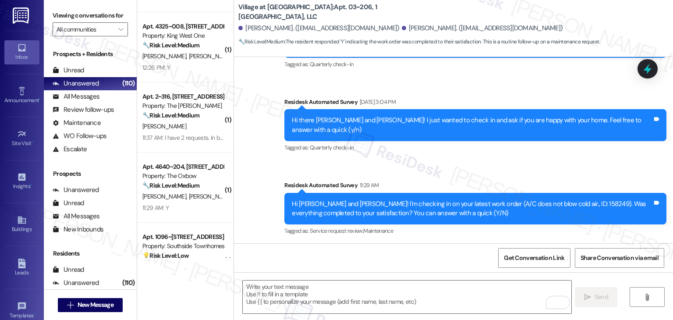
click at [470, 244] on div "Received via SMS Andy Hilario 11:29 AM Y Tags and notes Tagged as: Positive res…" at bounding box center [453, 281] width 439 height 74
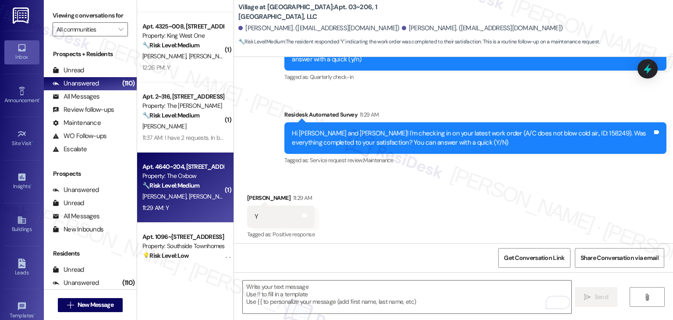
click at [235, 192] on span "S. Simmons" at bounding box center [257, 196] width 44 height 8
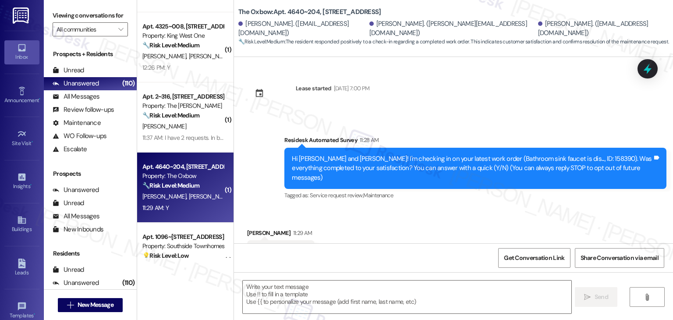
scroll to position [30, 0]
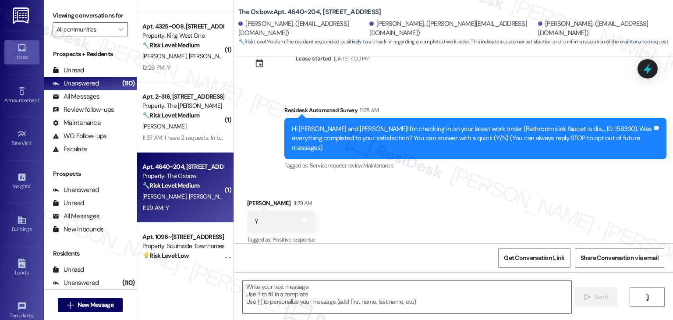
type textarea "Fetching suggested responses. Please feel free to read through the conversation…"
click at [347, 285] on textarea at bounding box center [407, 296] width 328 height 33
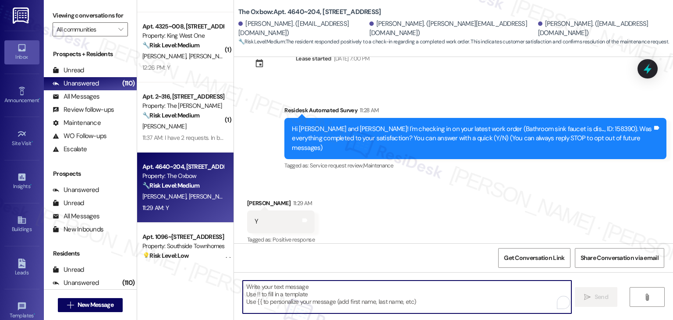
paste textarea "Hey Onkar! I’m glad your latest work order was completed to your satisfaction. …"
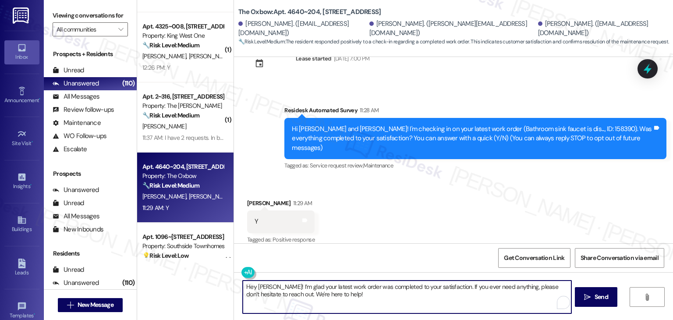
click at [260, 288] on textarea "Hey Onkar! I’m glad your latest work order was completed to your satisfaction. …" at bounding box center [407, 296] width 328 height 33
type textarea "Hey Katherine! I’m glad your latest work order was completed to your satisfacti…"
click at [602, 296] on span "Send" at bounding box center [602, 296] width 14 height 9
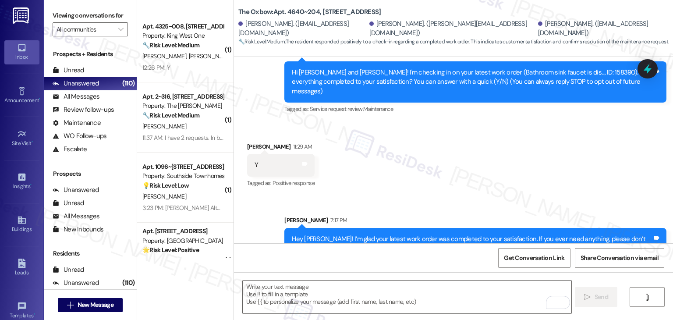
scroll to position [100, 0]
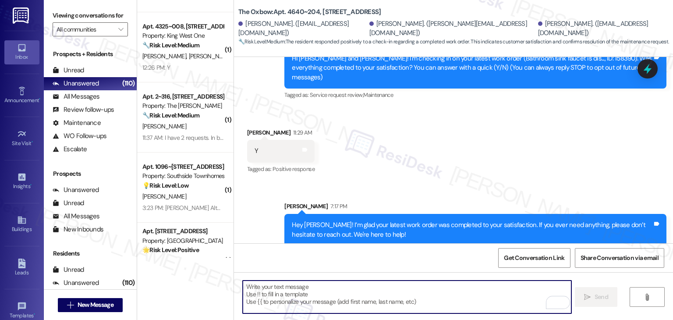
click at [287, 295] on textarea "To enrich screen reader interactions, please activate Accessibility in Grammarl…" at bounding box center [407, 296] width 328 height 33
paste textarea "We’d also really appreciate it if you could share your experience in a review, …"
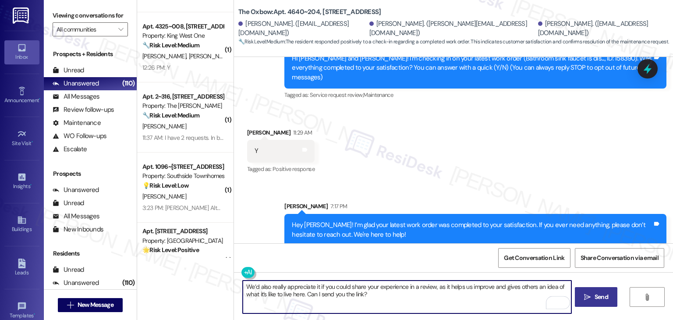
type textarea "We’d also really appreciate it if you could share your experience in a review, …"
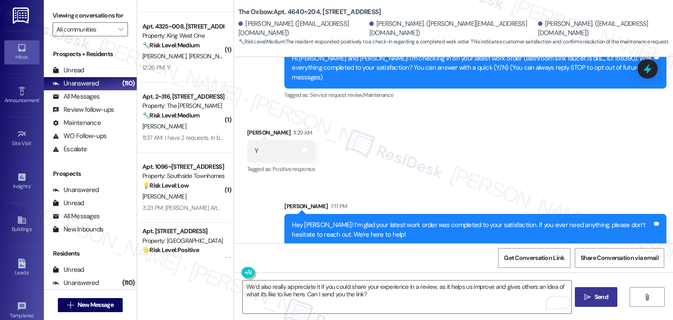
click at [598, 297] on span "Send" at bounding box center [602, 296] width 14 height 9
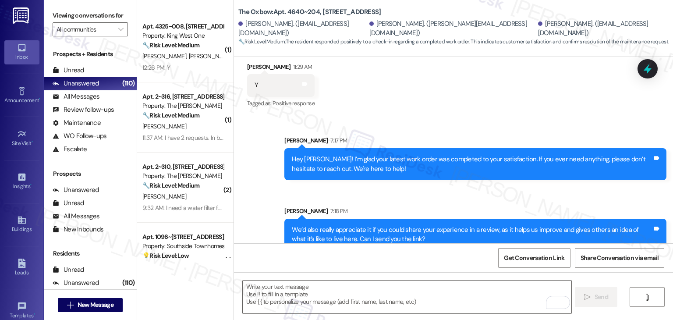
scroll to position [171, 0]
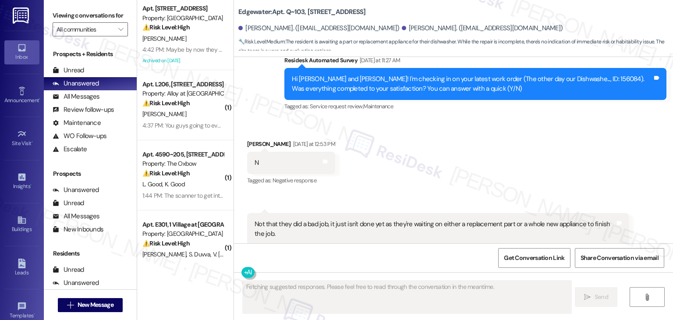
scroll to position [6228, 0]
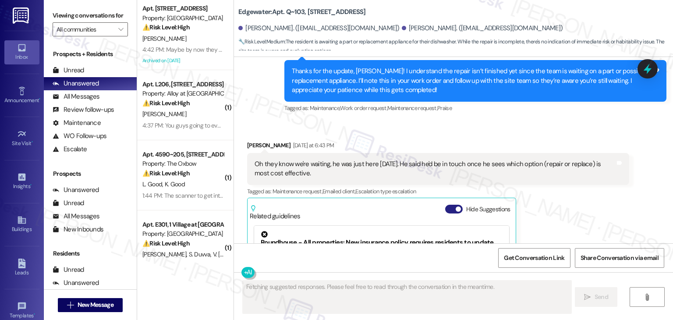
click at [447, 205] on button "Hide Suggestions" at bounding box center [454, 209] width 18 height 9
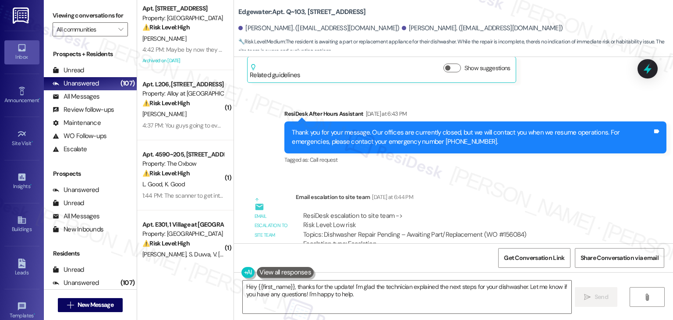
scroll to position [6368, 0]
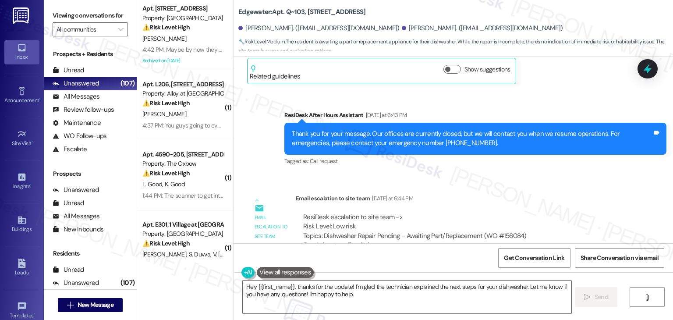
click at [565, 213] on div "ResiDesk escalation to site team -> Risk Level: Low risk Topics: Dishwasher Rep…" at bounding box center [462, 232] width 319 height 38
click at [577, 213] on div "ResiDesk escalation to site team -> Risk Level: Low risk Topics: Dishwasher Rep…" at bounding box center [462, 232] width 319 height 38
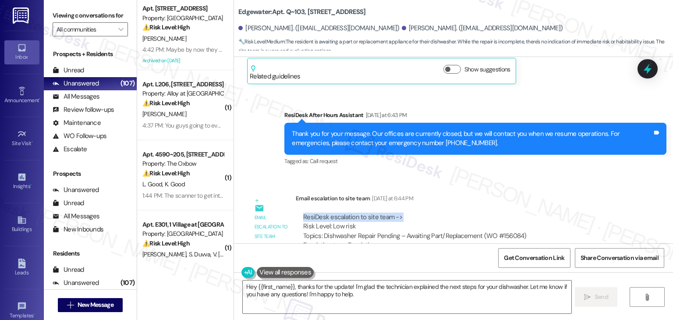
click at [577, 213] on div "ResiDesk escalation to site team -> Risk Level: Low risk Topics: Dishwasher Rep…" at bounding box center [462, 232] width 319 height 38
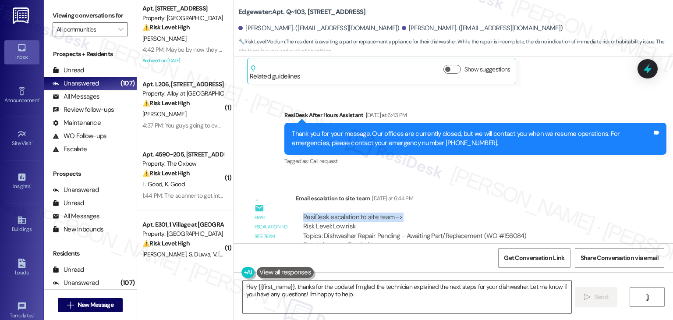
click at [577, 213] on div "ResiDesk escalation to site team -> Risk Level: Low risk Topics: Dishwasher Rep…" at bounding box center [462, 232] width 319 height 38
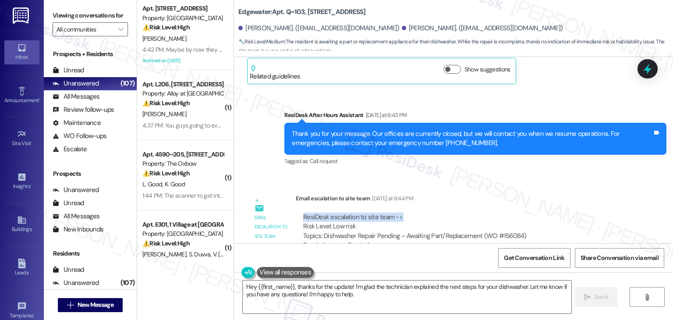
click at [577, 213] on div "ResiDesk escalation to site team -> Risk Level: Low risk Topics: Dishwasher Rep…" at bounding box center [462, 232] width 319 height 38
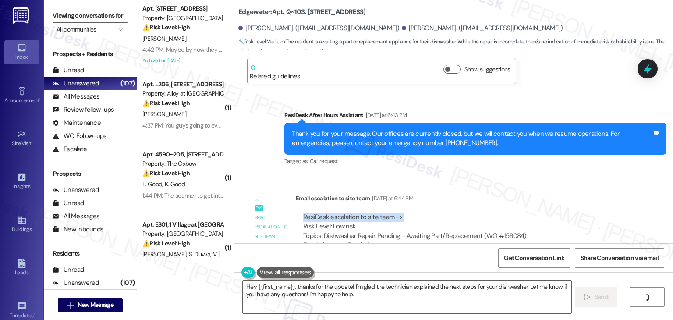
click at [577, 213] on div "ResiDesk escalation to site team -> Risk Level: Low risk Topics: Dishwasher Rep…" at bounding box center [462, 232] width 319 height 38
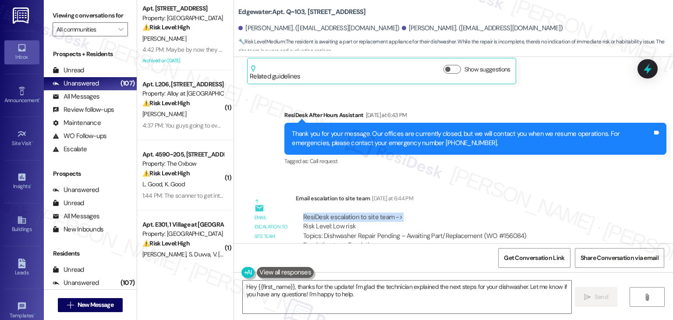
click at [577, 213] on div "ResiDesk escalation to site team -> Risk Level: Low risk Topics: Dishwasher Rep…" at bounding box center [462, 232] width 319 height 38
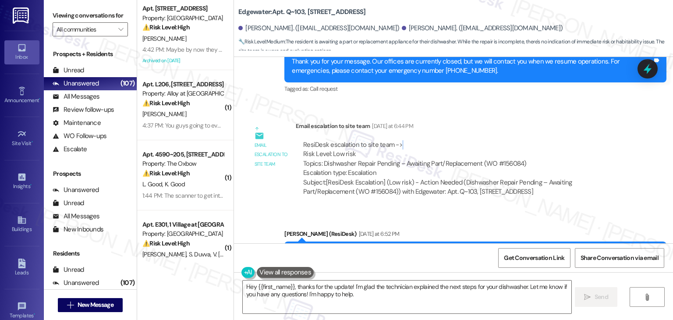
scroll to position [6456, 0]
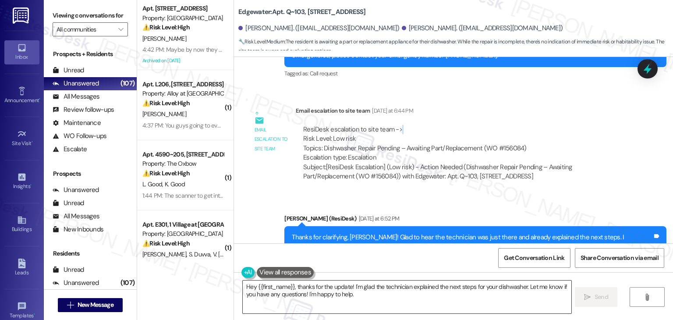
click at [354, 293] on textarea "Hey {{first_name}}, thanks for the update! I'm glad the technician explained th…" at bounding box center [407, 296] width 328 height 33
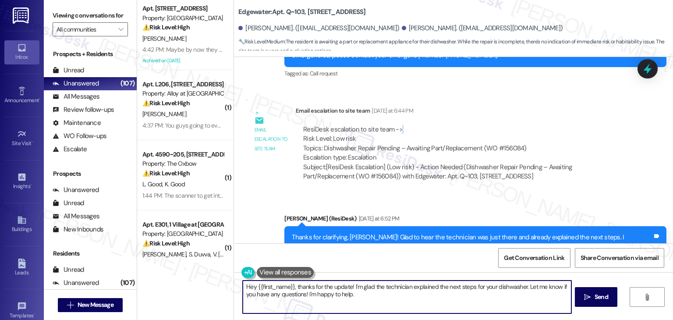
click at [354, 293] on textarea "Hey {{first_name}}, thanks for the update! I'm glad the technician explained th…" at bounding box center [407, 296] width 328 height 33
paste textarea "i Liam, I shared your concern with the site team regarding the dishwasher repai…"
type textarea "Hi Liam, I shared your concern with the site team regarding the dishwasher repa…"
click at [372, 288] on textarea "Hi Liam, I shared your concern with the site team regarding the dishwasher repa…" at bounding box center [407, 296] width 328 height 33
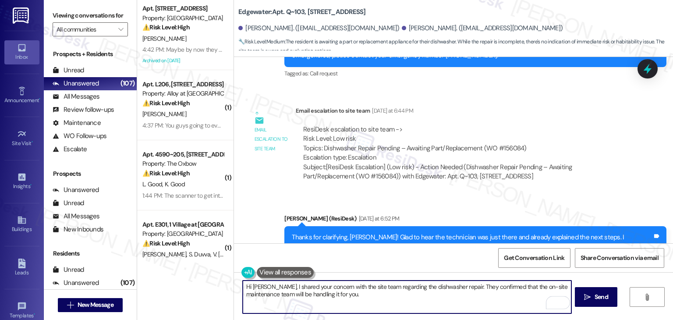
click at [368, 291] on textarea "Hi Liam, I shared your concern with the site team regarding the dishwasher repa…" at bounding box center [407, 296] width 328 height 33
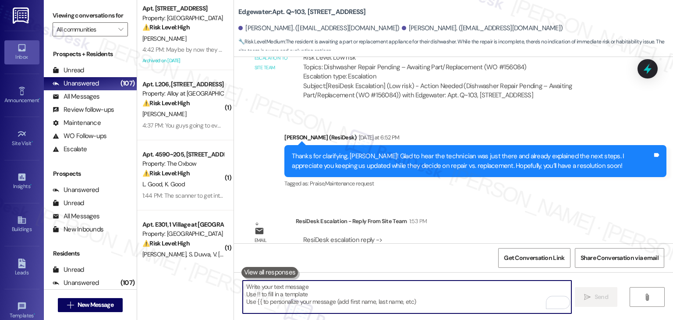
scroll to position [6587, 0]
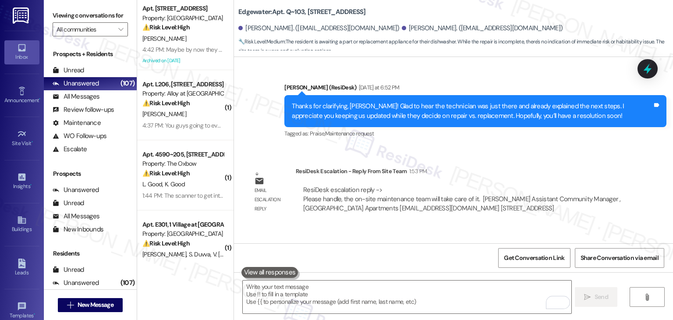
click at [343, 265] on div "Hi Liam, I shared your concern with the site team regarding the dishwasher repa…" at bounding box center [472, 274] width 361 height 19
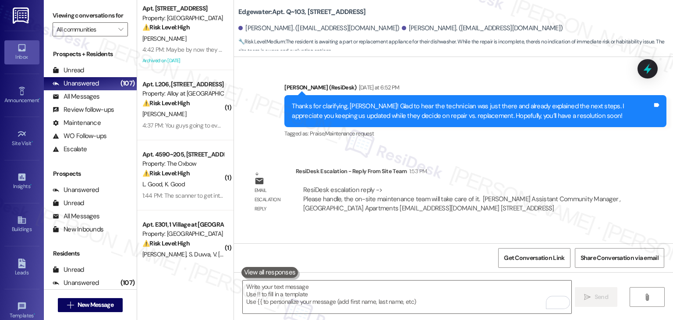
copy div "Hi Liam, I shared your concern with the site team regarding the dishwasher repa…"
copy div "There was no concern. They had already informed us they were just waiting for o…"
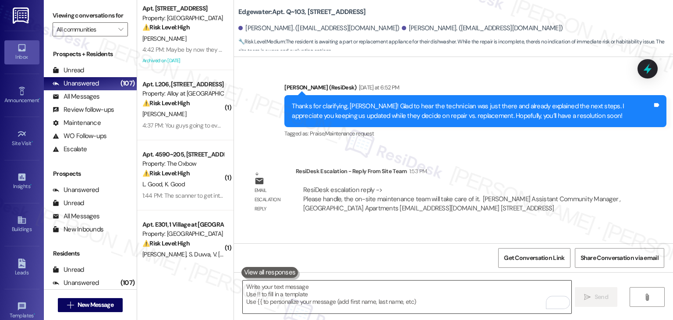
click at [333, 294] on textarea "To enrich screen reader interactions, please activate Accessibility in Grammarl…" at bounding box center [407, 296] width 328 height 33
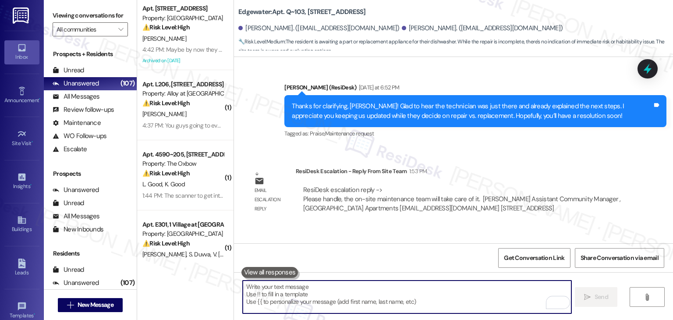
paste textarea "Thanks for clarifying, Liam! I appreciate the update. I’ll note that the team h…"
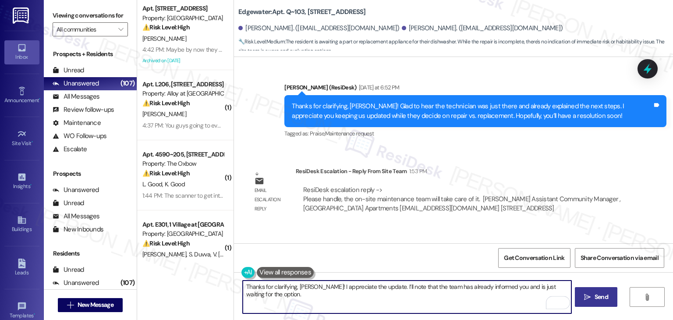
type textarea "Thanks for clarifying, Liam! I appreciate the update. I’ll note that the team h…"
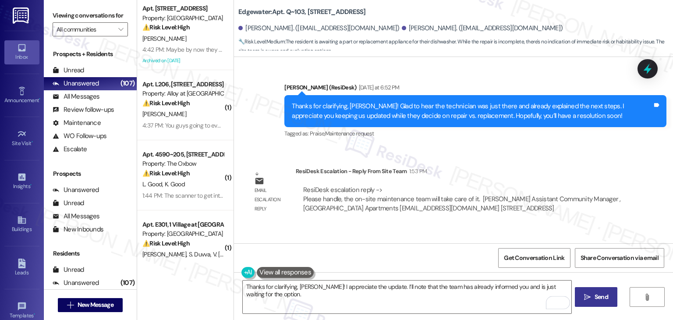
click at [597, 298] on span "Send" at bounding box center [602, 296] width 14 height 9
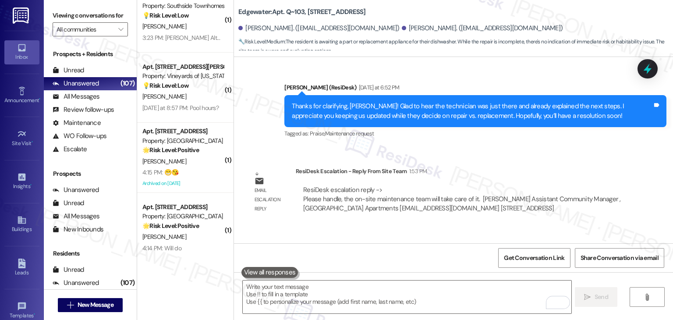
scroll to position [1359, 0]
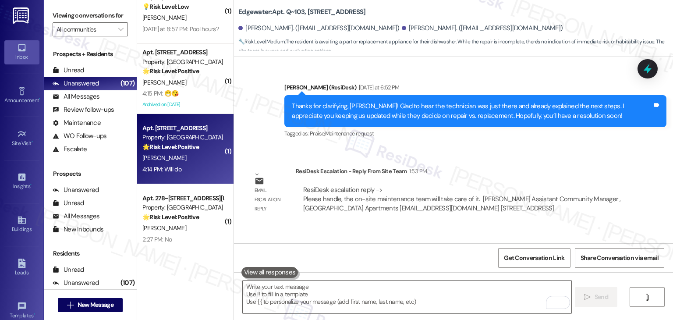
click at [195, 170] on div "4:14 PM: Will do 4:14 PM: Will do" at bounding box center [183, 169] width 83 height 11
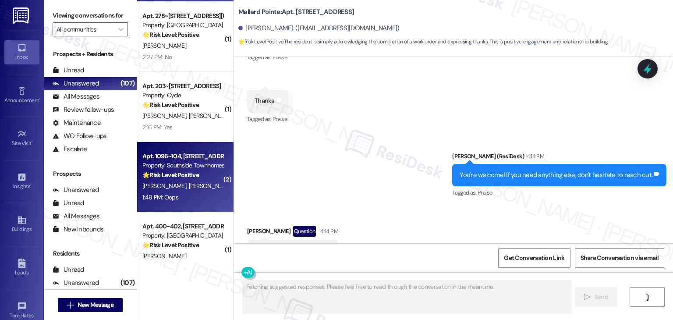
scroll to position [1490, 0]
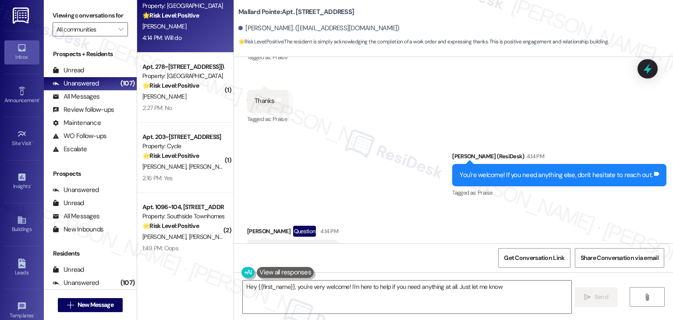
type textarea "Hey {{first_name}}, you're very welcome! I'm here to help if you need anything …"
click at [416, 206] on div "Received via SMS Virgil Frees Question 4:14 PM Will do Tags and notes Tagged as…" at bounding box center [453, 244] width 439 height 76
click at [402, 206] on div "Received via SMS Virgil Frees Question 4:14 PM Will do Tags and notes Tagged as…" at bounding box center [453, 244] width 439 height 76
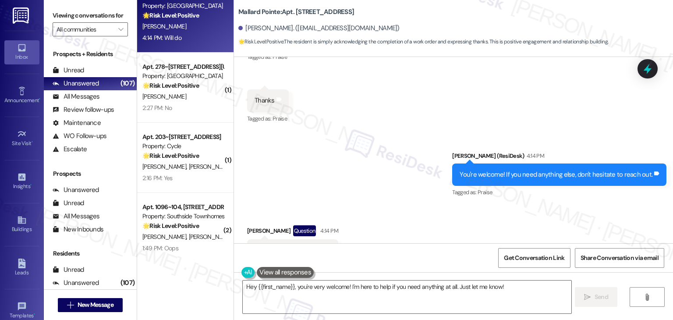
click at [402, 206] on div "Received via SMS Virgil Frees Question 4:14 PM Will do Tags and notes Tagged as…" at bounding box center [453, 244] width 439 height 76
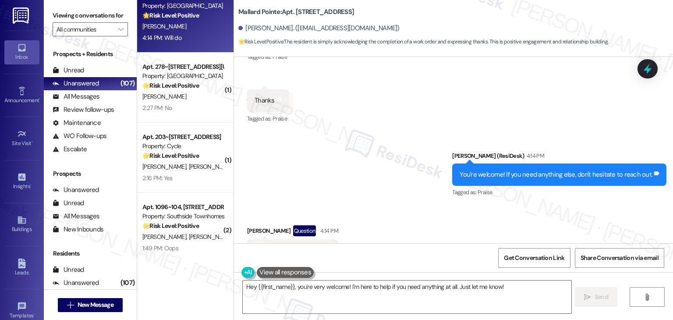
click at [402, 206] on div "Received via SMS Virgil Frees Question 4:14 PM Will do Tags and notes Tagged as…" at bounding box center [453, 244] width 439 height 76
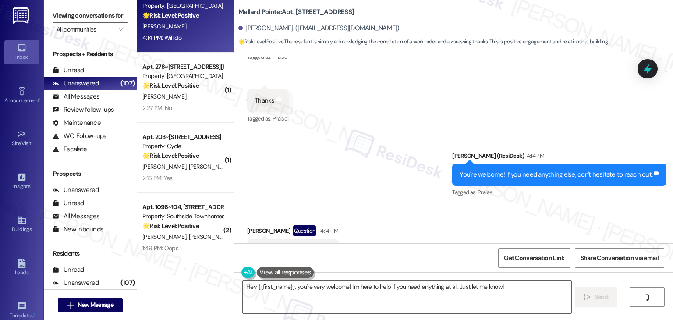
click at [402, 206] on div "Received via SMS Virgil Frees Question 4:14 PM Will do Tags and notes Tagged as…" at bounding box center [453, 244] width 439 height 76
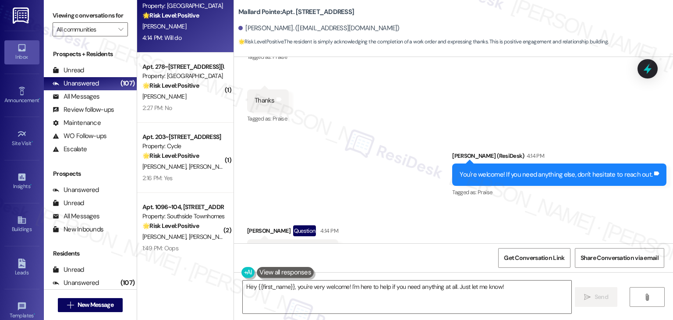
click at [402, 206] on div "Received via SMS Virgil Frees Question 4:14 PM Will do Tags and notes Tagged as…" at bounding box center [453, 244] width 439 height 76
click at [642, 67] on icon at bounding box center [647, 68] width 15 height 15
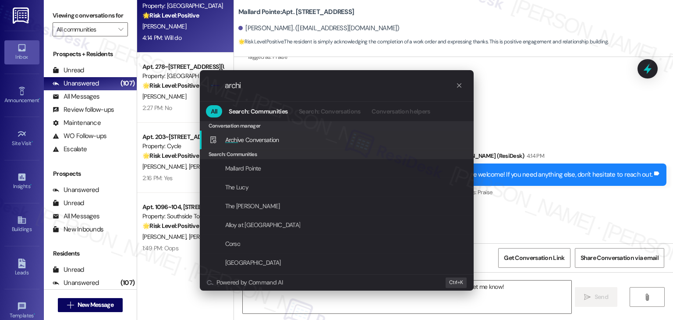
type input "archi"
click at [266, 143] on span "Archi ve Conversation" at bounding box center [252, 140] width 54 height 8
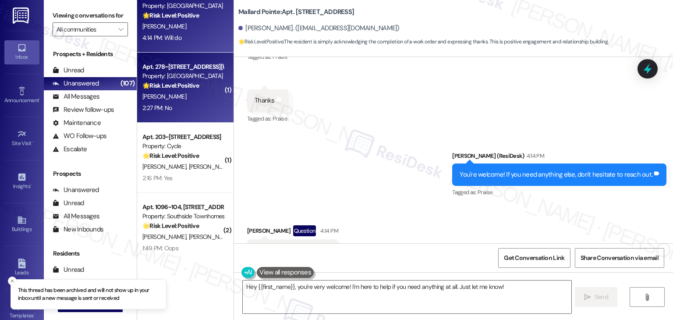
click at [192, 101] on div "R. Gonzalez" at bounding box center [183, 96] width 83 height 11
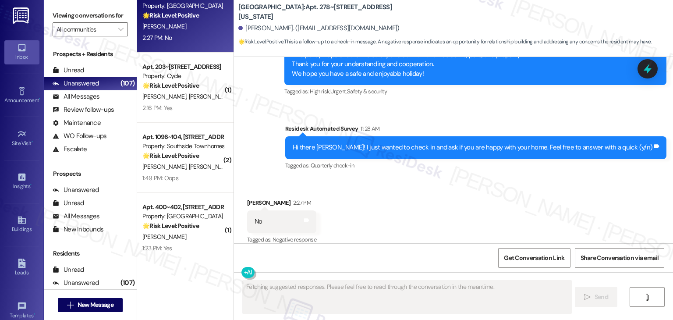
scroll to position [859, 0]
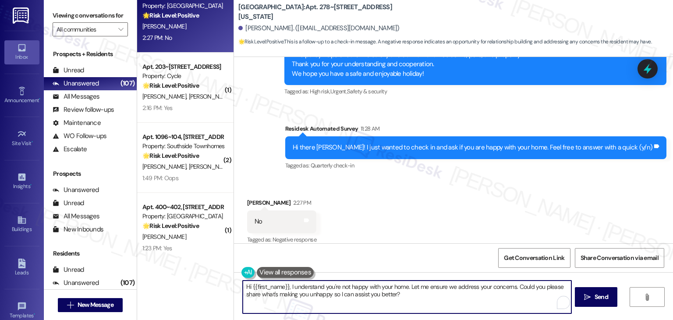
drag, startPoint x: 404, startPoint y: 297, endPoint x: 359, endPoint y: 283, distance: 46.7
click at [359, 283] on textarea "Hi {{first_name}}, I understand you're not happy with your home. Let me ensure …" at bounding box center [407, 296] width 328 height 33
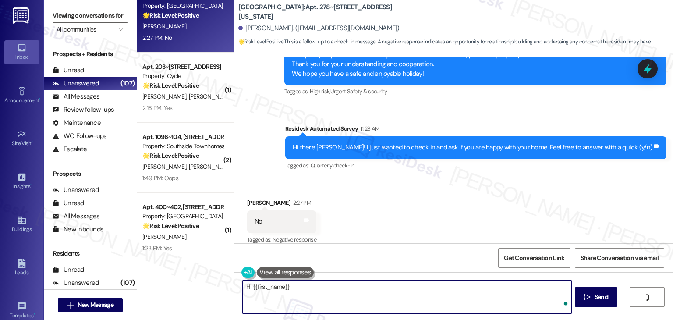
paste textarea "we're so sorry to hear you aren't happy with your home. Could you tell us a bit…"
type textarea "Hi {{first_name}}, we're so sorry to hear you aren't happy with your home. Coul…"
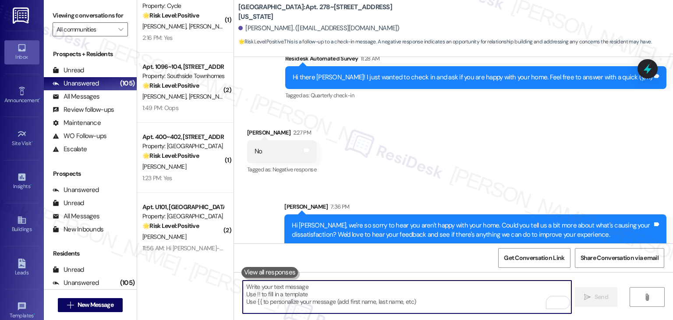
scroll to position [929, 0]
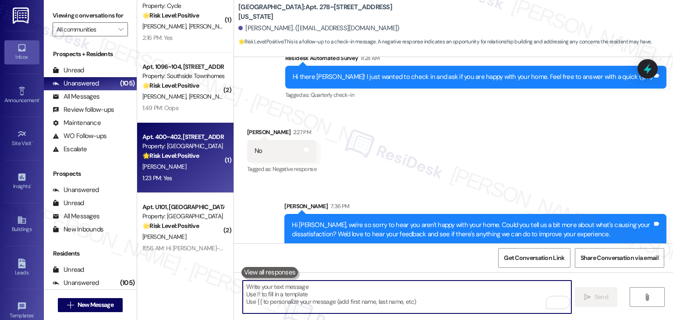
click at [142, 157] on strong "🌟 Risk Level: Positive" at bounding box center [170, 156] width 57 height 8
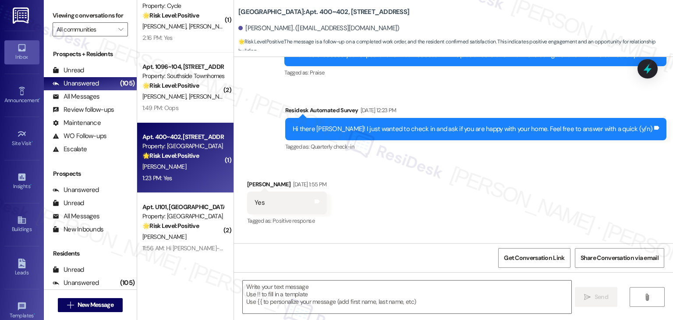
type textarea "Fetching suggested responses. Please feel free to read through the conversation…"
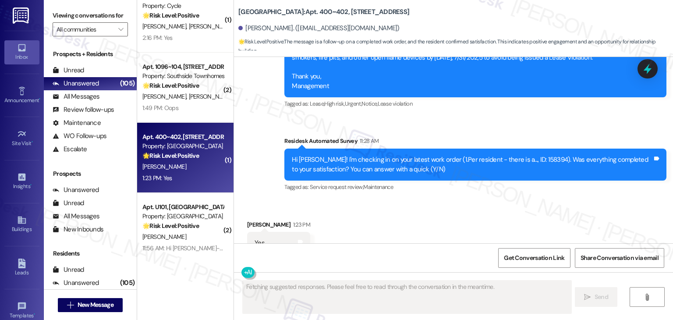
scroll to position [642, 0]
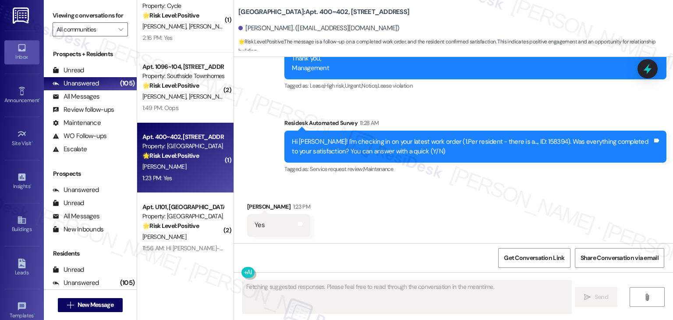
click at [518, 179] on div "Survey, sent via SMS Residesk Automated Survey 11:28 AM Hi Donna! I'm checking …" at bounding box center [475, 147] width 395 height 70
click at [518, 178] on div "Survey, sent via SMS Residesk Automated Survey 11:28 AM Hi Donna! I'm checking …" at bounding box center [475, 147] width 395 height 70
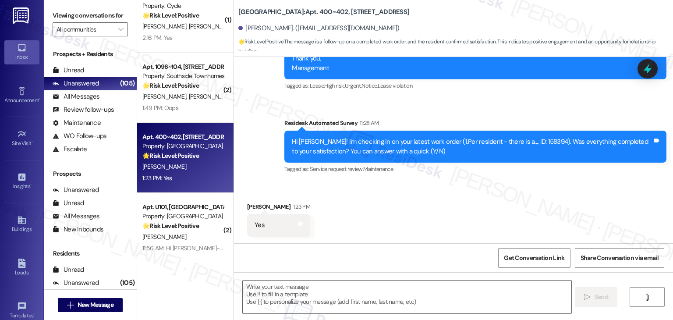
click at [516, 179] on div "Survey, sent via SMS Residesk Automated Survey 11:28 AM Hi Donna! I'm checking …" at bounding box center [475, 147] width 395 height 70
click at [507, 209] on div "Received via SMS Donna Lopez 1:23 PM Yes Tags and notes" at bounding box center [453, 212] width 439 height 61
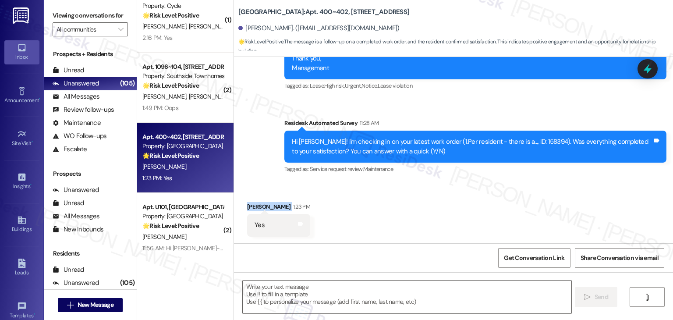
click at [507, 209] on div "Received via SMS Donna Lopez 1:23 PM Yes Tags and notes" at bounding box center [453, 212] width 439 height 61
click at [358, 298] on textarea at bounding box center [407, 296] width 328 height 33
paste textarea "Hey Onkar! I’m glad your latest work order was completed to your satisfaction. …"
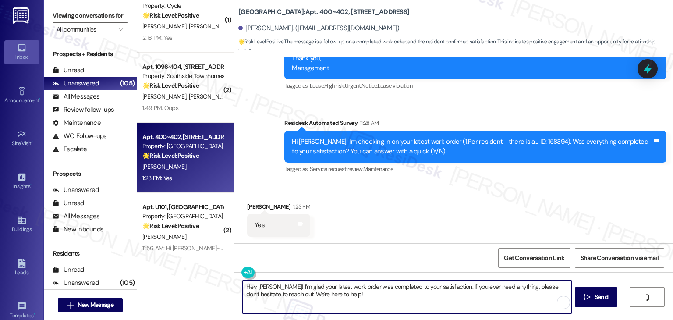
click at [263, 285] on textarea "Hey Onkar! I’m glad your latest work order was completed to your satisfaction. …" at bounding box center [407, 296] width 328 height 33
type textarea "Hey Donna! I’m glad your latest work order was completed to your satisfaction. …"
click at [601, 298] on span "Send" at bounding box center [602, 296] width 14 height 9
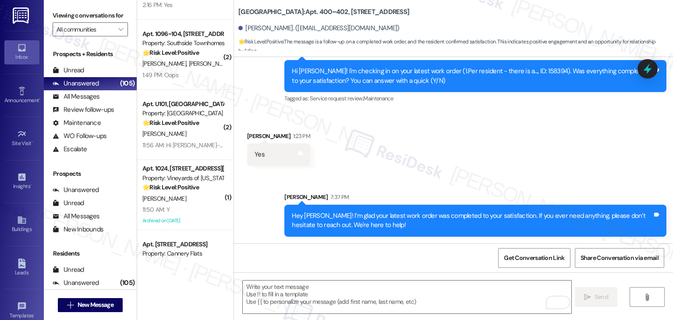
scroll to position [1621, 0]
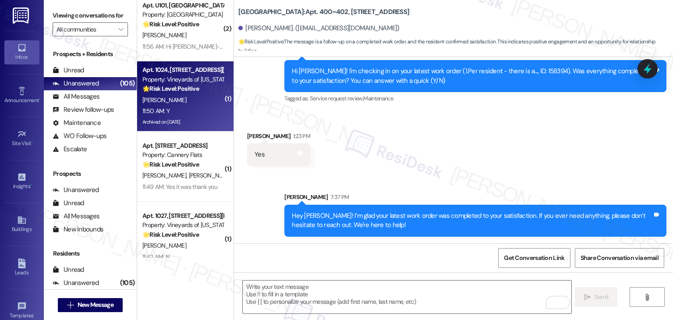
click at [179, 128] on div "Archived on 11/27/2024" at bounding box center [183, 122] width 83 height 11
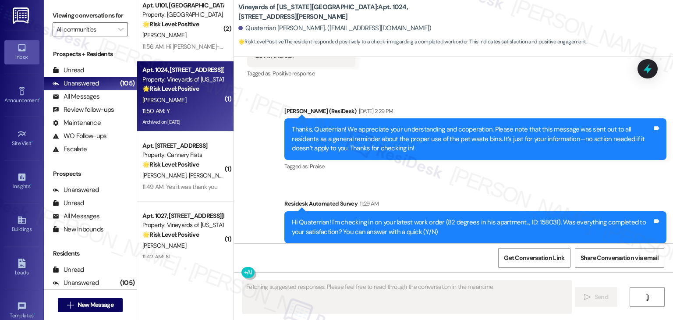
scroll to position [4068, 0]
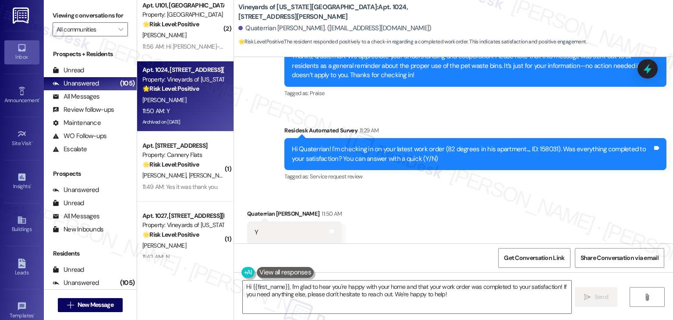
click at [464, 235] on div "Received via SMS Quaterrian Sheppard 11:50 AM Y Tags and notes Tagged as: Posit…" at bounding box center [453, 226] width 439 height 74
click at [464, 234] on div "Received via SMS Quaterrian Sheppard 11:50 AM Y Tags and notes Tagged as: Posit…" at bounding box center [453, 226] width 439 height 74
click at [451, 217] on div "Received via SMS Quaterrian Sheppard 11:50 AM Y Tags and notes Tagged as: Posit…" at bounding box center [453, 226] width 439 height 74
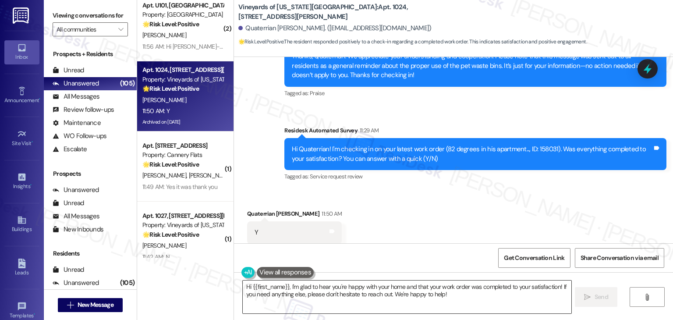
click at [357, 288] on textarea "Hi {{first_name}}, I'm glad to hear you're happy with your home and that your w…" at bounding box center [407, 296] width 328 height 33
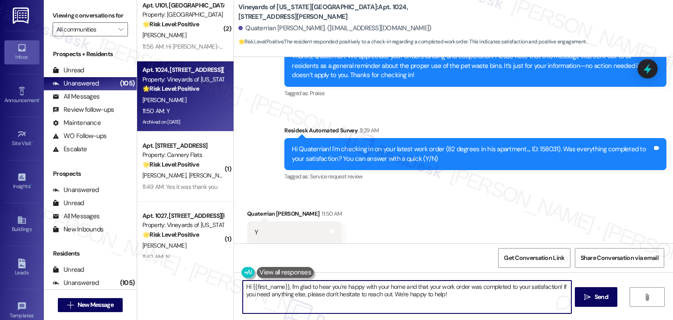
click at [357, 288] on textarea "Hi {{first_name}}, I'm glad to hear you're happy with your home and that your w…" at bounding box center [407, 296] width 328 height 33
paste textarea "ey Onkar! I’m glad your latest work order was completed to your satisfaction. I…"
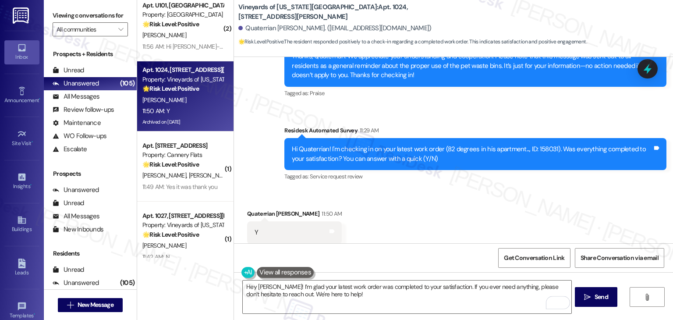
click at [254, 221] on div "Y Tags and notes" at bounding box center [294, 232] width 95 height 22
click at [256, 209] on div "Quaterrian Sheppard 11:50 AM" at bounding box center [294, 215] width 95 height 12
copy div "Quaterrian"
click at [259, 286] on textarea "Hey Onkar! I’m glad your latest work order was completed to your satisfaction. …" at bounding box center [407, 296] width 328 height 33
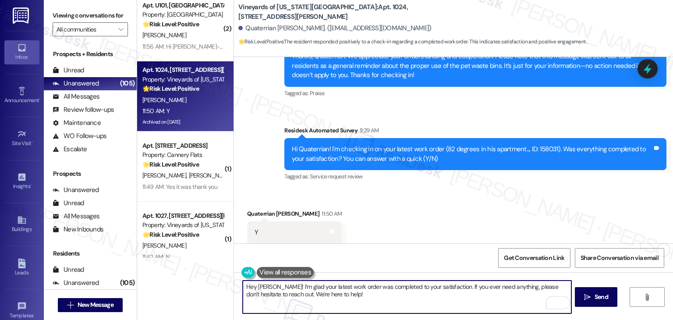
click at [259, 286] on textarea "Hey Onkar! I’m glad your latest work order was completed to your satisfaction. …" at bounding box center [407, 296] width 328 height 33
paste textarea "Quaterrian"
click at [362, 292] on textarea "Hey Quaterrian! I’m glad your latest work order was completed to your satisfact…" at bounding box center [407, 296] width 328 height 33
type textarea "Hey Quaterrian! I’m glad your latest work order was completed to your satisfact…"
click at [599, 298] on span "Send" at bounding box center [602, 296] width 14 height 9
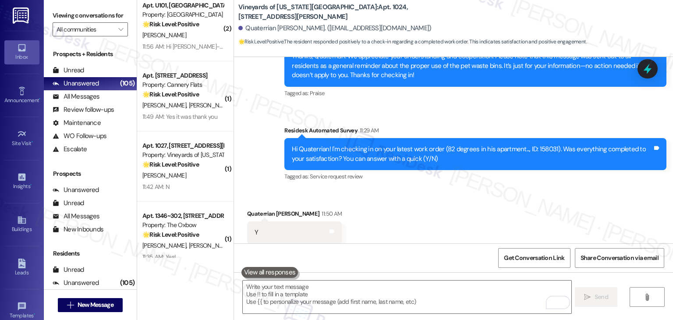
scroll to position [4139, 0]
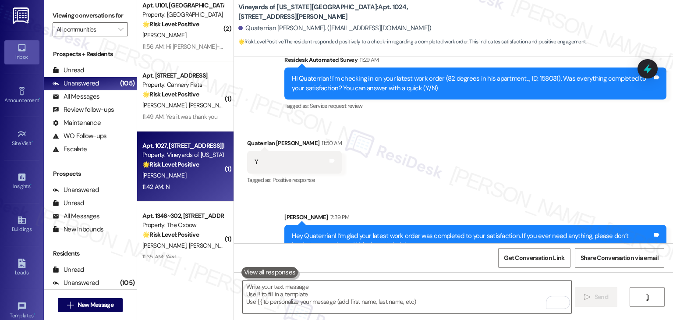
click at [204, 183] on div "11:42 AM: N 11:42 AM: N" at bounding box center [183, 186] width 83 height 11
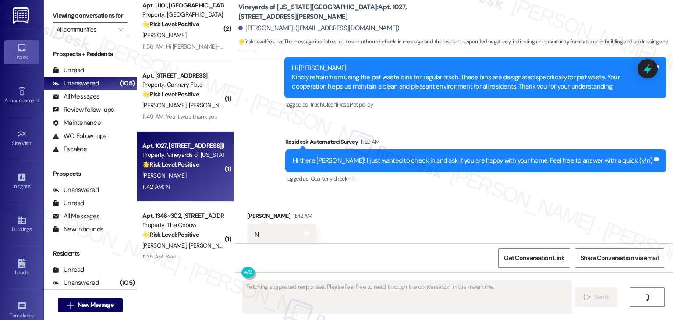
scroll to position [1117, 0]
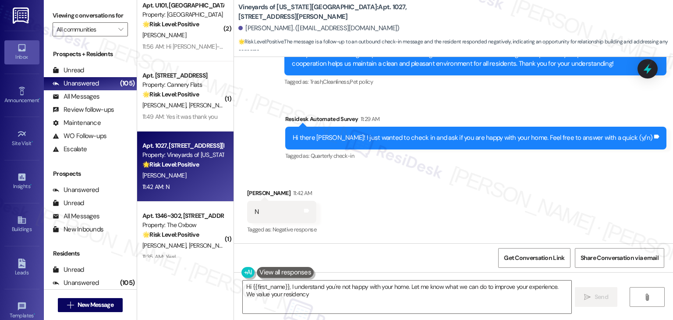
type textarea "Hi {{first_name}}, I understand you're not happy with your home. Let me know wh…"
click at [387, 195] on div "Received via SMS Joshua Reichenbach 11:42 AM N Tags and notes Tagged as: Negati…" at bounding box center [453, 206] width 439 height 74
click at [413, 186] on div "Received via SMS Joshua Reichenbach 11:42 AM N Tags and notes Tagged as: Negati…" at bounding box center [453, 206] width 439 height 74
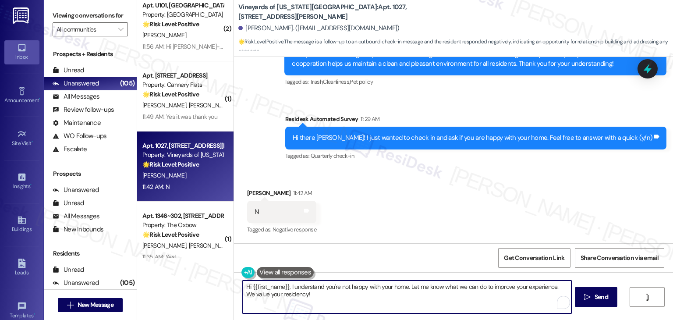
drag, startPoint x: 307, startPoint y: 296, endPoint x: 307, endPoint y: 287, distance: 8.8
click at [307, 287] on textarea "Hi {{first_name}}, I understand you're not happy with your home. Let me know wh…" at bounding box center [407, 296] width 328 height 33
click at [342, 296] on textarea "Hi {{first_name}}, I understand you're not happy with your home. Let me know wh…" at bounding box center [407, 296] width 328 height 33
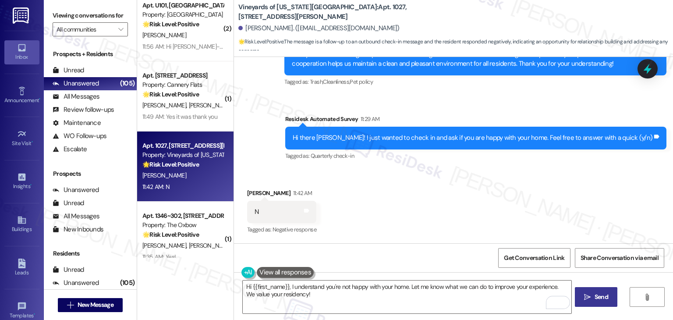
click at [610, 294] on button " Send" at bounding box center [596, 297] width 43 height 20
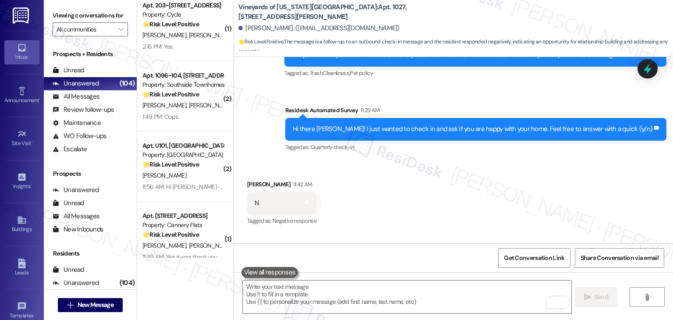
scroll to position [1188, 0]
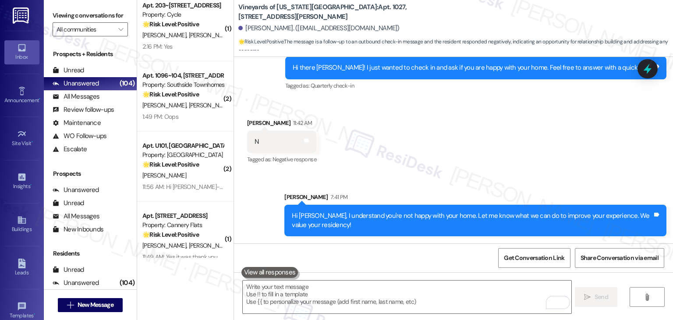
click at [470, 146] on div "Received via SMS Joshua Reichenbach 11:42 AM N Tags and notes Tagged as: Negati…" at bounding box center [453, 136] width 439 height 74
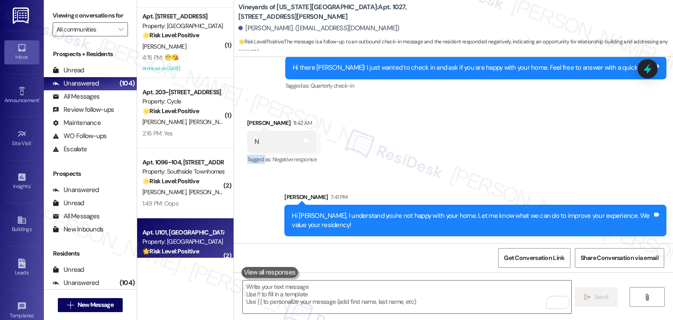
scroll to position [1534, 0]
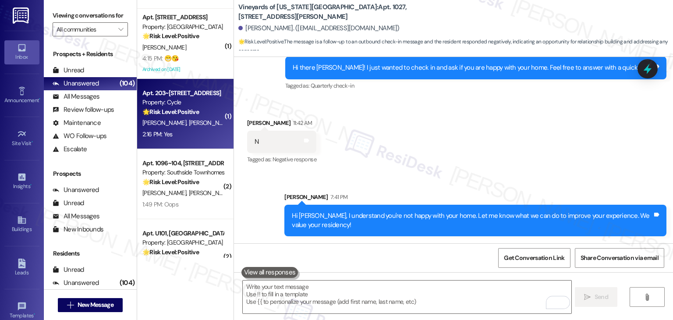
click at [191, 122] on div "J. Viera T. White" at bounding box center [183, 122] width 83 height 11
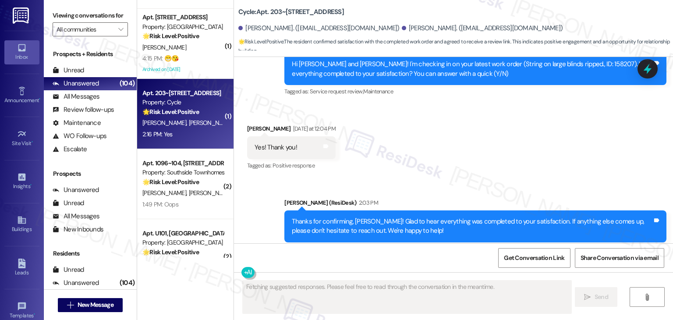
scroll to position [2430, 0]
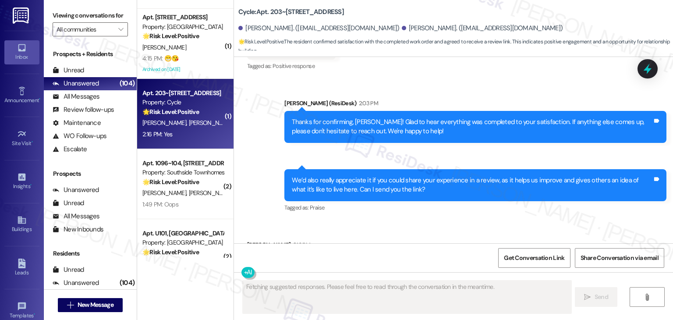
click at [520, 220] on div "Received via SMS Janelle Viera 2:16 PM Yes Tags and notes" at bounding box center [453, 250] width 439 height 61
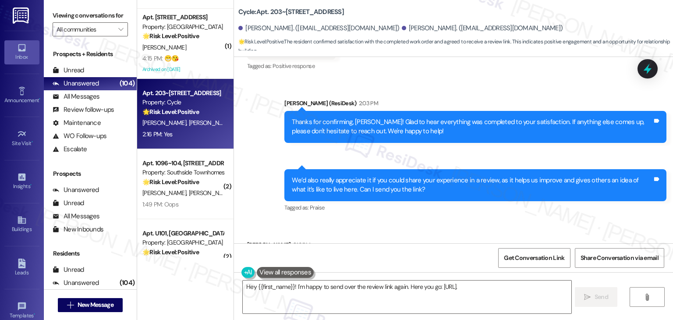
click at [520, 220] on div "Received via SMS Janelle Viera 2:16 PM Yes Tags and notes" at bounding box center [453, 250] width 439 height 61
click at [427, 220] on div "Received via SMS Janelle Viera 2:16 PM Yes Tags and notes" at bounding box center [453, 250] width 439 height 61
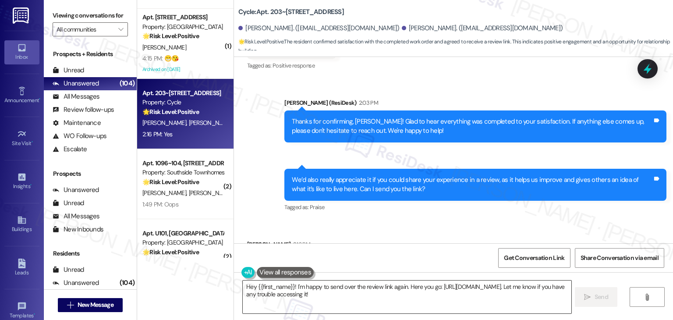
click at [322, 292] on textarea "Hey {{first_name}}! I'm happy to send over the review link again. Here you go: …" at bounding box center [407, 296] width 328 height 33
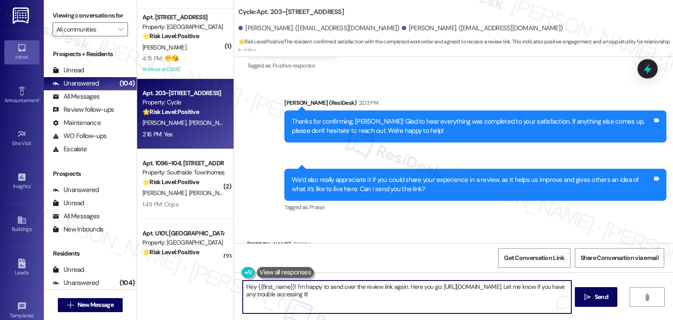
click at [322, 292] on textarea "Hey {{first_name}}! I'm happy to send over the review link again. Here you go: …" at bounding box center [407, 296] width 328 height 33
paste textarea "Thank you so much, Quinn! I’d be happy to share the review link with you. Your …"
click at [302, 285] on textarea "Thank you so much, Quinn! I’d be happy to share the review link with you. Your …" at bounding box center [407, 296] width 328 height 33
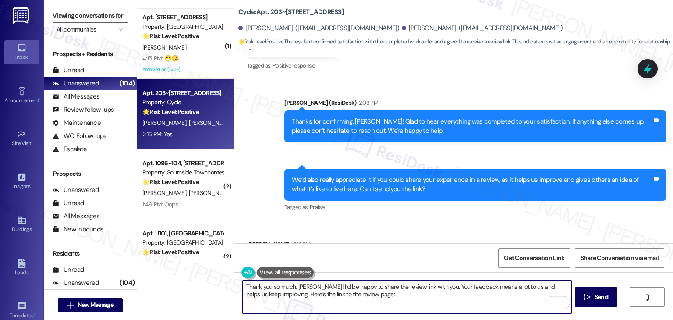
click at [377, 294] on textarea "Thank you so much, Janelle! I’d be happy to share the review link with you. You…" at bounding box center [407, 296] width 328 height 33
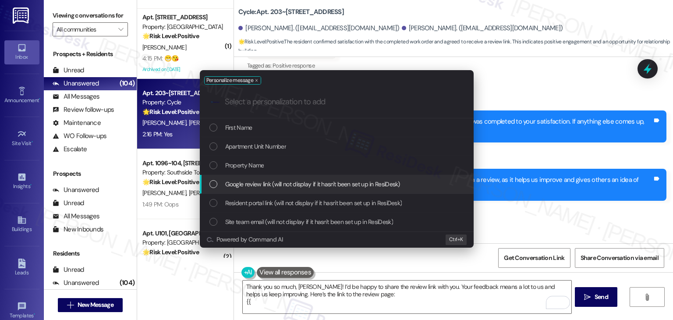
click at [217, 181] on div "List of options" at bounding box center [213, 184] width 8 height 8
type textarea "Thank you so much, Janelle! I’d be happy to share the review link with you. You…"
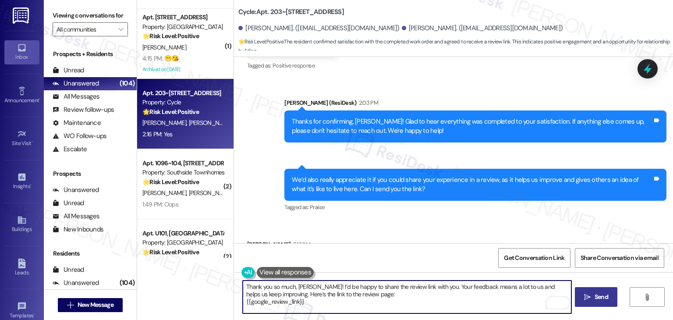
click at [590, 297] on icon "" at bounding box center [587, 297] width 7 height 7
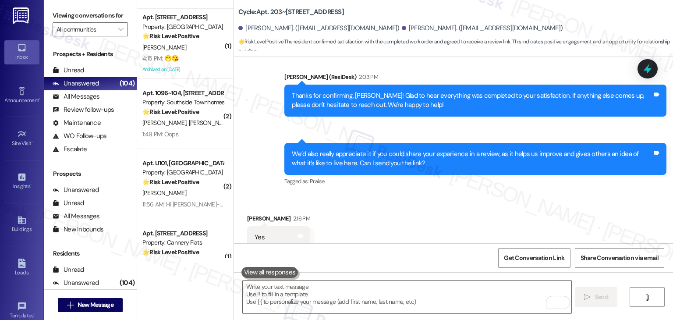
scroll to position [2510, 0]
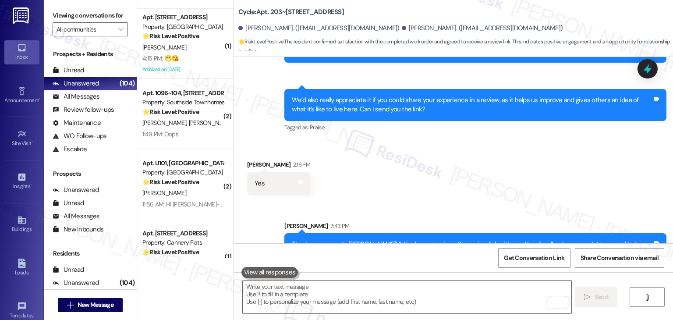
click at [468, 140] on div "Received via SMS Janelle Viera 2:16 PM Yes Tags and notes" at bounding box center [453, 170] width 439 height 61
click at [470, 121] on div "Tagged as: Praise Click to highlight conversations about Praise" at bounding box center [475, 127] width 382 height 13
